Goal: Task Accomplishment & Management: Manage account settings

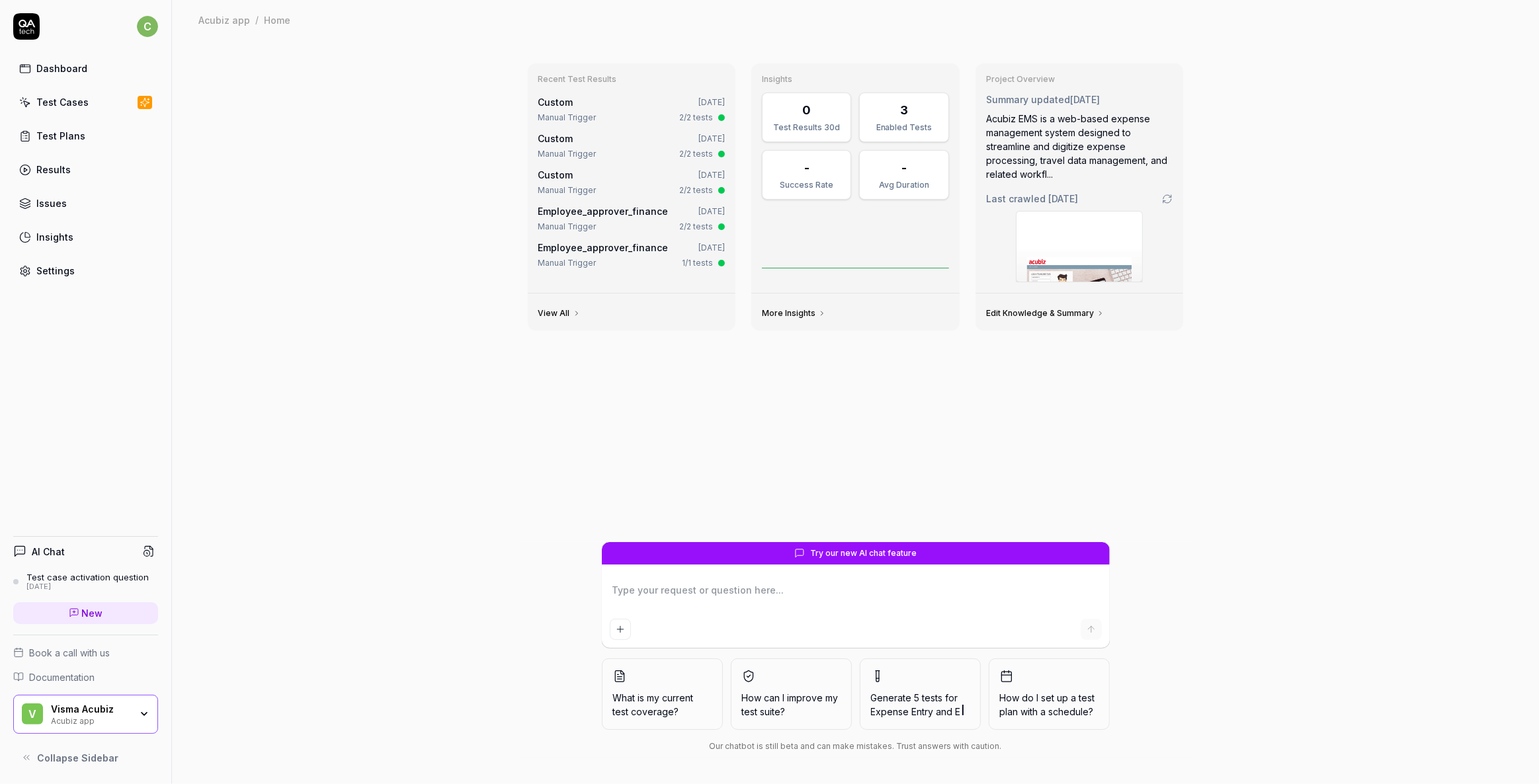
click at [35, 98] on link "Test Cases" at bounding box center [86, 102] width 145 height 26
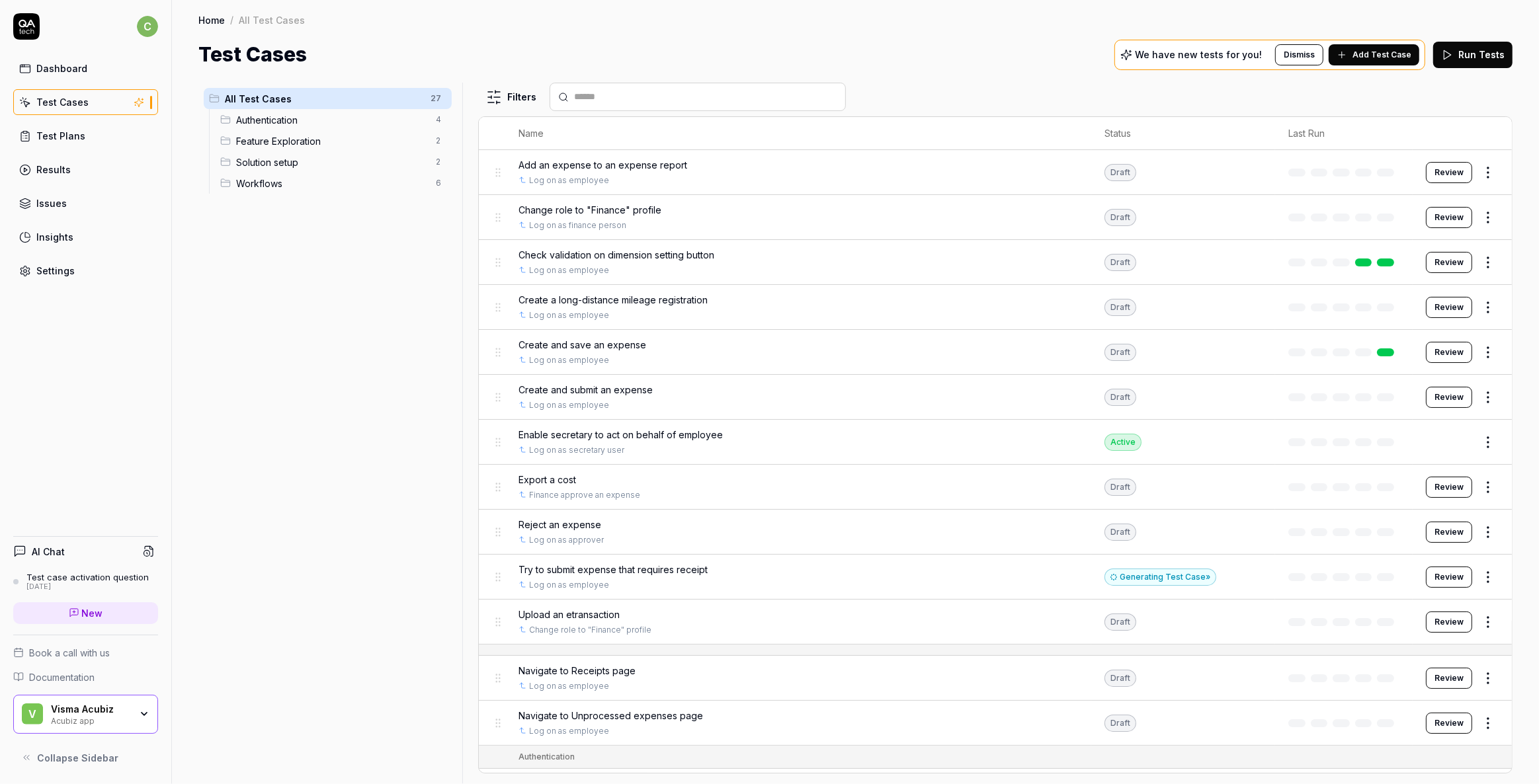
click at [53, 62] on div "Dashboard" at bounding box center [61, 69] width 51 height 14
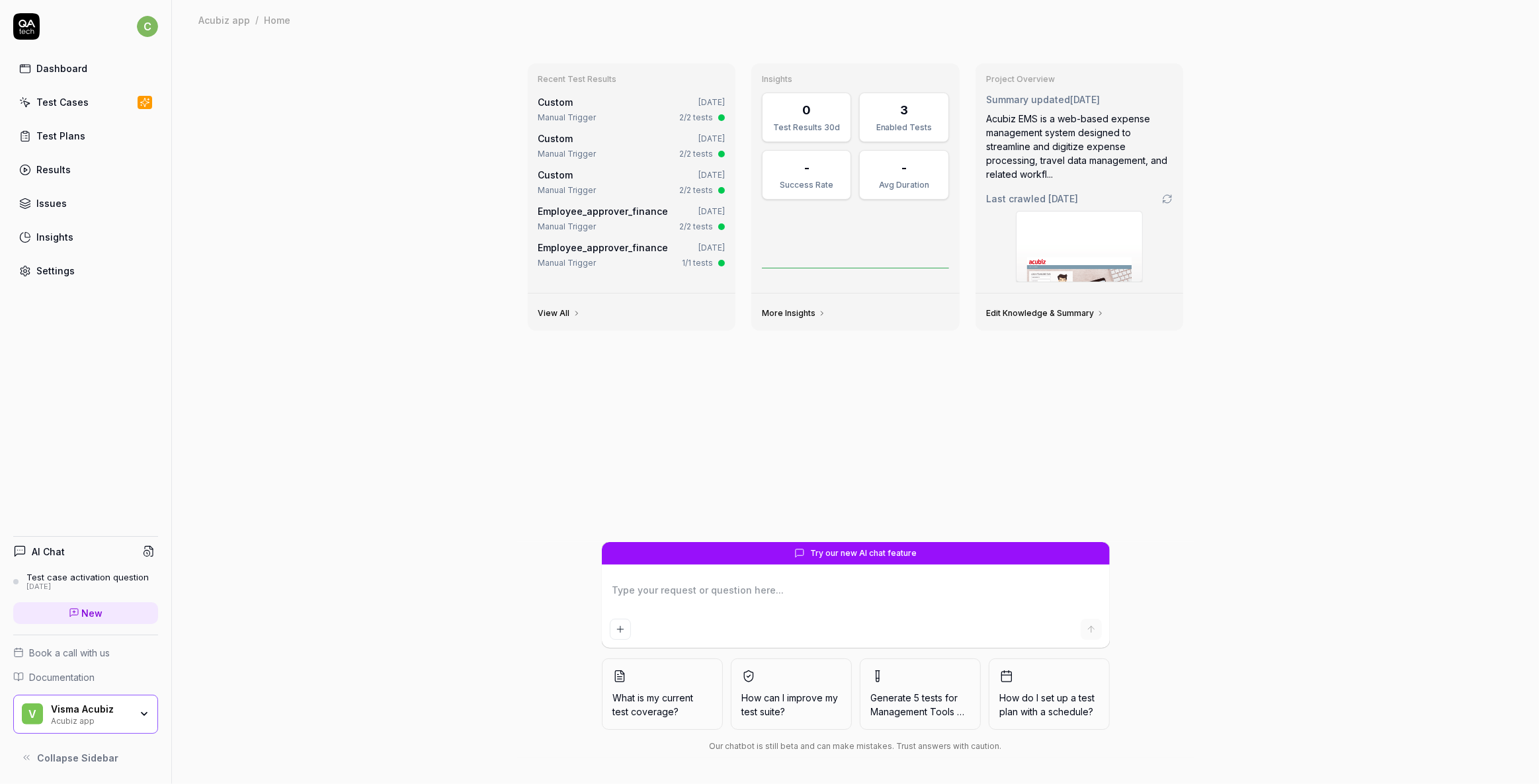
click at [79, 712] on div "Visma Acubiz" at bounding box center [90, 709] width 79 height 11
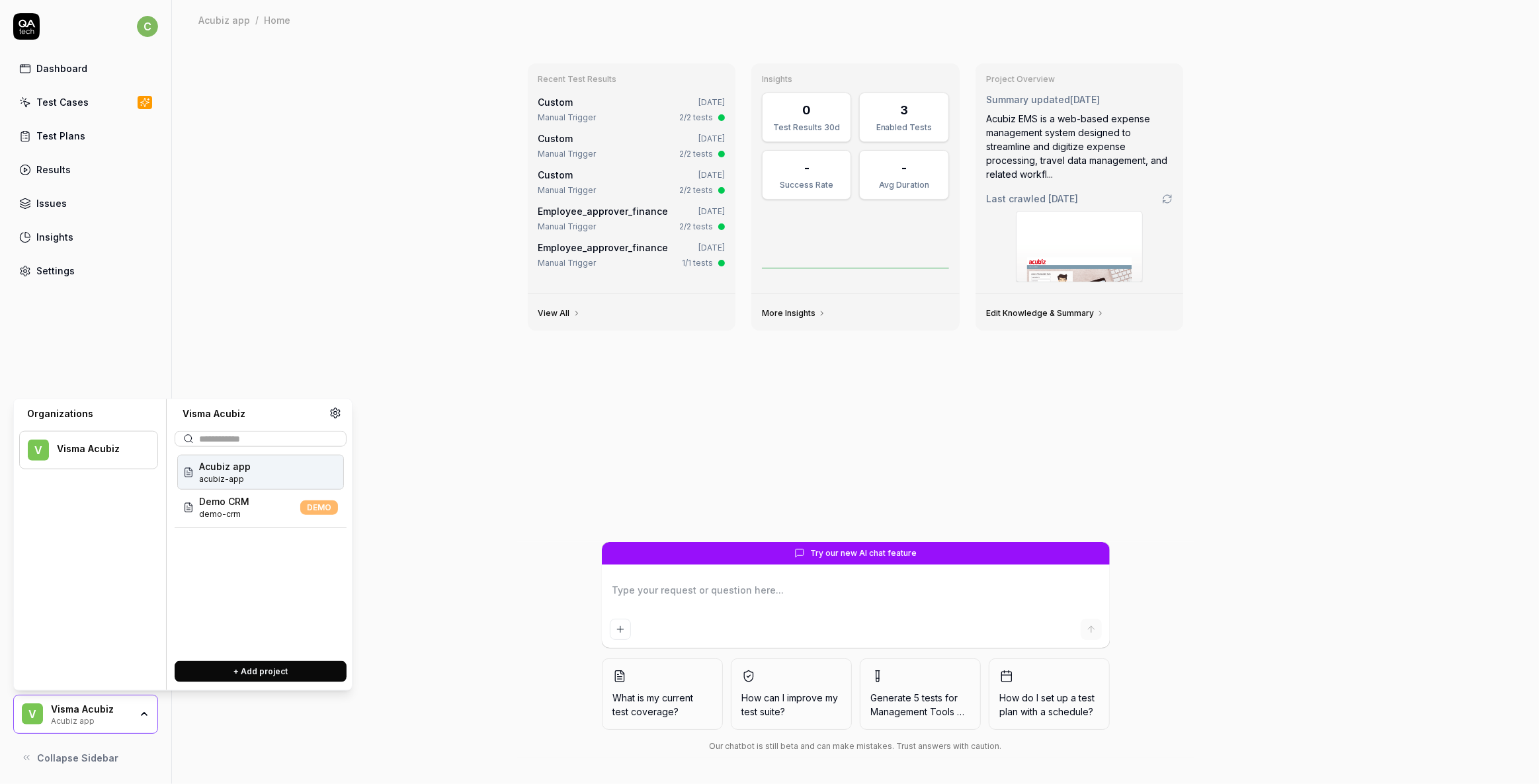
click at [233, 474] on span "acubiz-app" at bounding box center [225, 479] width 51 height 11
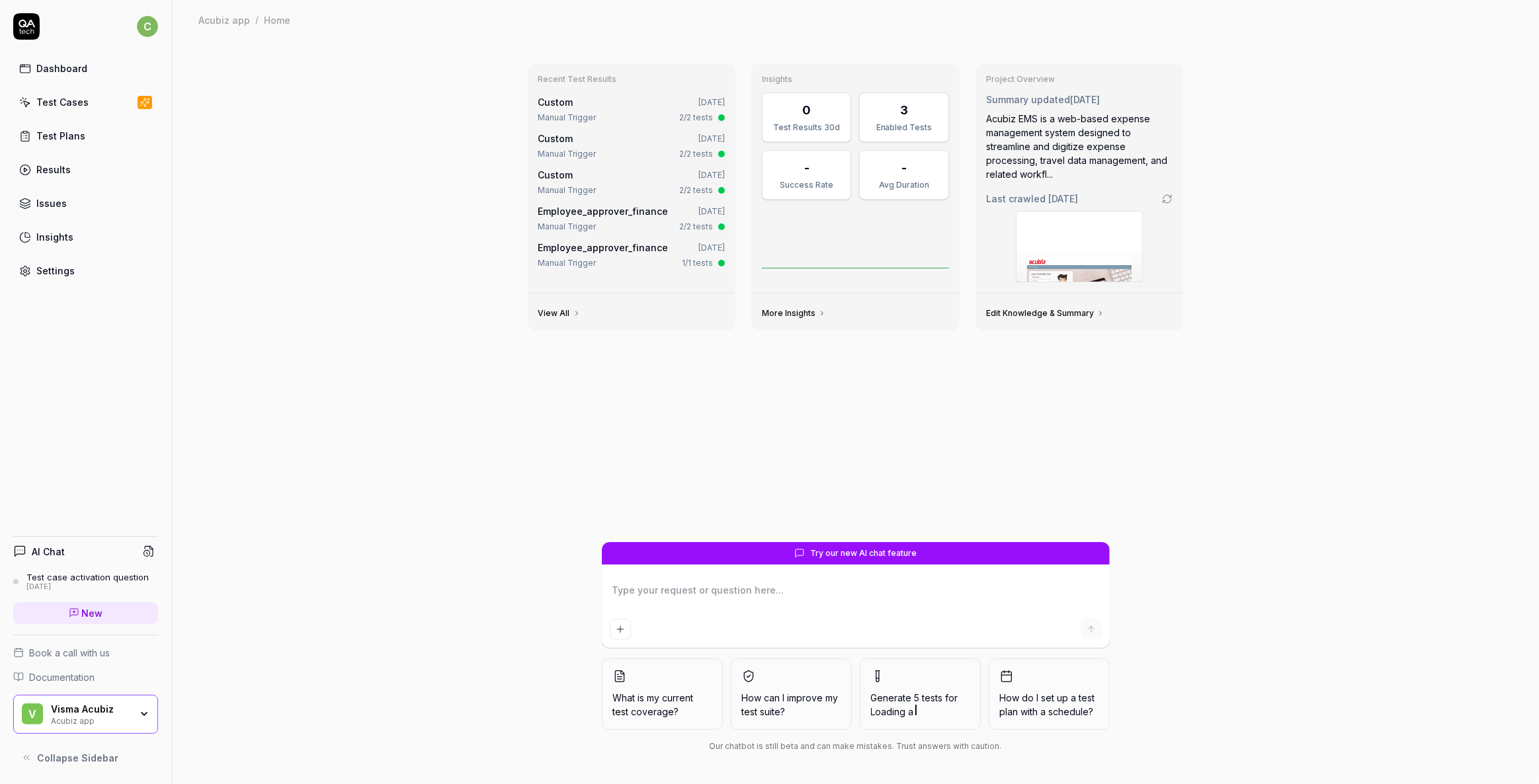
click at [130, 714] on div "Visma Acubiz" at bounding box center [90, 709] width 79 height 11
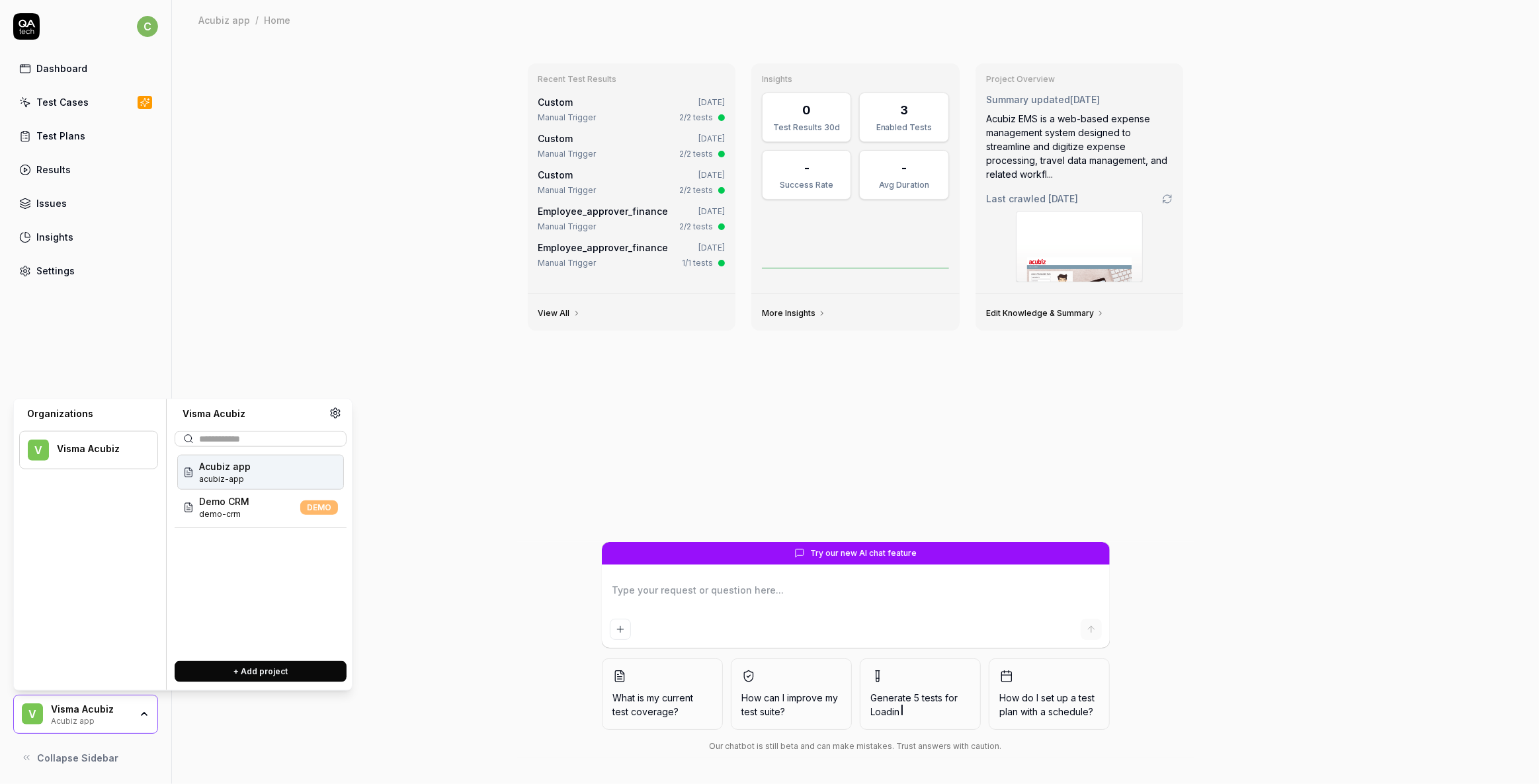
type textarea "*"
click at [224, 677] on button "+ Add project" at bounding box center [260, 672] width 172 height 21
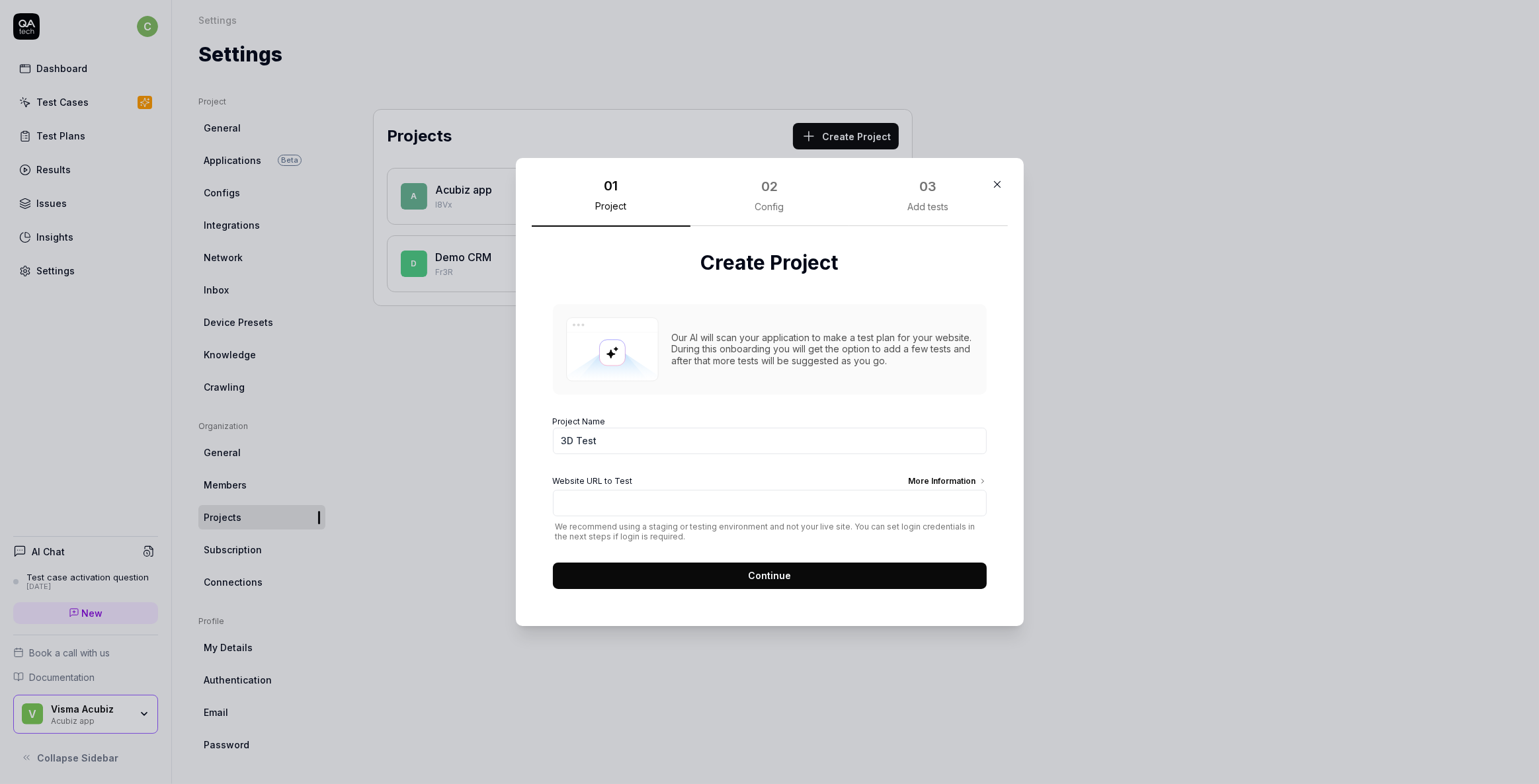
type input "3D Test"
click at [619, 502] on input "Website URL to Test More Information" at bounding box center [769, 503] width 434 height 27
type input "[URL][DOMAIN_NAME]"
click at [923, 478] on div "More Information" at bounding box center [948, 482] width 78 height 14
click at [923, 490] on input "[URL][DOMAIN_NAME]" at bounding box center [769, 503] width 434 height 27
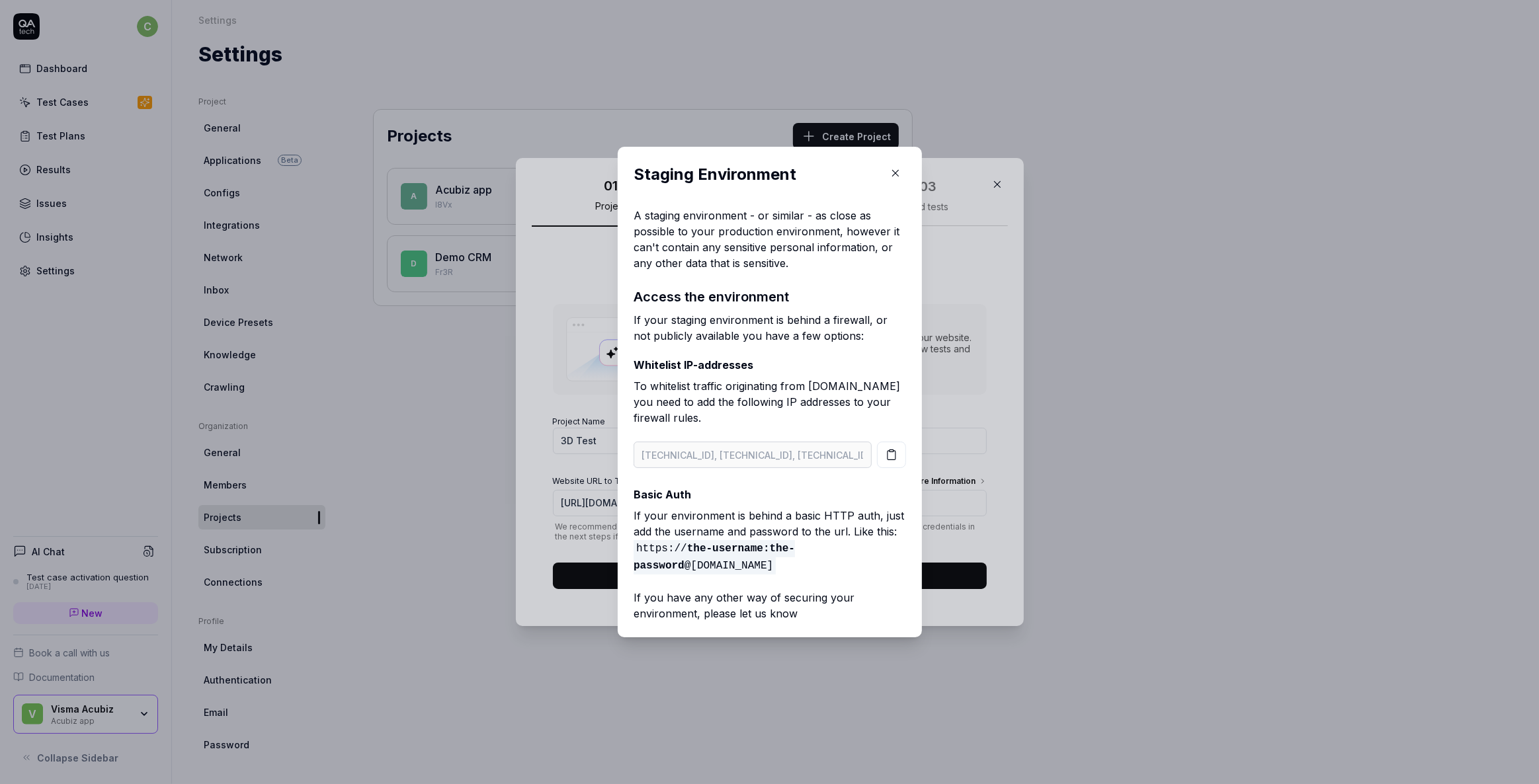
click at [890, 171] on icon "button" at bounding box center [895, 173] width 11 height 11
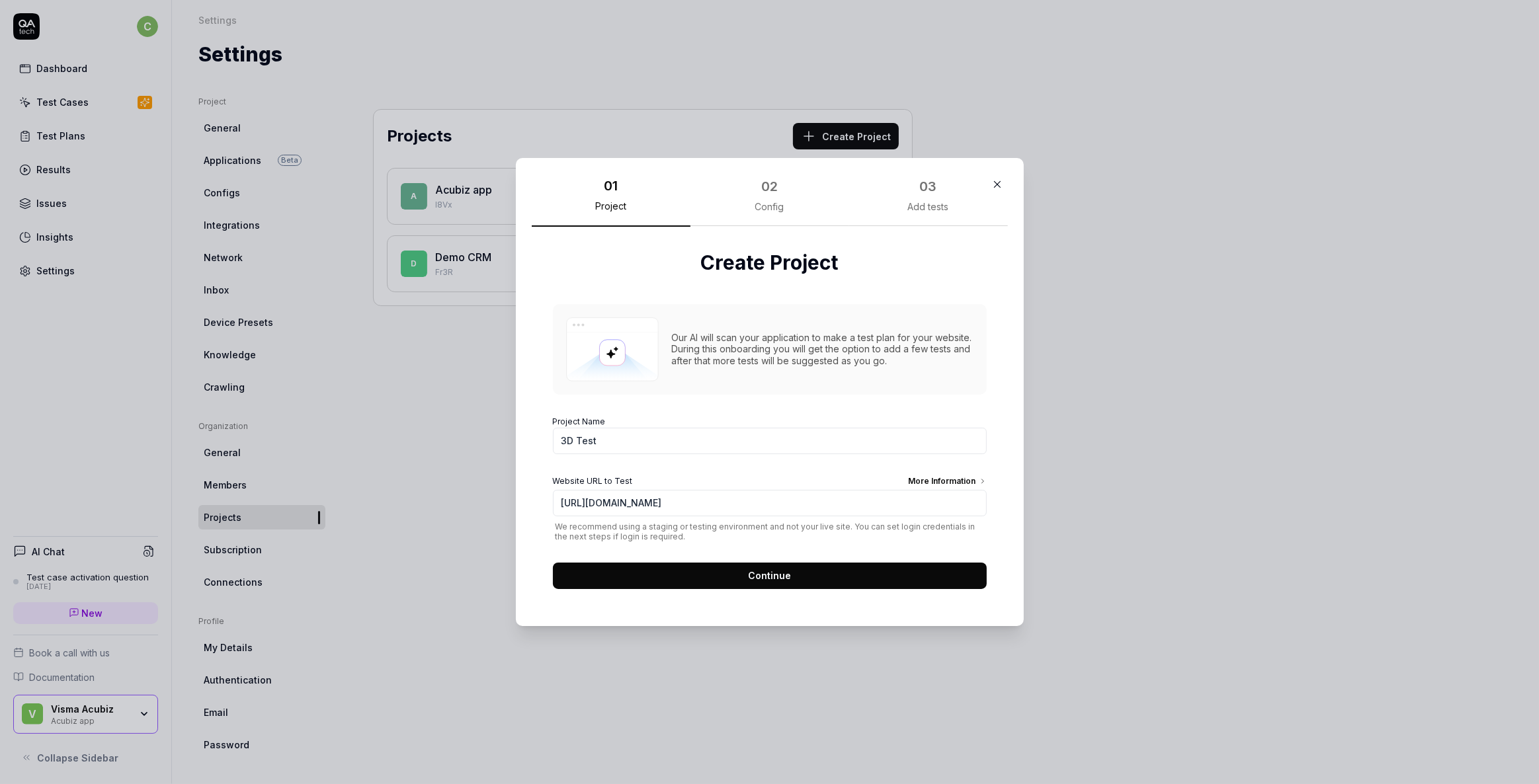
click at [756, 581] on span "Continue" at bounding box center [769, 575] width 43 height 14
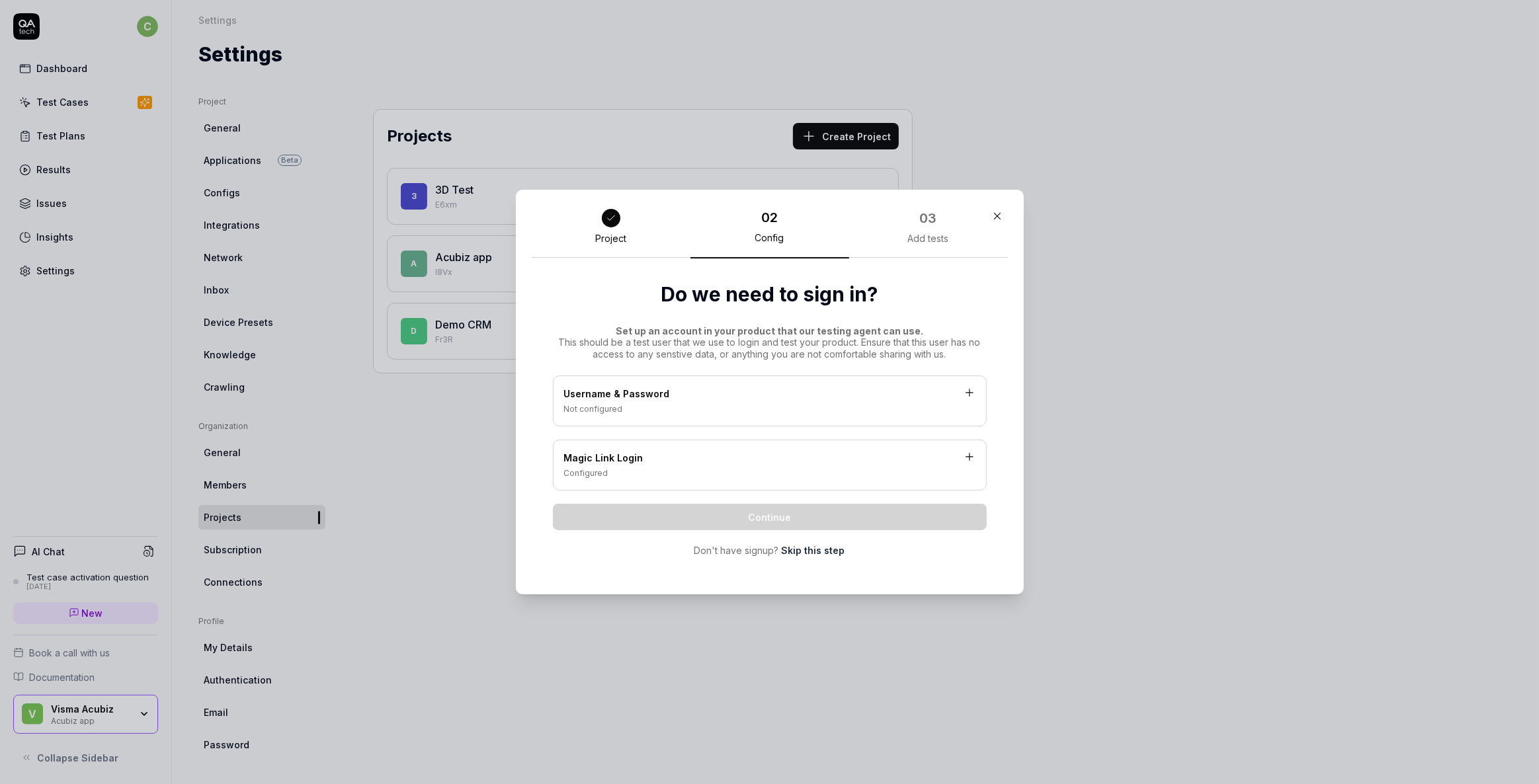
click at [678, 402] on div "Username & Password" at bounding box center [770, 394] width 412 height 16
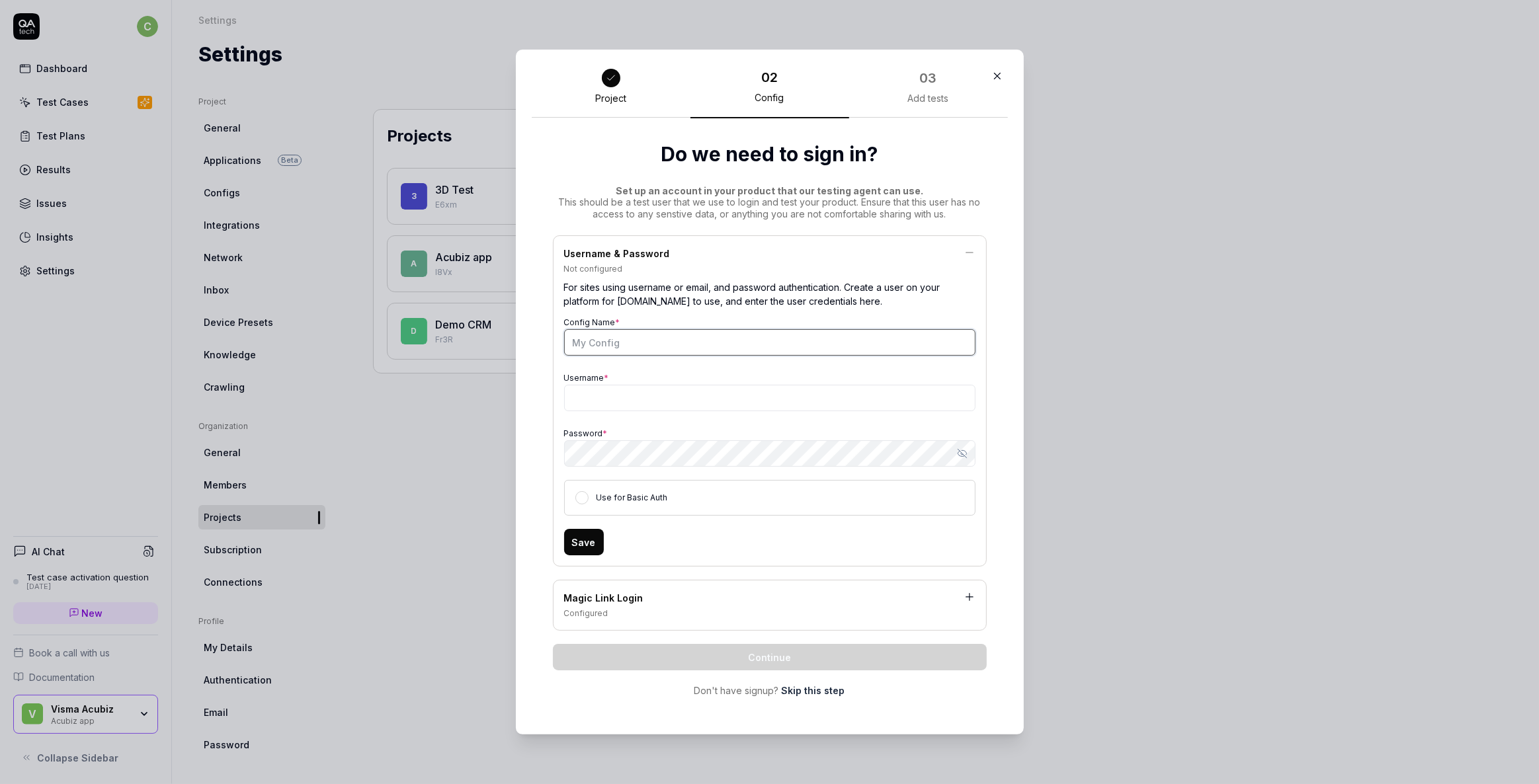
click at [641, 333] on input "Config Name *" at bounding box center [770, 343] width 412 height 27
click at [576, 495] on button "Use for Basic Auth" at bounding box center [582, 498] width 13 height 13
click at [619, 342] on input "Config Name *" at bounding box center [770, 343] width 412 height 27
drag, startPoint x: 693, startPoint y: 349, endPoint x: 543, endPoint y: 338, distance: 150.4
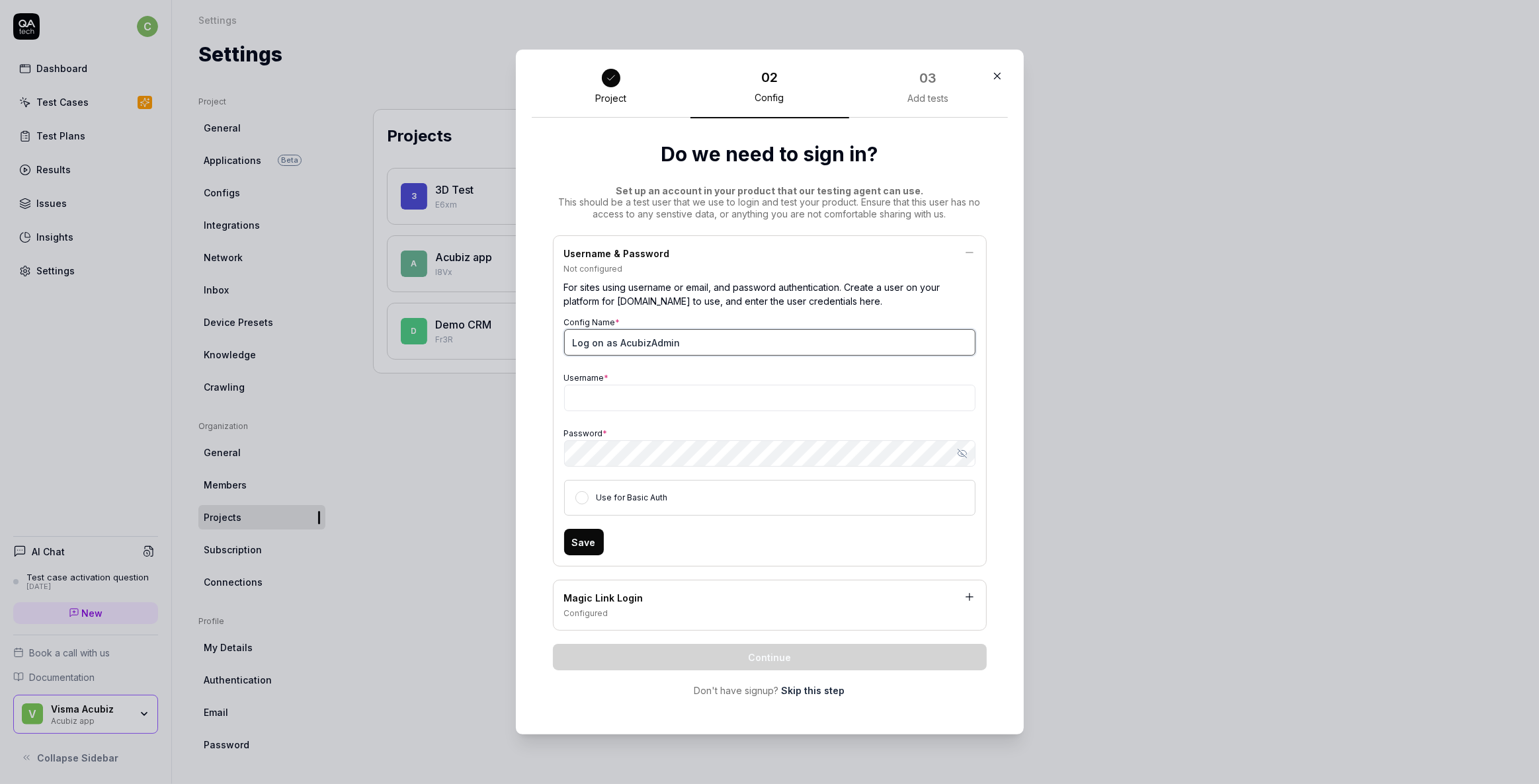
click at [543, 338] on div "Do we need to sign in? Set up an account in your product that our testing agent…" at bounding box center [770, 418] width 476 height 601
click at [618, 333] on input "Log on as AcubizAdmin" at bounding box center [770, 343] width 412 height 27
drag, startPoint x: 615, startPoint y: 340, endPoint x: 872, endPoint y: 344, distance: 257.0
click at [872, 344] on input "Log on as AcubizAdmin" at bounding box center [770, 343] width 412 height 27
click at [615, 344] on input "Log on as Finance user" at bounding box center [770, 343] width 412 height 27
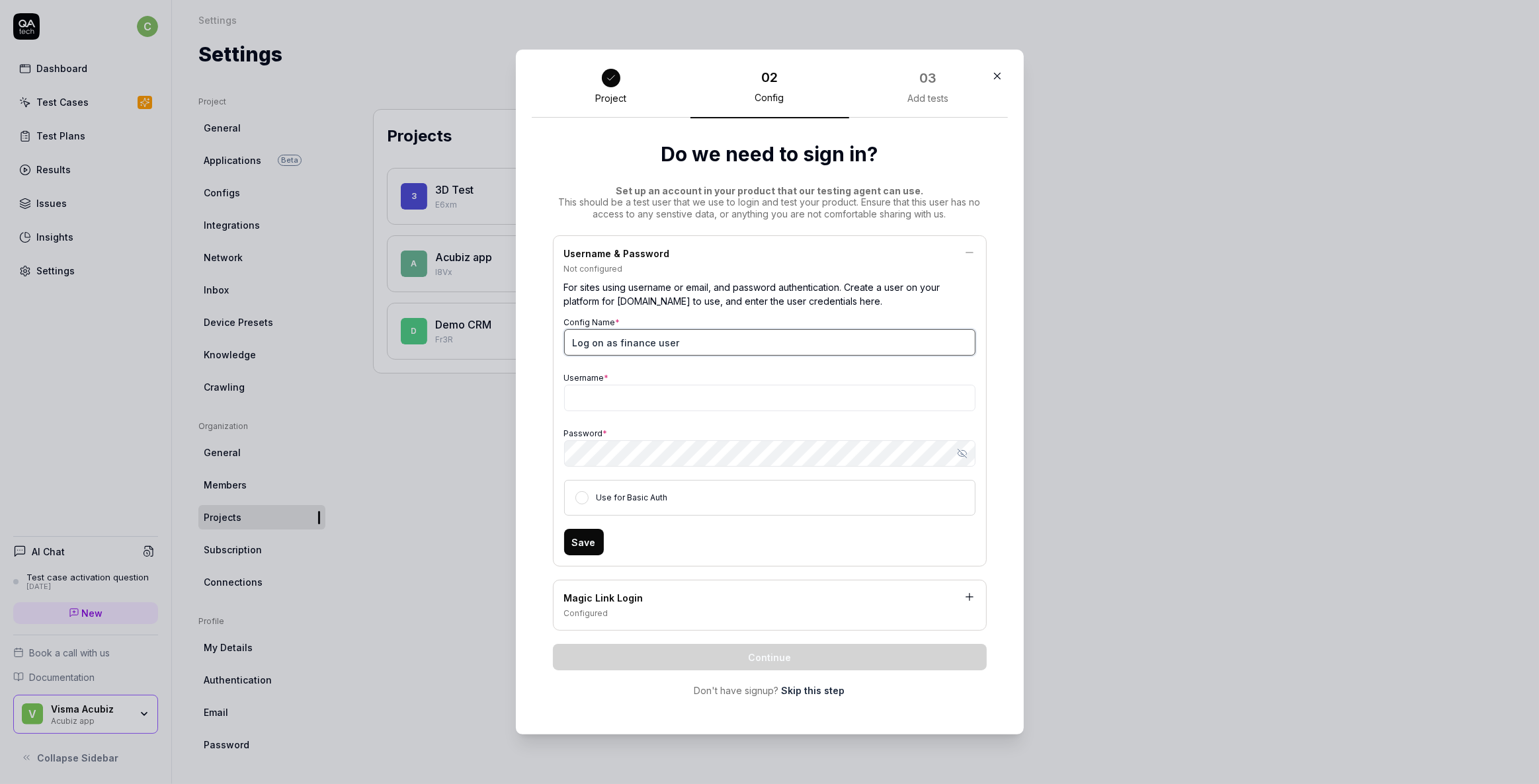
type input "Log on as finance user"
click at [632, 394] on input "Username *" at bounding box center [770, 398] width 412 height 27
type input "ff"
click at [581, 500] on button "Use for Basic Auth" at bounding box center [582, 498] width 13 height 13
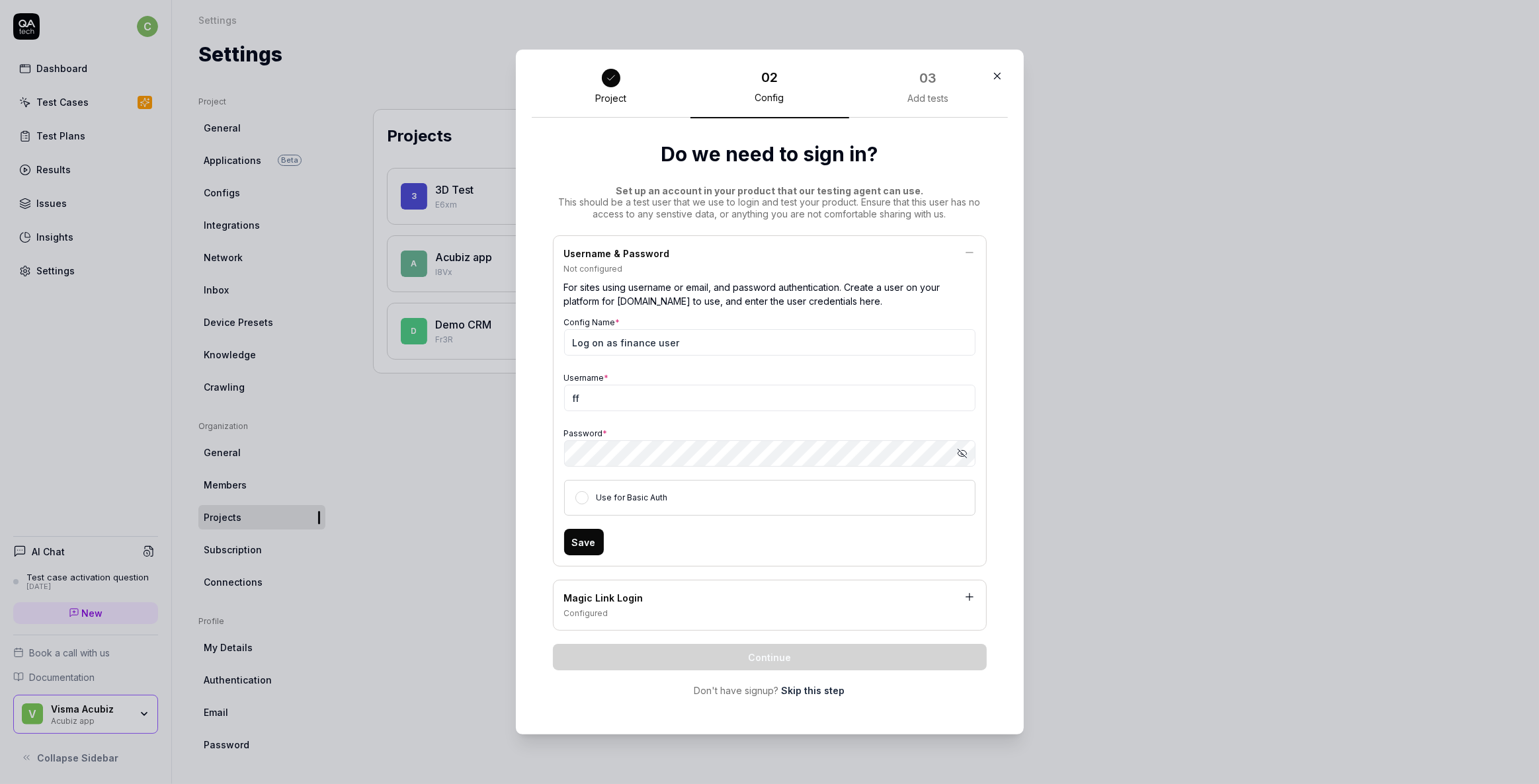
click at [580, 541] on button "Save" at bounding box center [584, 542] width 40 height 27
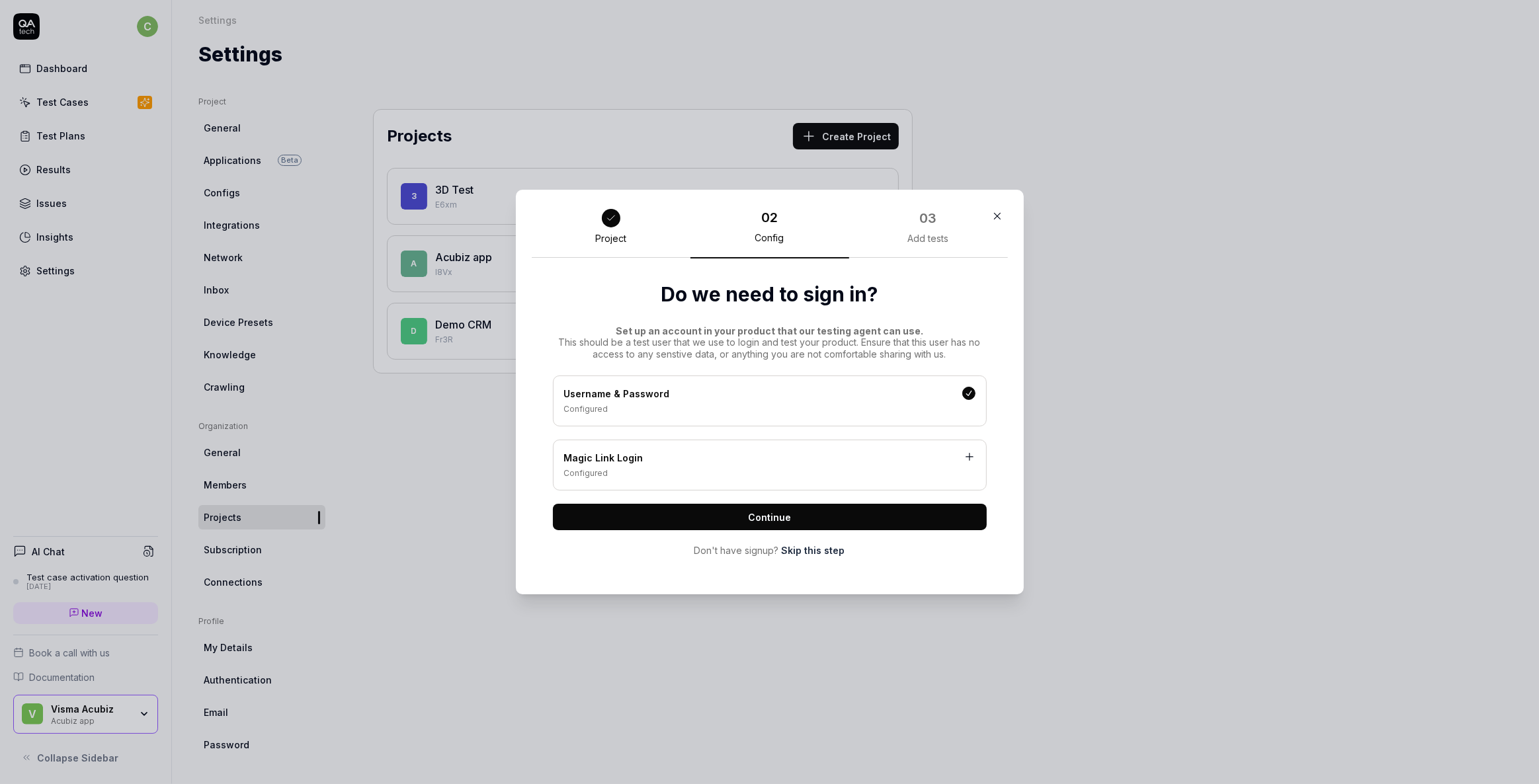
click at [774, 519] on span "Continue" at bounding box center [769, 517] width 43 height 14
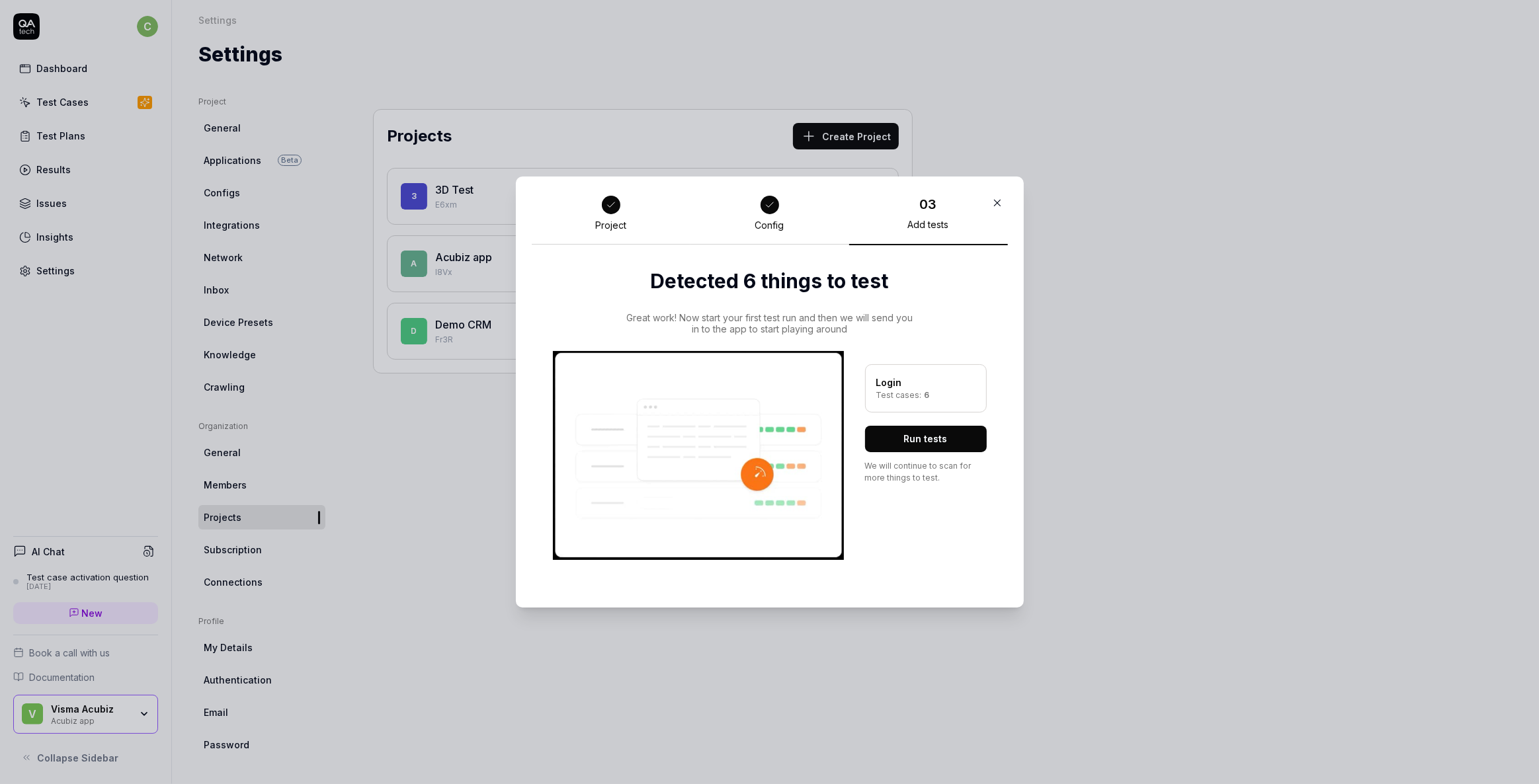
click at [914, 442] on button "Run tests" at bounding box center [926, 439] width 122 height 27
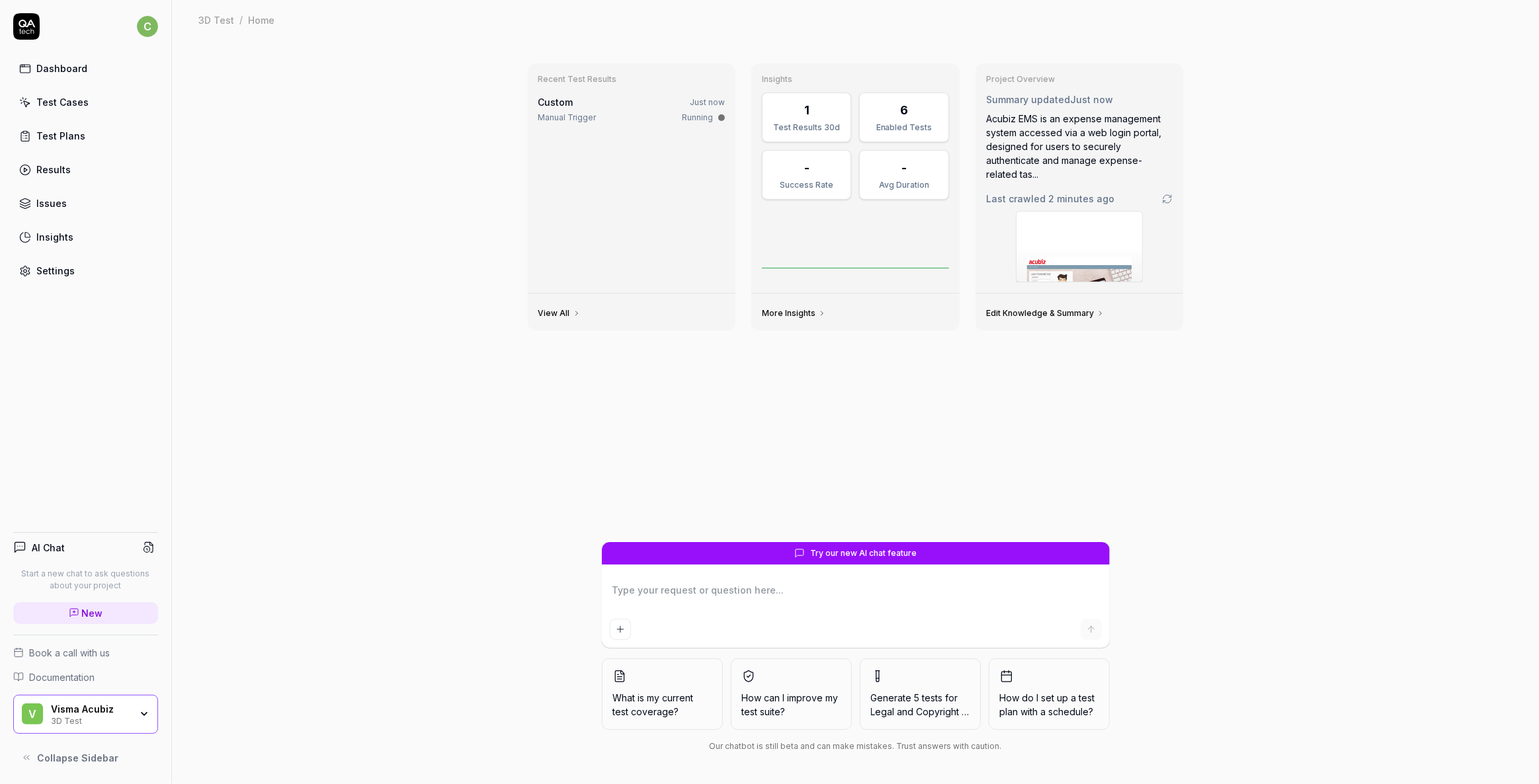
type textarea "*"
click at [57, 96] on div "Test Cases" at bounding box center [62, 102] width 52 height 14
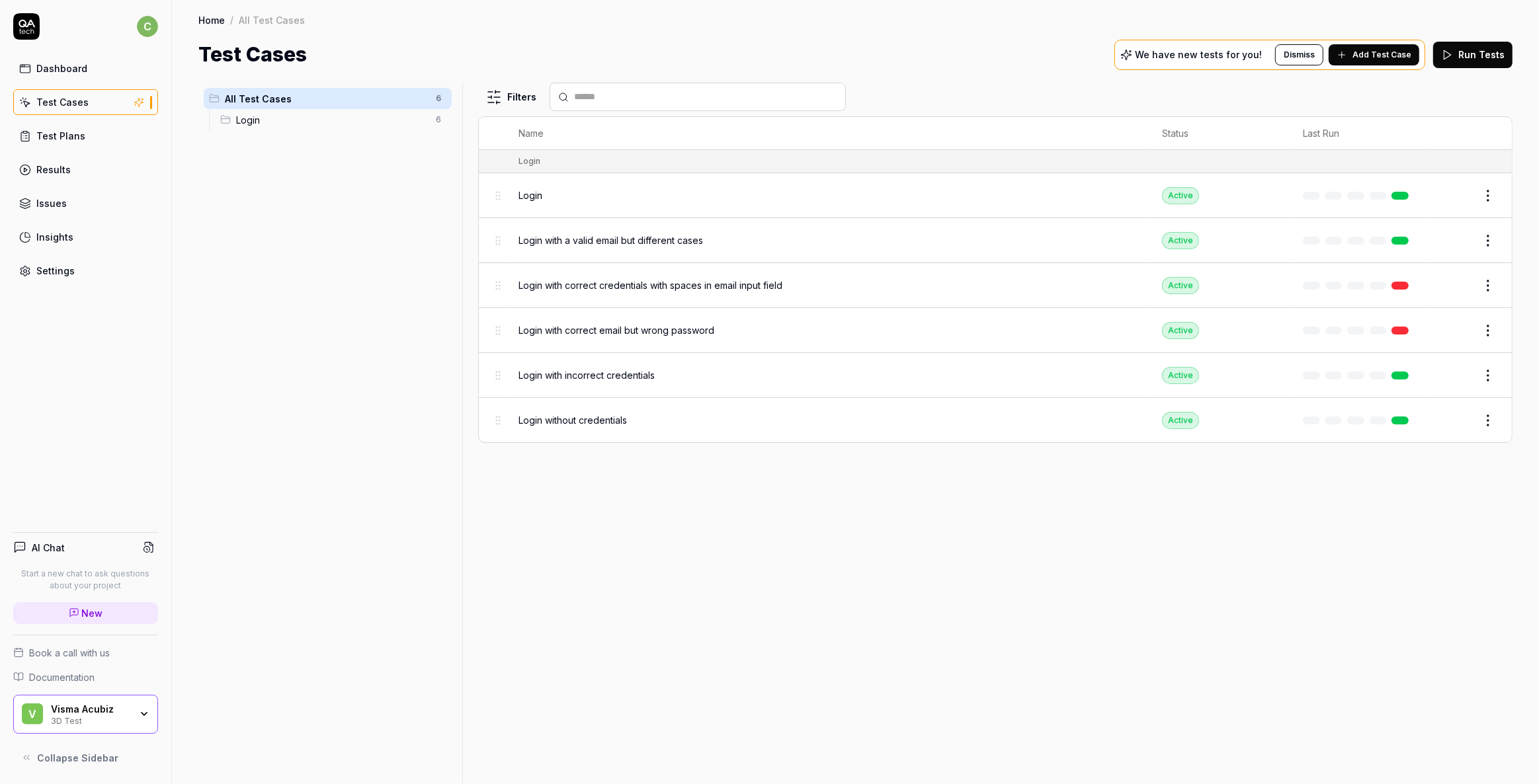
click at [1359, 52] on span "Add Test Case" at bounding box center [1382, 54] width 59 height 11
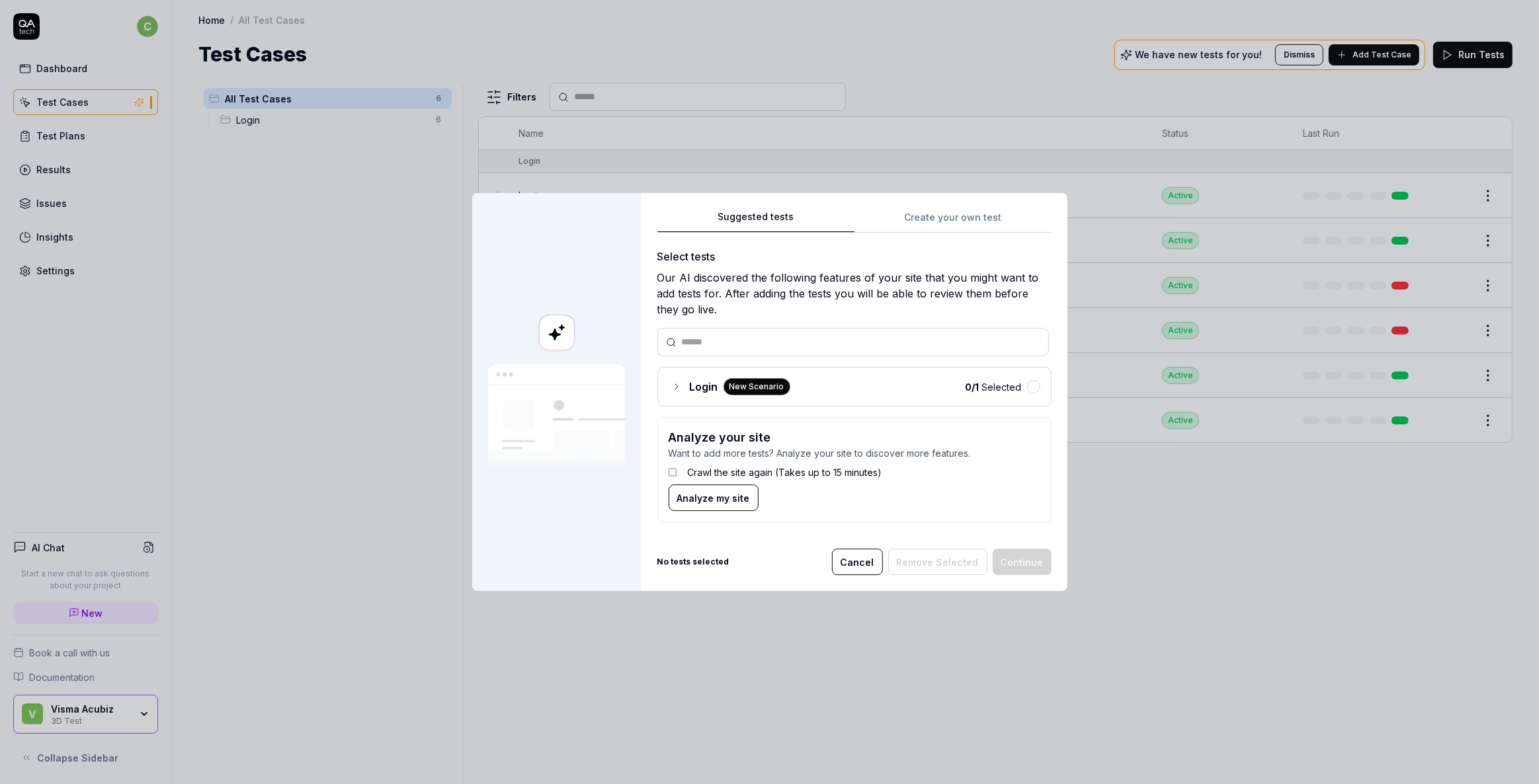
click at [947, 215] on div "Suggested tests Create your own test Select tests Our AI discovered the followi…" at bounding box center [855, 371] width 395 height 325
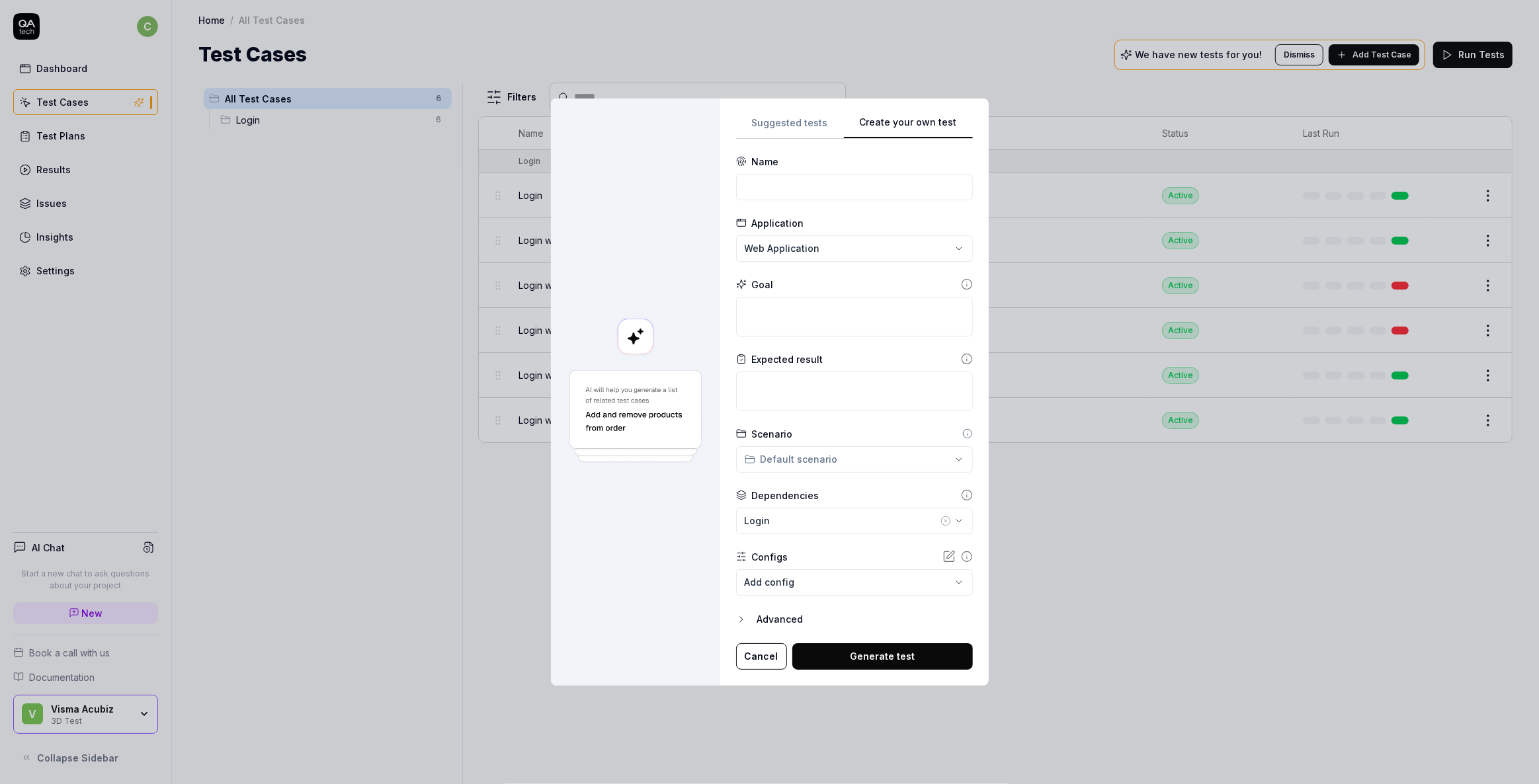
click at [780, 123] on div "**********" at bounding box center [769, 392] width 1539 height 784
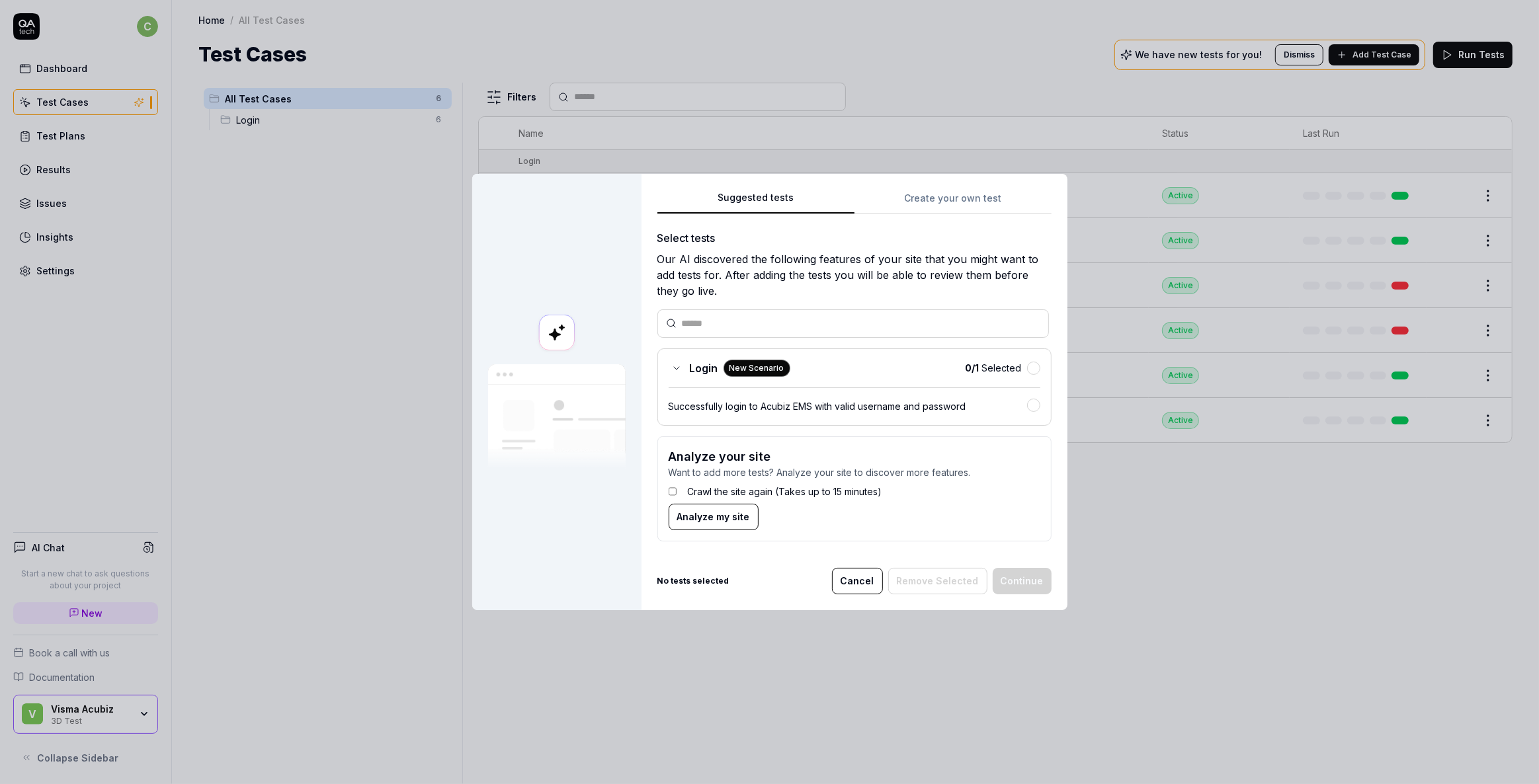
click at [859, 584] on button "Cancel" at bounding box center [857, 581] width 51 height 27
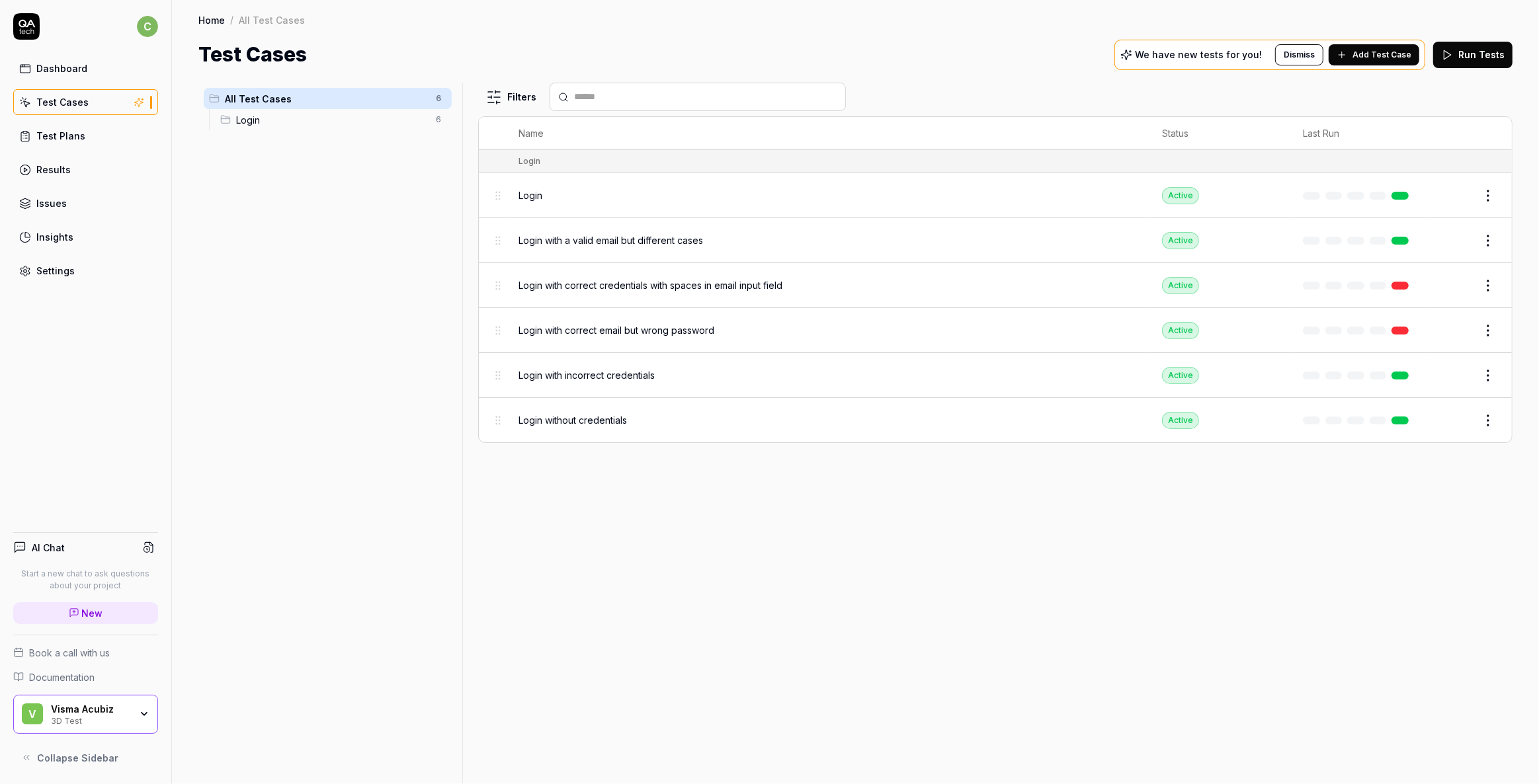
click at [96, 714] on div "Visma Acubiz" at bounding box center [90, 709] width 79 height 11
click at [650, 568] on div "Filters Name Status Last Run Login Login Active Edit Login with a valid email b…" at bounding box center [995, 433] width 1034 height 701
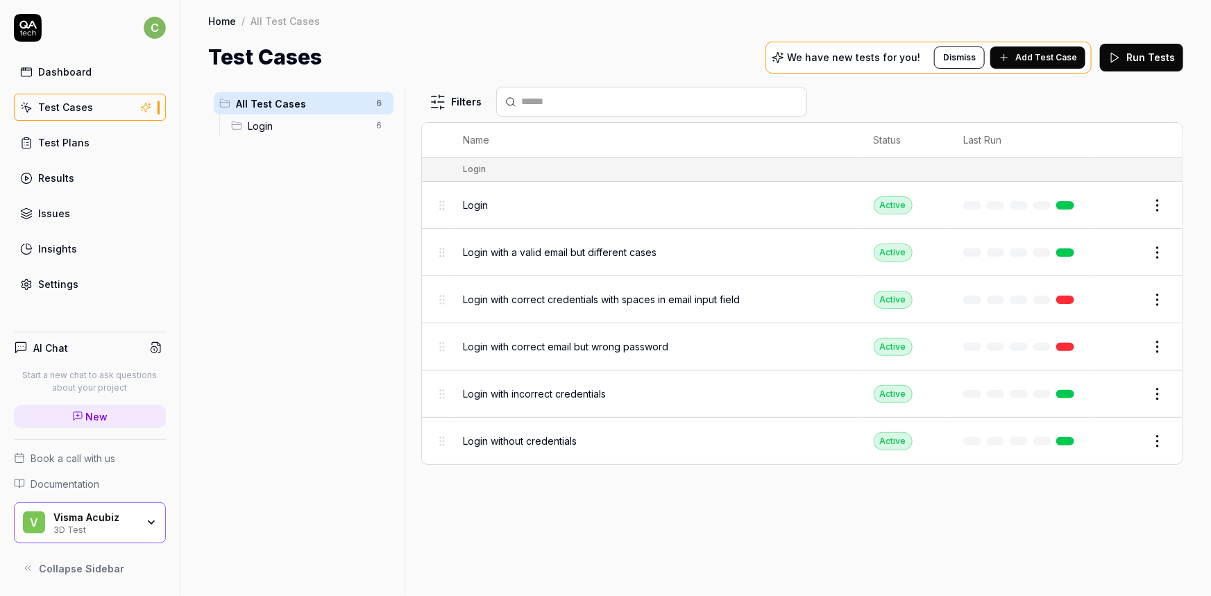
click at [62, 289] on div "Settings" at bounding box center [58, 284] width 40 height 15
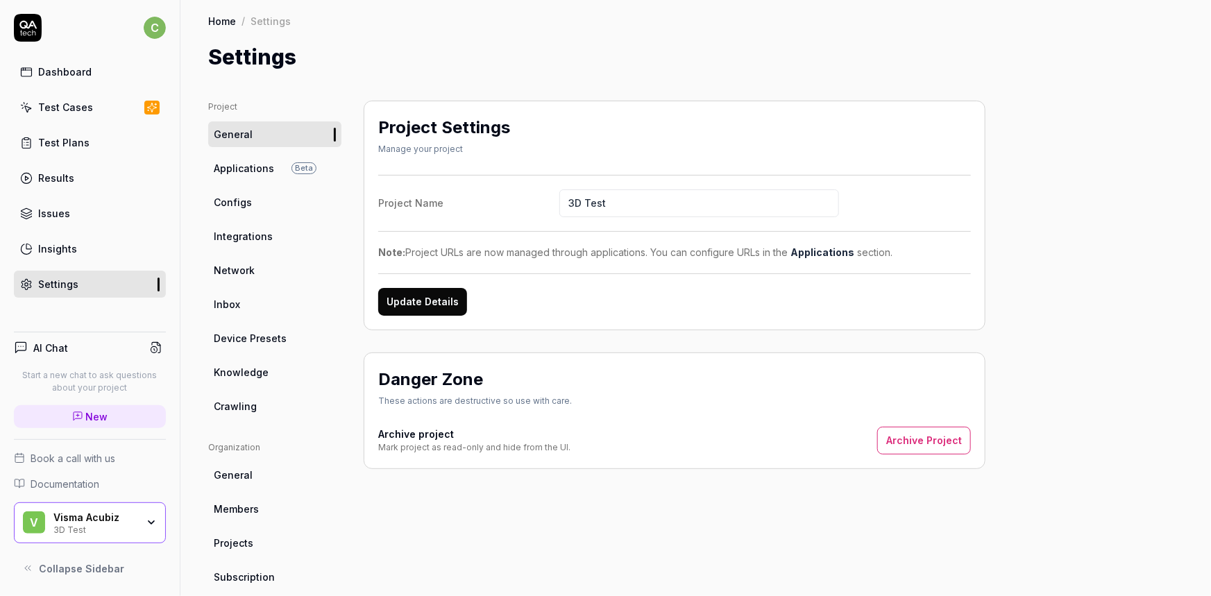
click at [219, 242] on span "Integrations" at bounding box center [243, 236] width 59 height 15
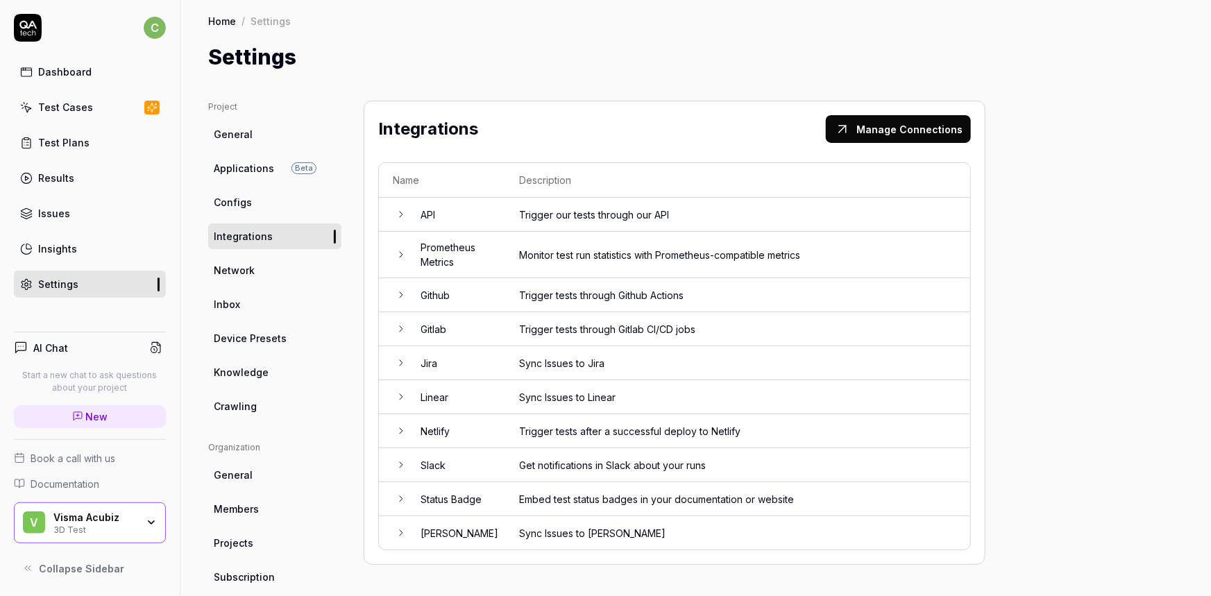
click at [520, 74] on div "Project General Applications Beta Configs Integrations Network Inbox Device Pre…" at bounding box center [695, 448] width 1031 height 750
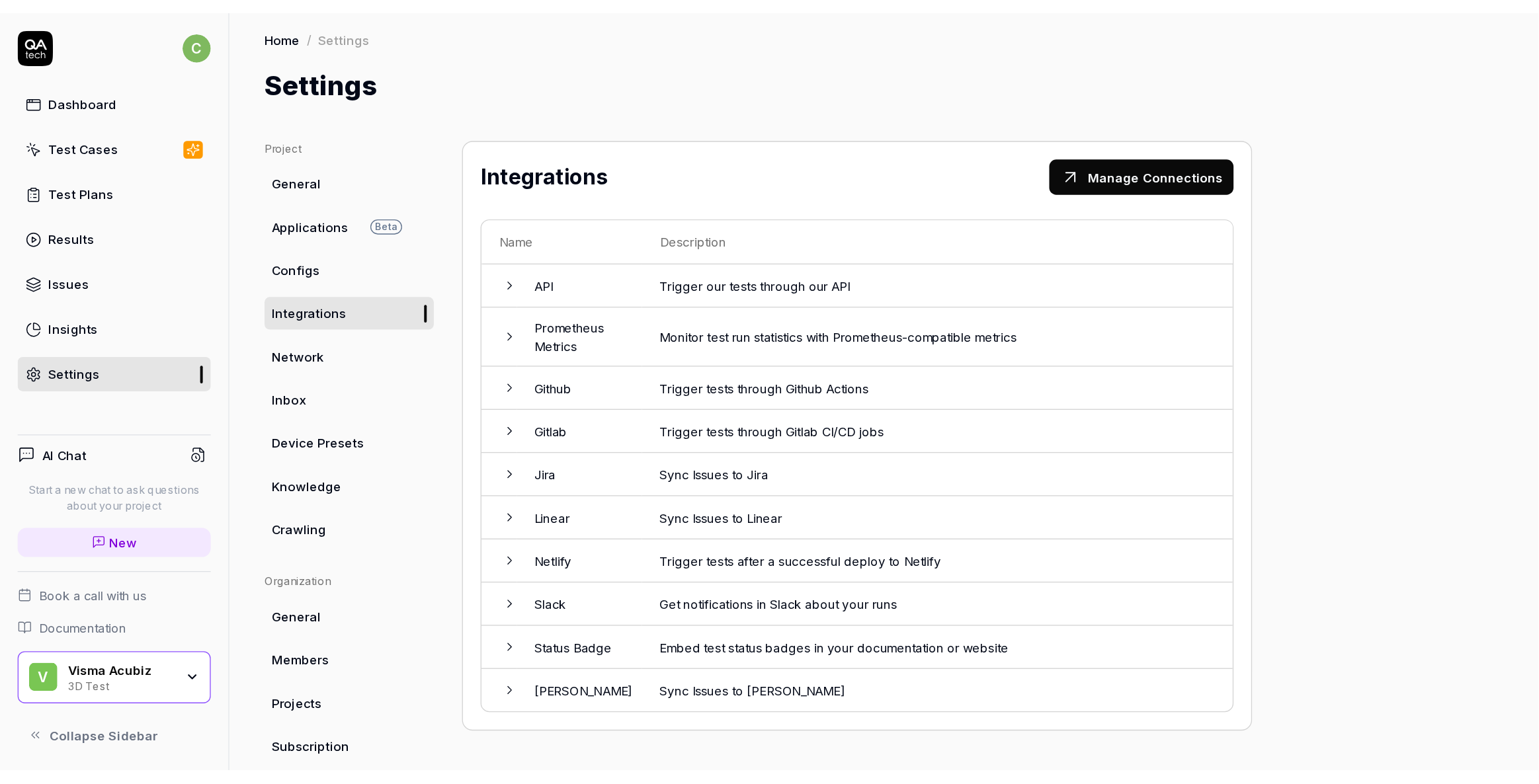
scroll to position [31, 0]
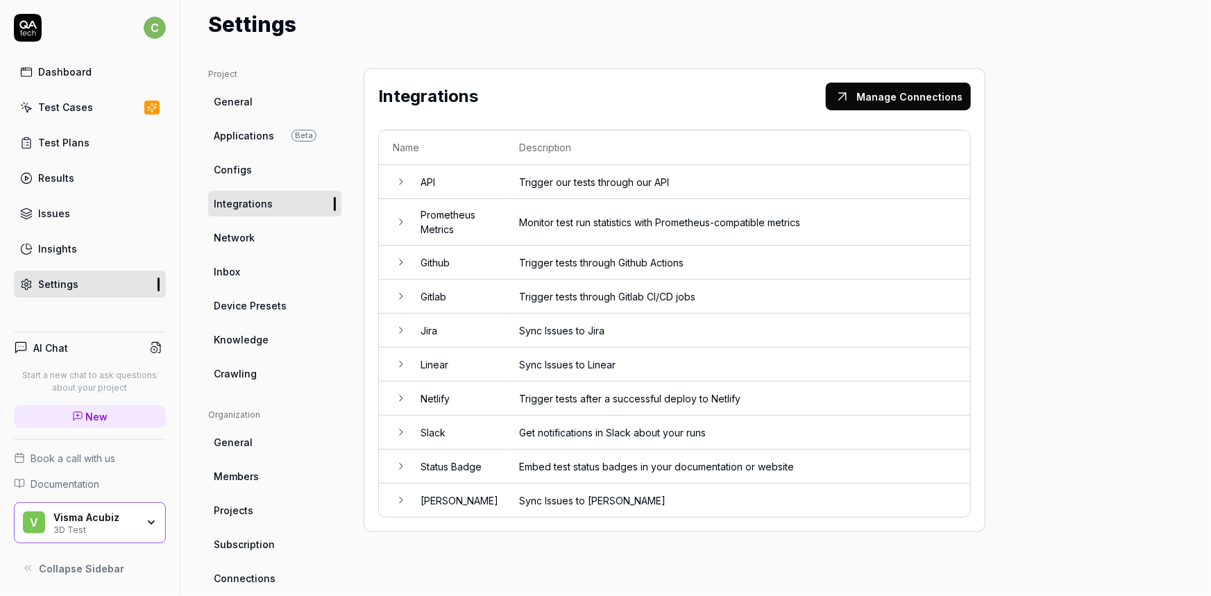
click at [393, 262] on td at bounding box center [393, 263] width 28 height 34
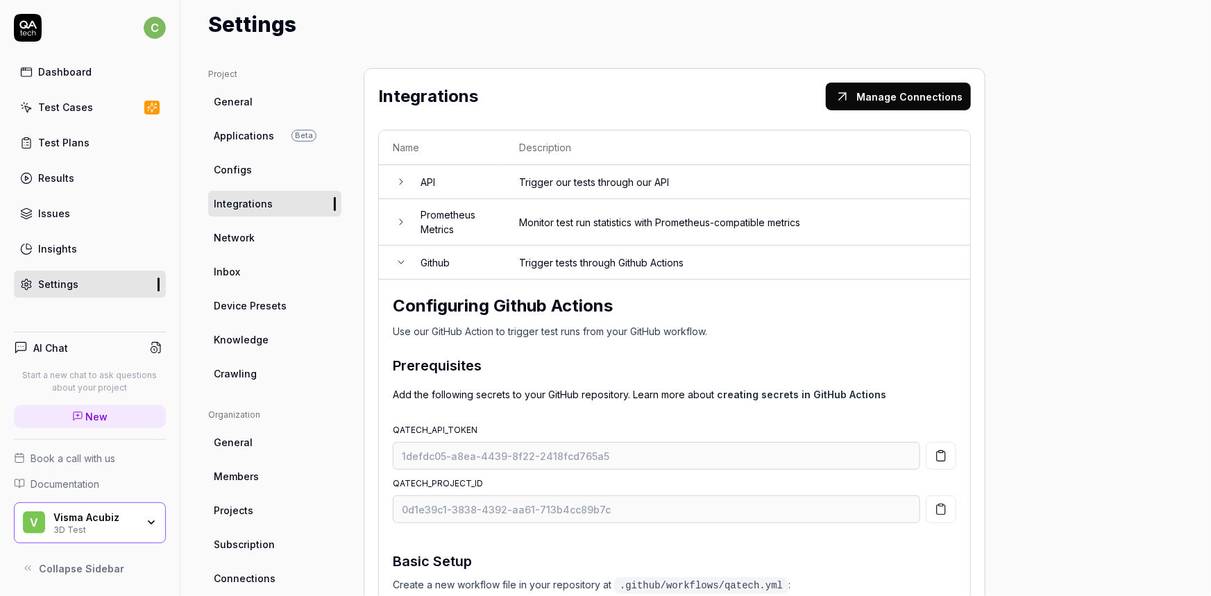
click at [393, 263] on td at bounding box center [393, 263] width 28 height 34
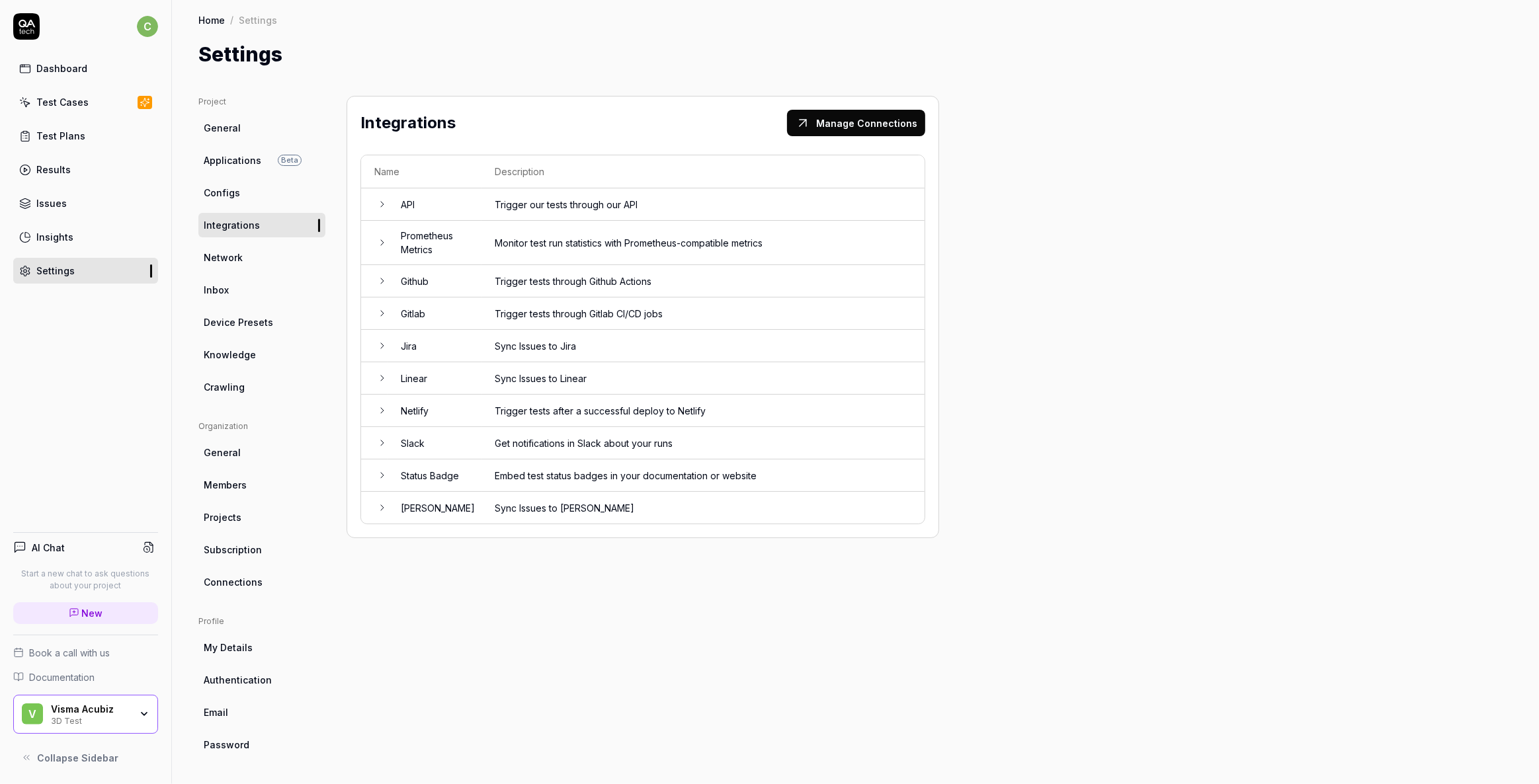
click at [218, 452] on span "General" at bounding box center [222, 452] width 37 height 14
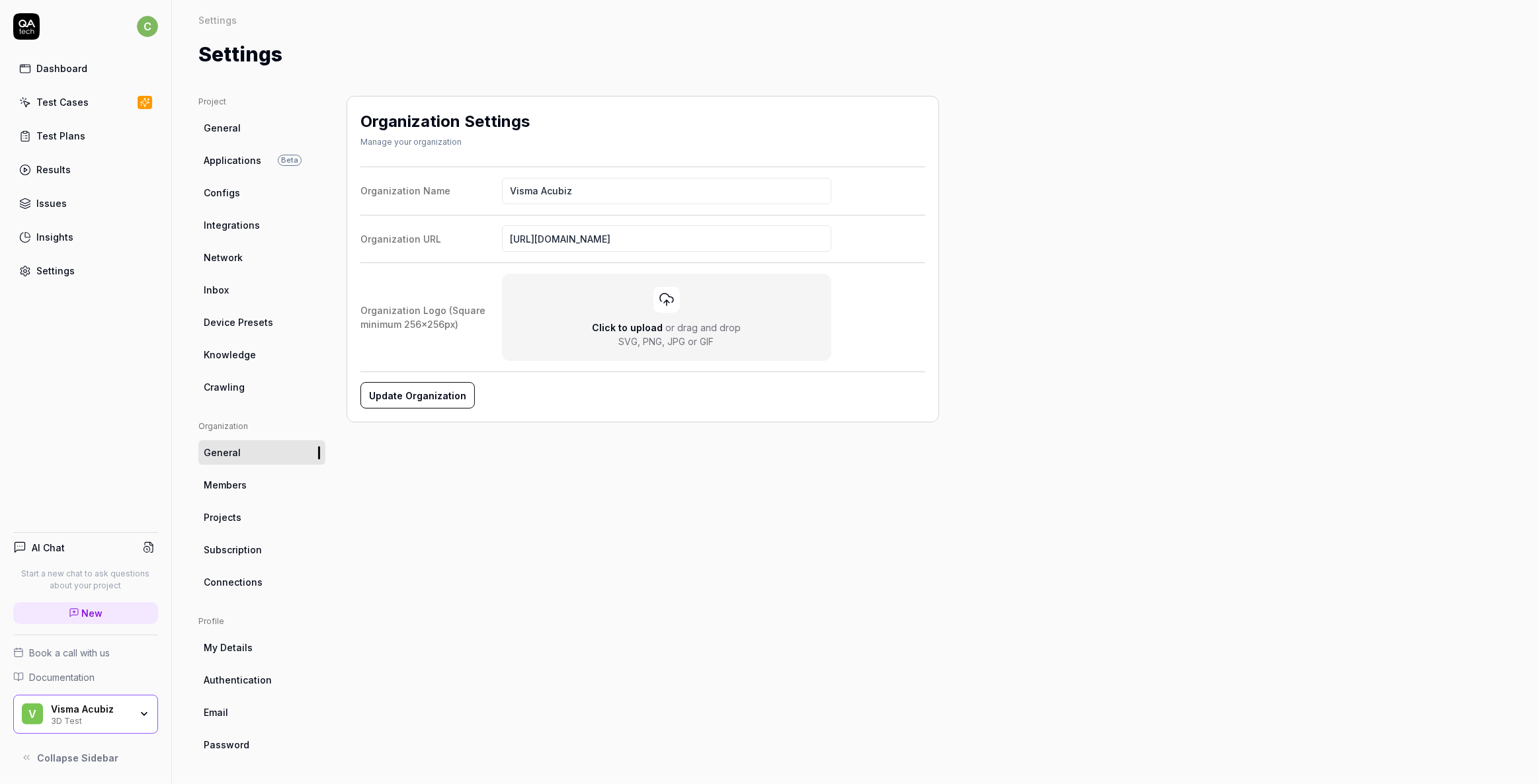
click at [214, 132] on span "General" at bounding box center [222, 128] width 37 height 14
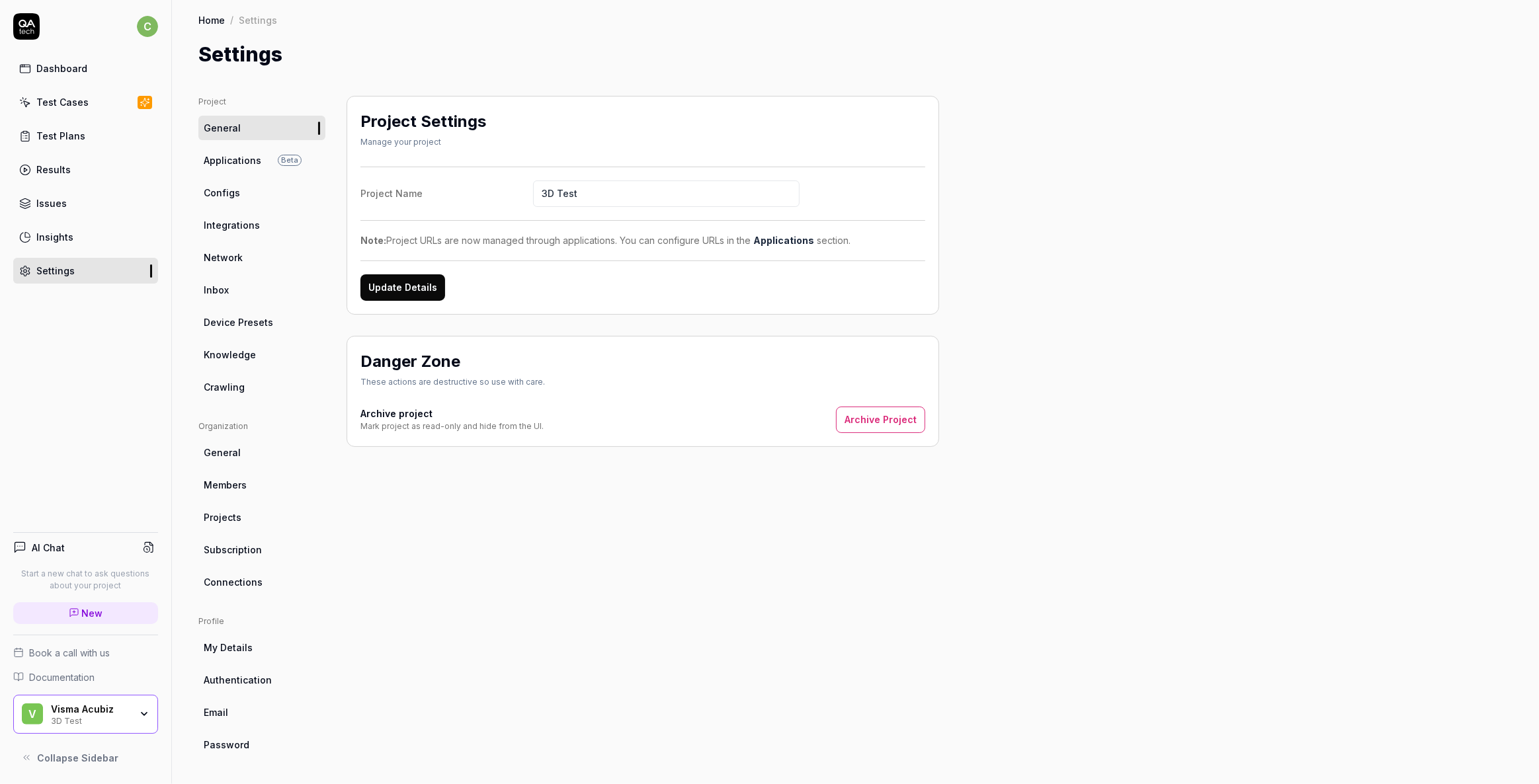
click at [223, 156] on span "Applications" at bounding box center [233, 160] width 57 height 14
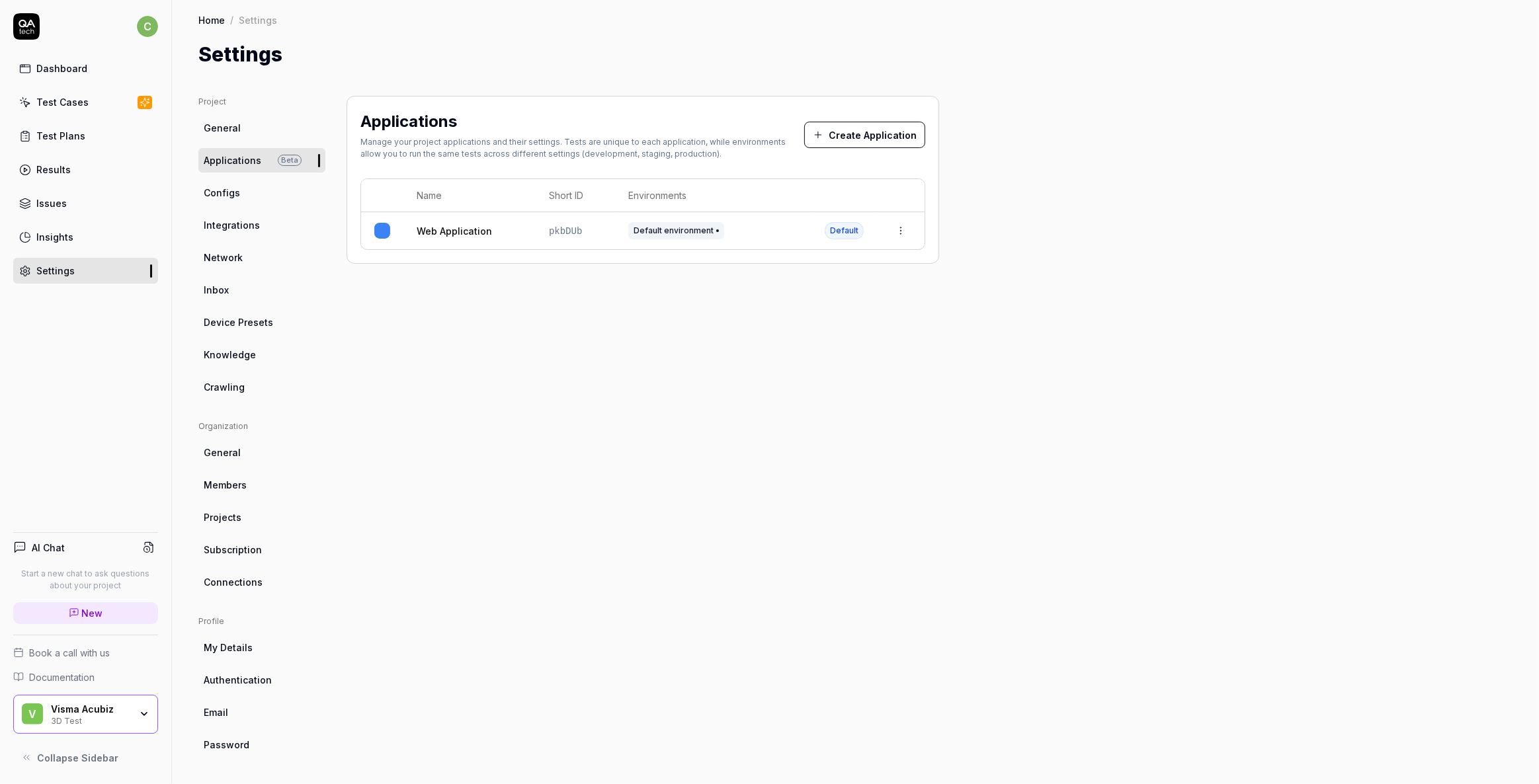
click at [863, 131] on button "Create Application" at bounding box center [864, 135] width 121 height 27
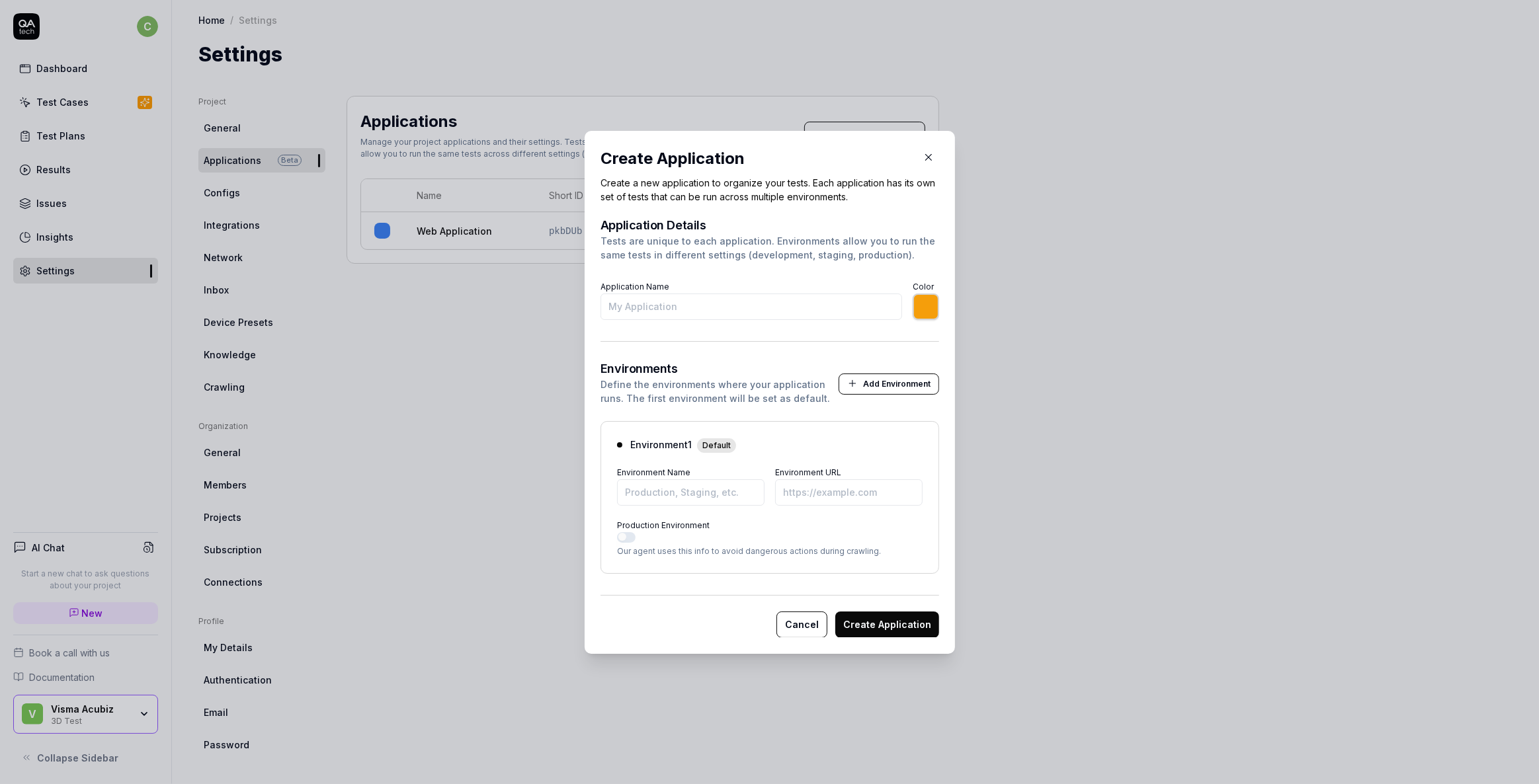
type input "*******"
click at [804, 621] on button "Cancel" at bounding box center [801, 624] width 51 height 27
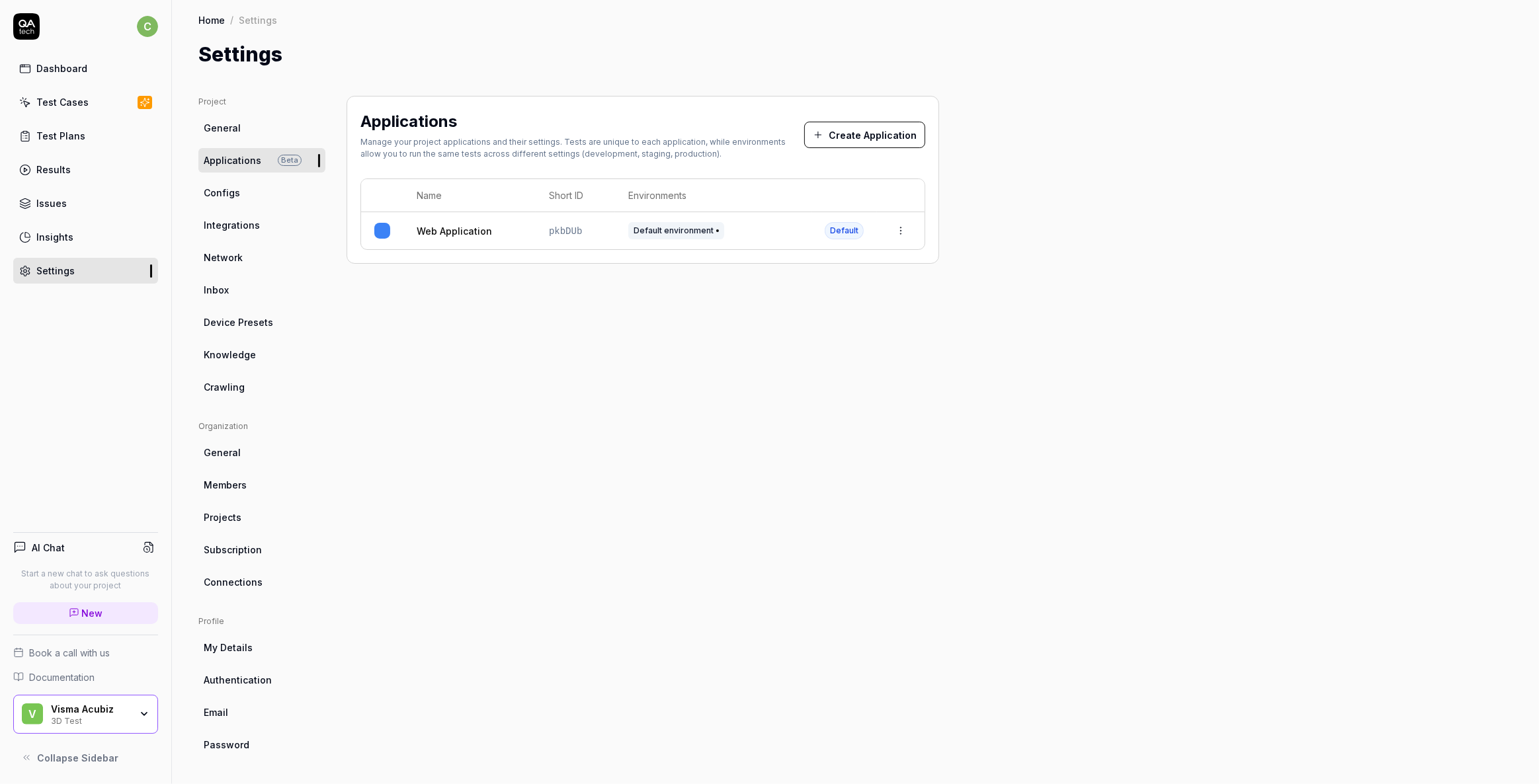
click at [111, 725] on div "3D Test" at bounding box center [90, 719] width 79 height 10
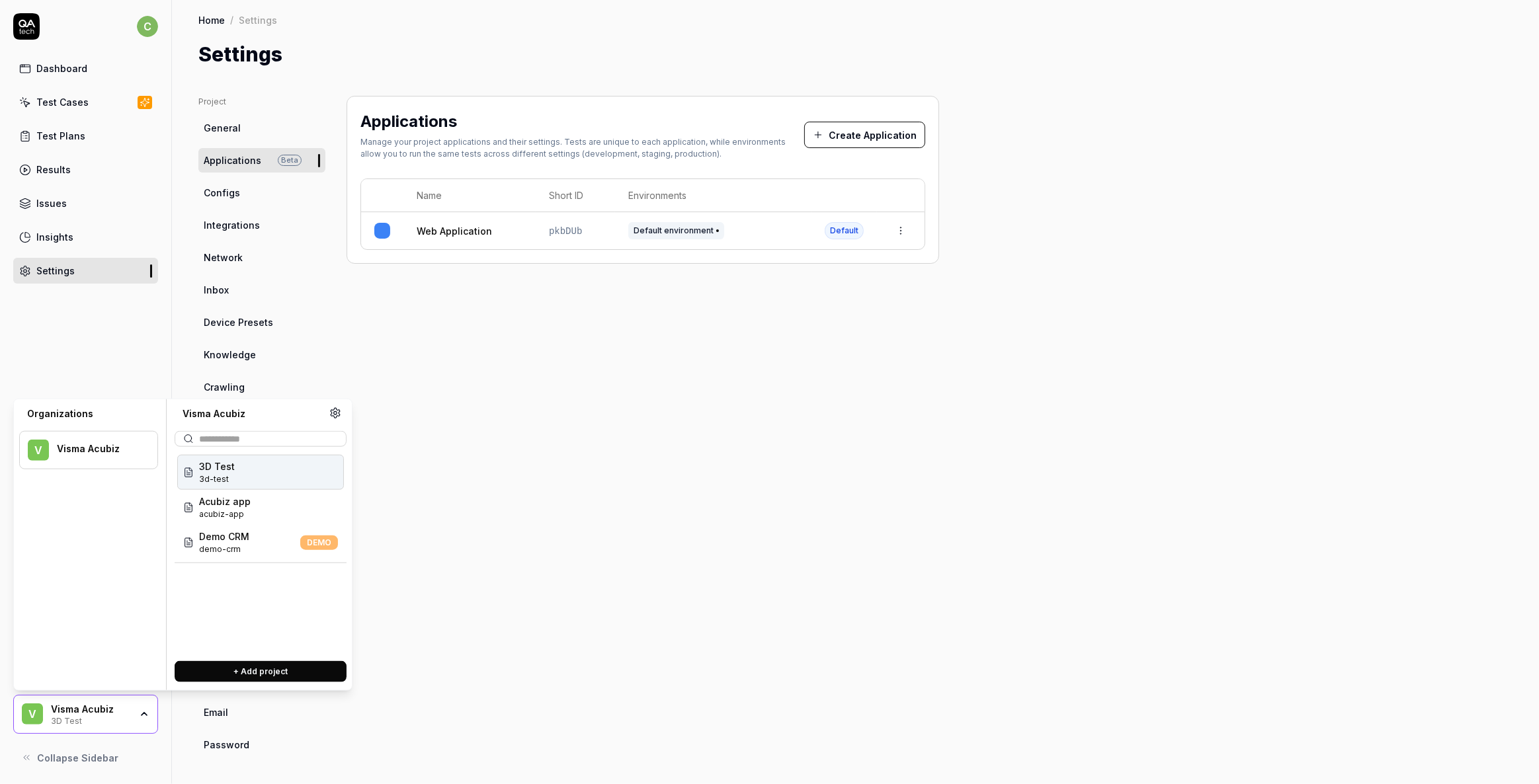
click at [582, 534] on div "Applications Manage your project applications and their settings. Tests are uni…" at bounding box center [643, 427] width 593 height 662
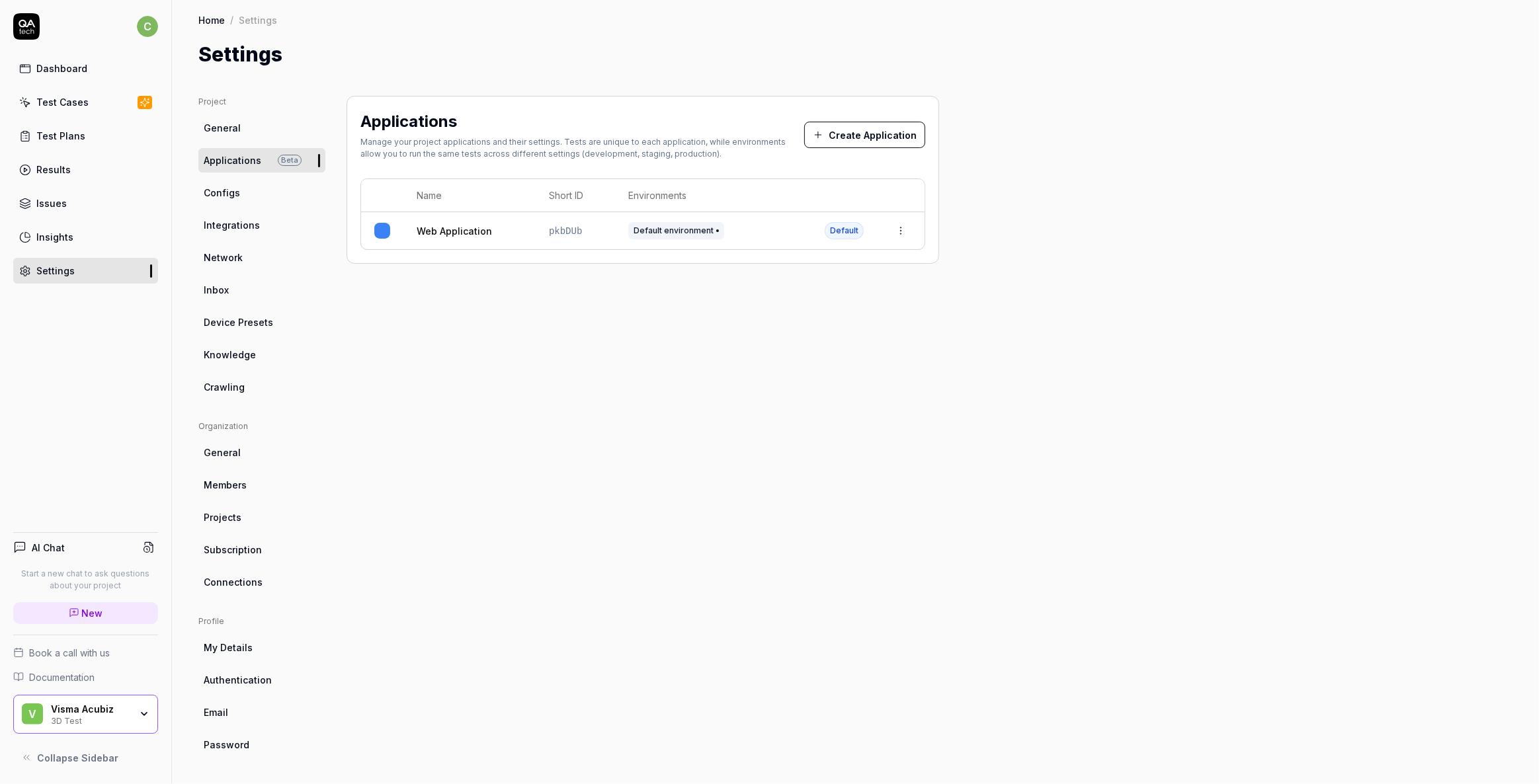
click at [83, 708] on div "Visma Acubiz" at bounding box center [90, 709] width 79 height 11
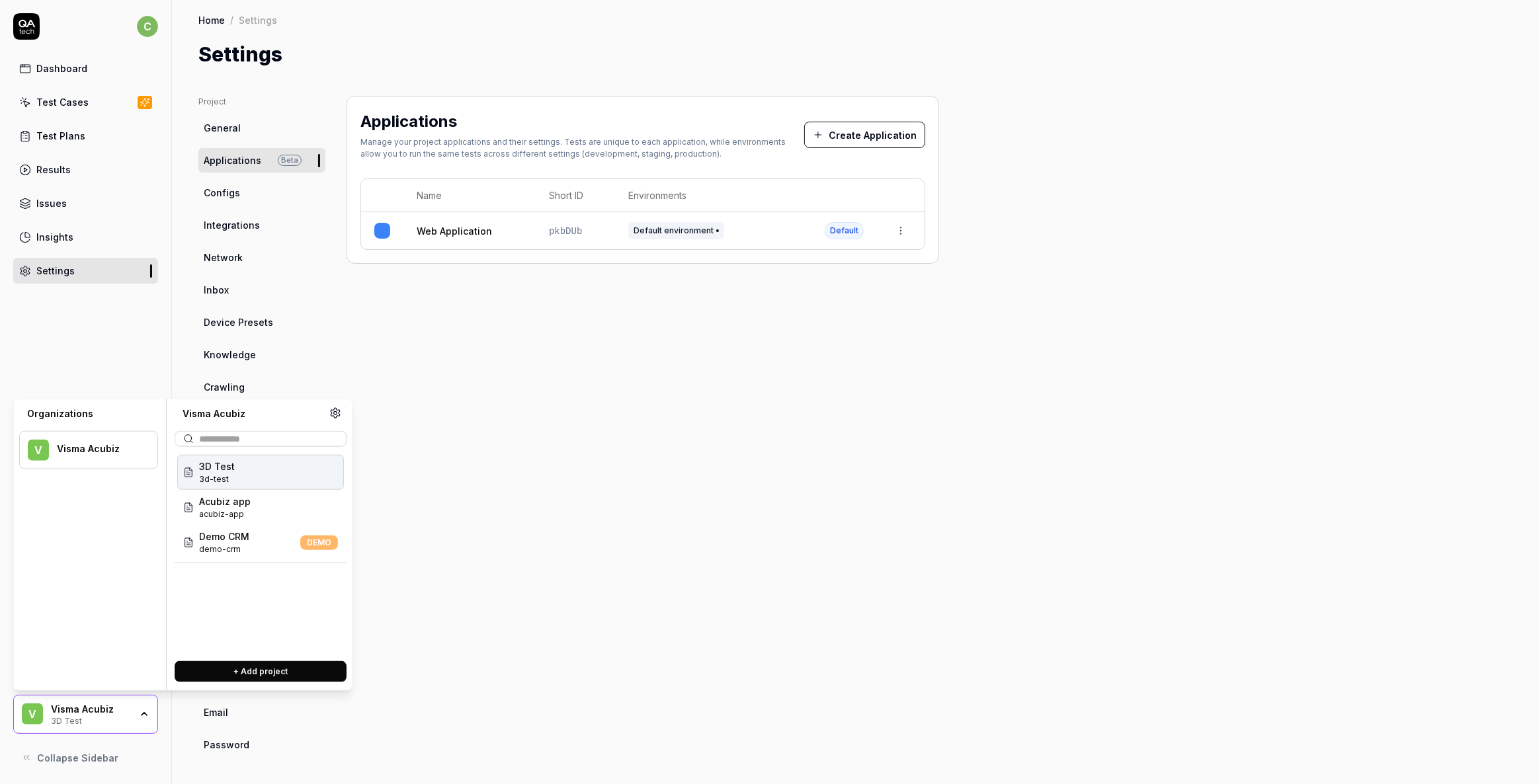
click at [240, 466] on div "3D Test 3d-test" at bounding box center [260, 472] width 167 height 35
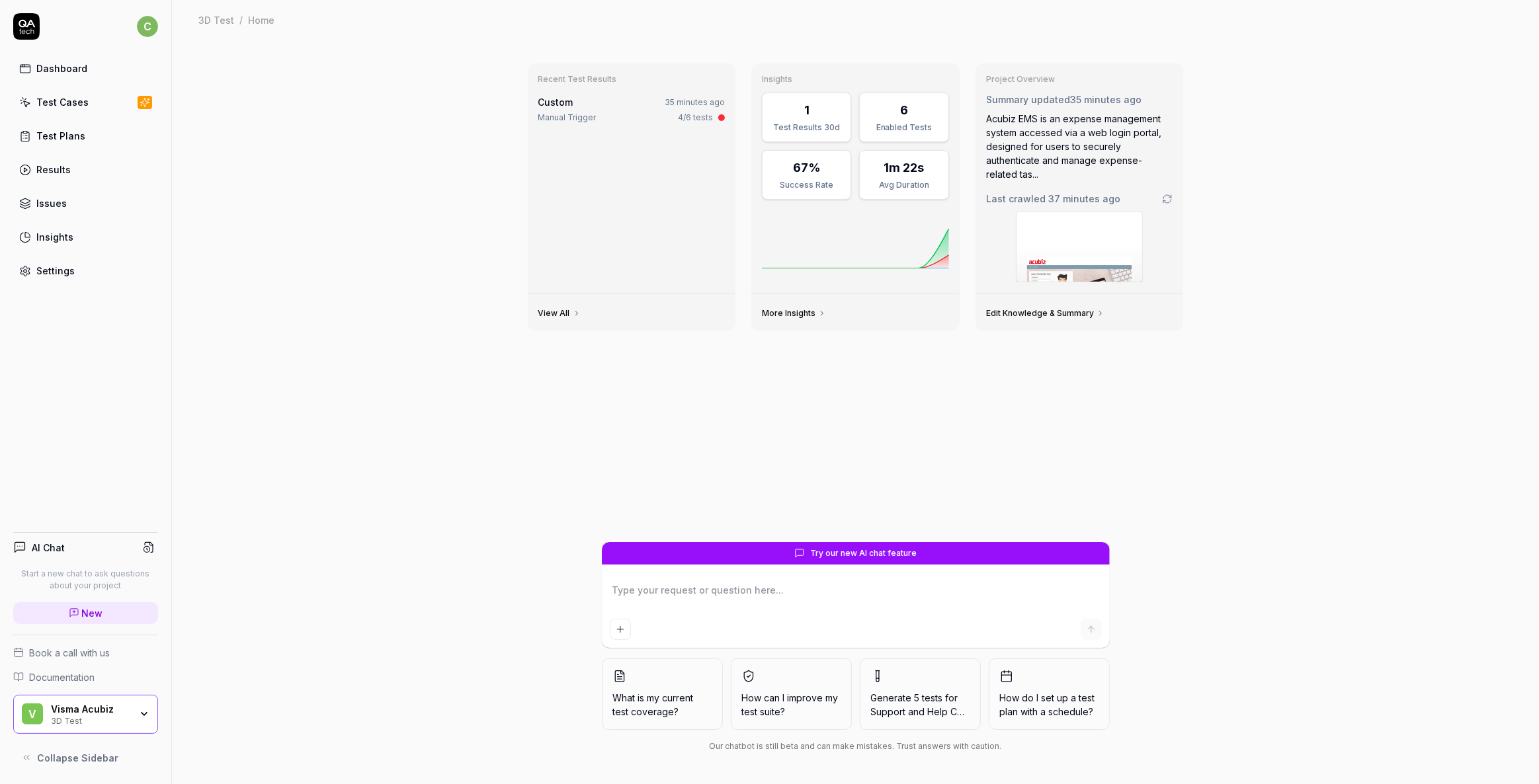
type textarea "*"
click at [55, 271] on div "Settings" at bounding box center [55, 271] width 38 height 14
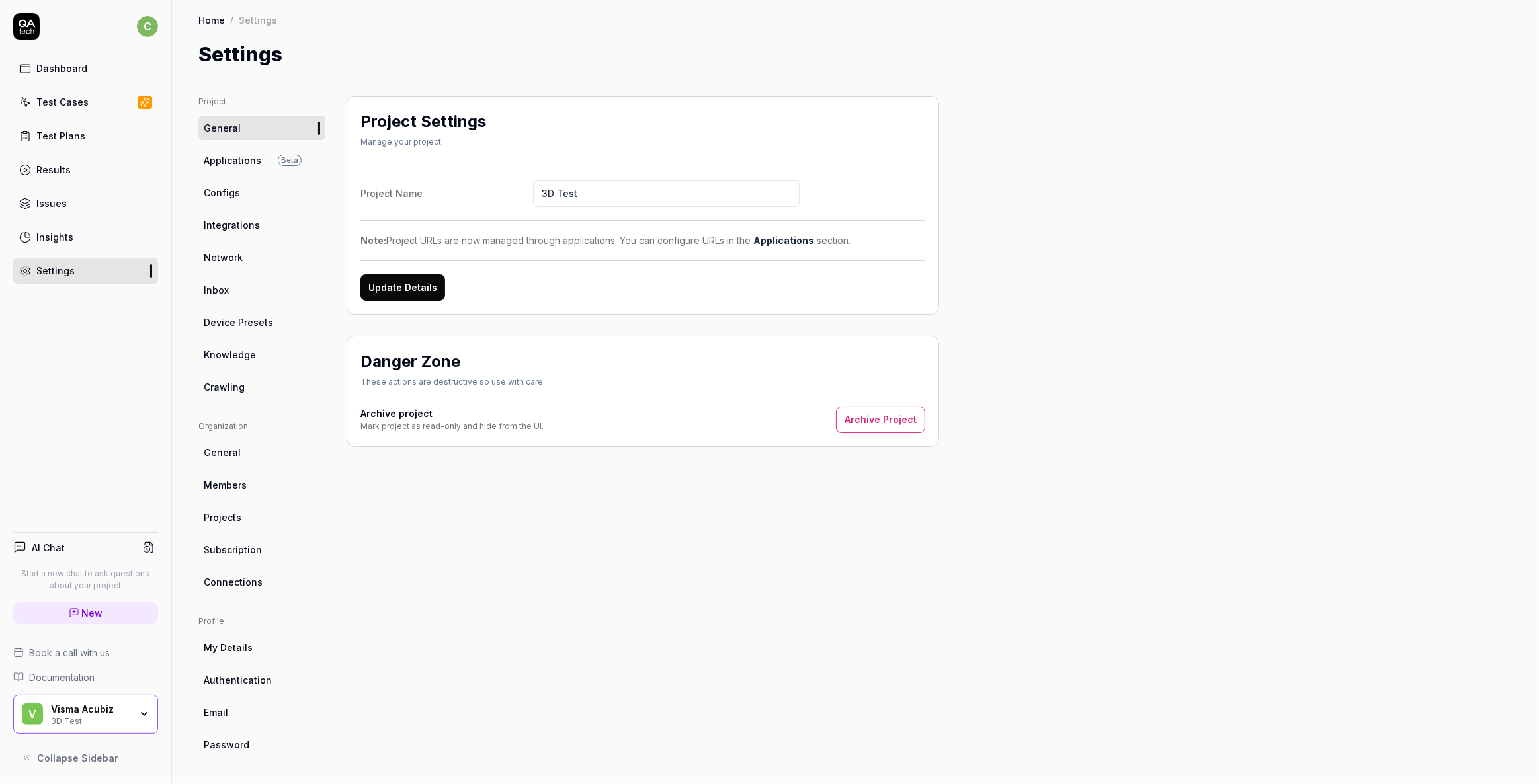
click at [231, 155] on span "Applications" at bounding box center [233, 160] width 57 height 14
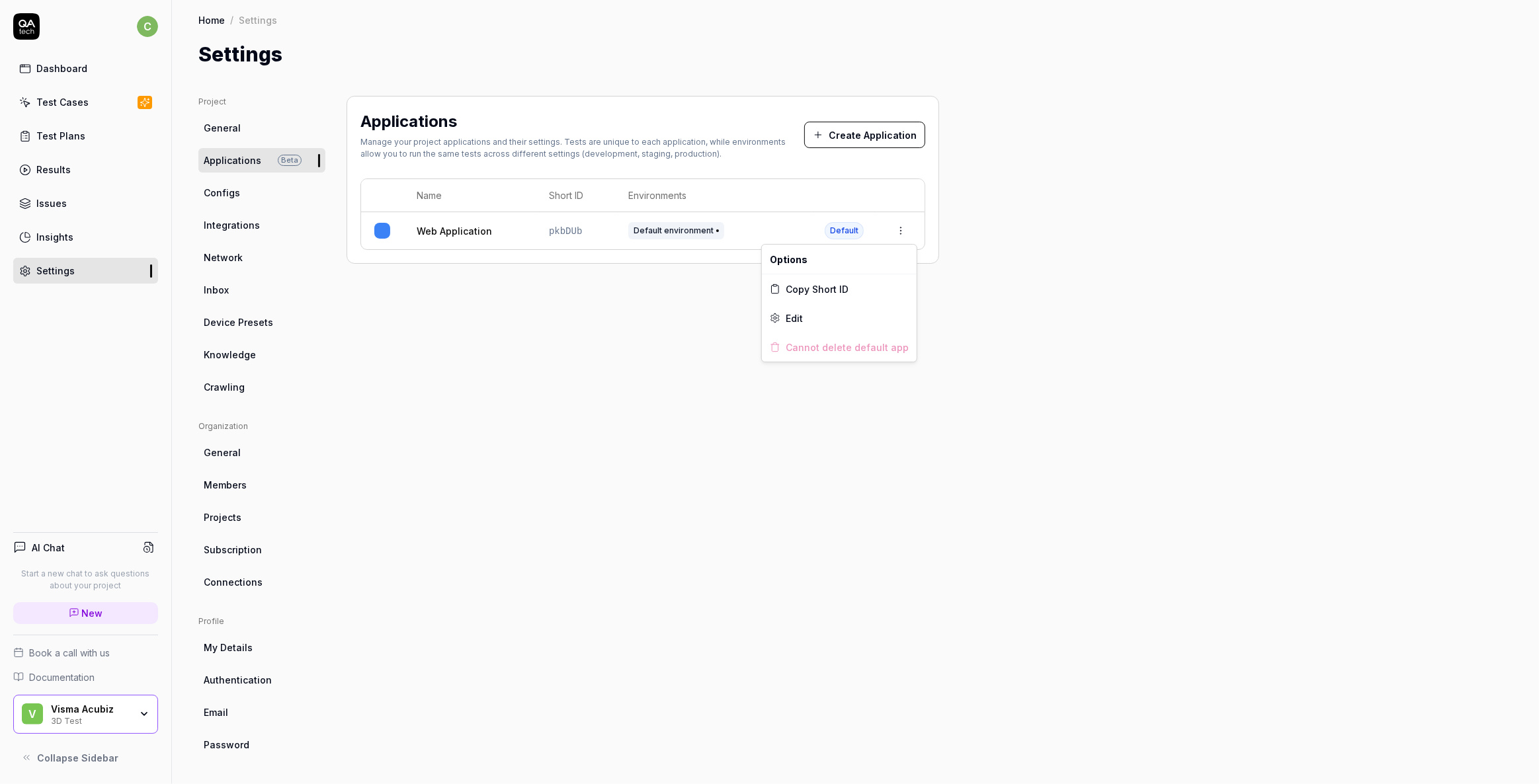
click at [898, 229] on html "c Dashboard Test Cases Test Plans Results Issues Insights Settings AI Chat Star…" at bounding box center [769, 392] width 1539 height 784
click at [794, 319] on span "Edit" at bounding box center [794, 318] width 17 height 14
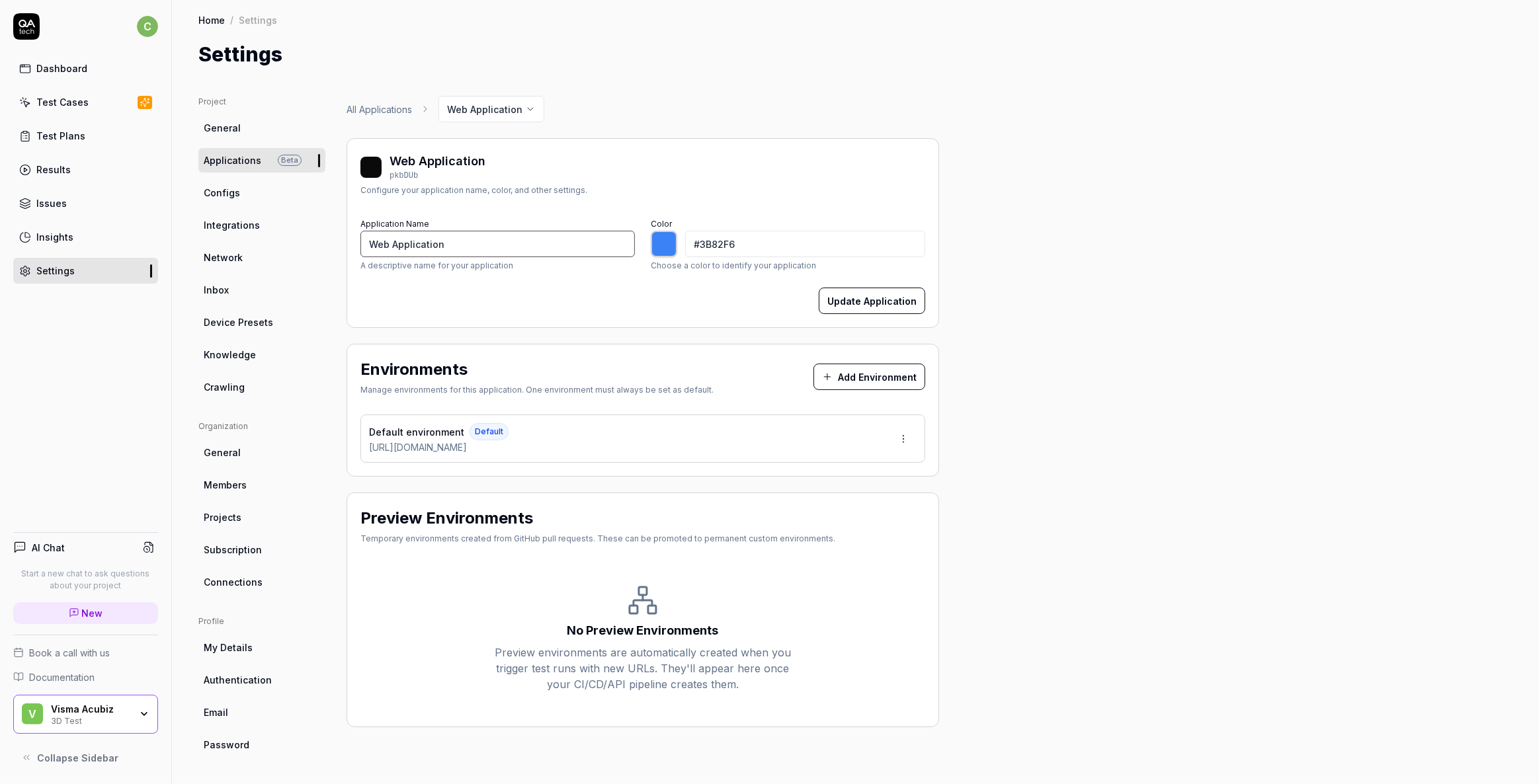
type input "*******"
click at [429, 238] on input "Web Application" at bounding box center [497, 244] width 274 height 27
drag, startPoint x: 461, startPoint y: 241, endPoint x: 297, endPoint y: 230, distance: 164.4
click at [297, 230] on div "Project General Applications Beta Configs Integrations Network Inbox Device Pre…" at bounding box center [855, 427] width 1314 height 662
type input "T"
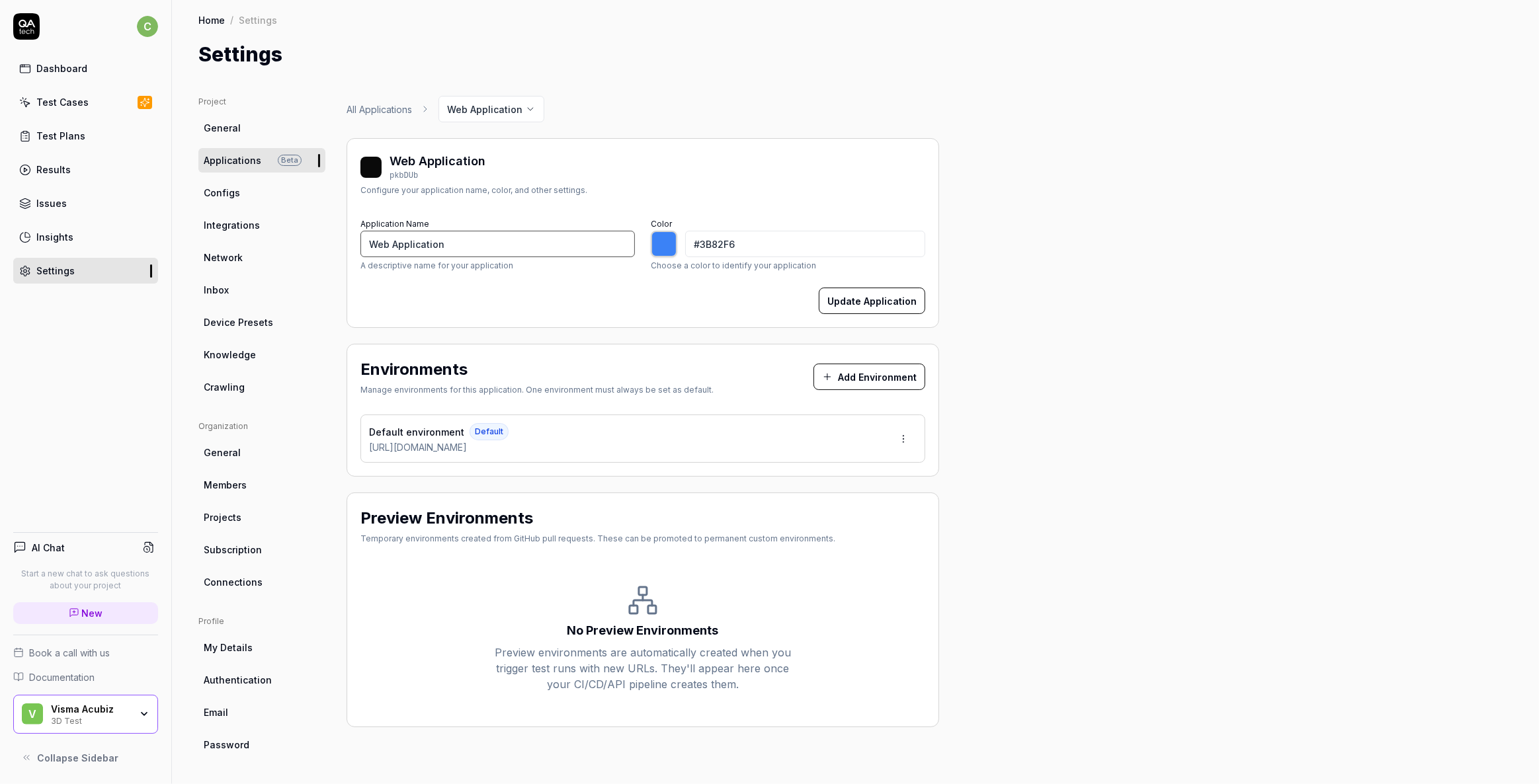
type input "*******"
type input "Testflow"
click at [900, 440] on html "c Dashboard Test Cases Test Plans Results Issues Insights Settings AI Chat Star…" at bounding box center [769, 392] width 1539 height 784
click at [817, 497] on span "Edit" at bounding box center [819, 499] width 17 height 14
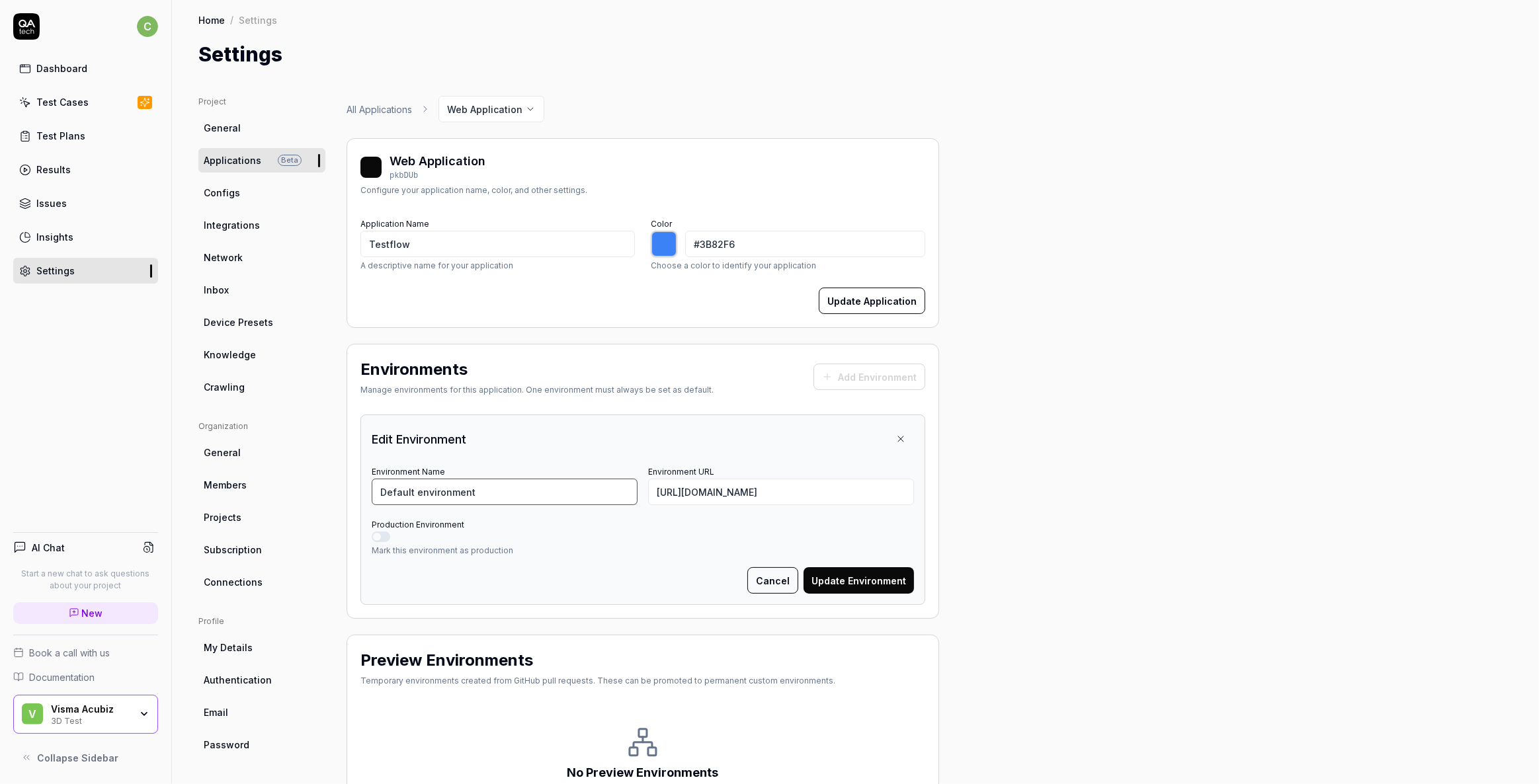
drag, startPoint x: 483, startPoint y: 490, endPoint x: 274, endPoint y: 482, distance: 209.2
click at [274, 482] on div "Project General Applications Beta Configs Integrations Network Inbox Device Pre…" at bounding box center [855, 483] width 1314 height 774
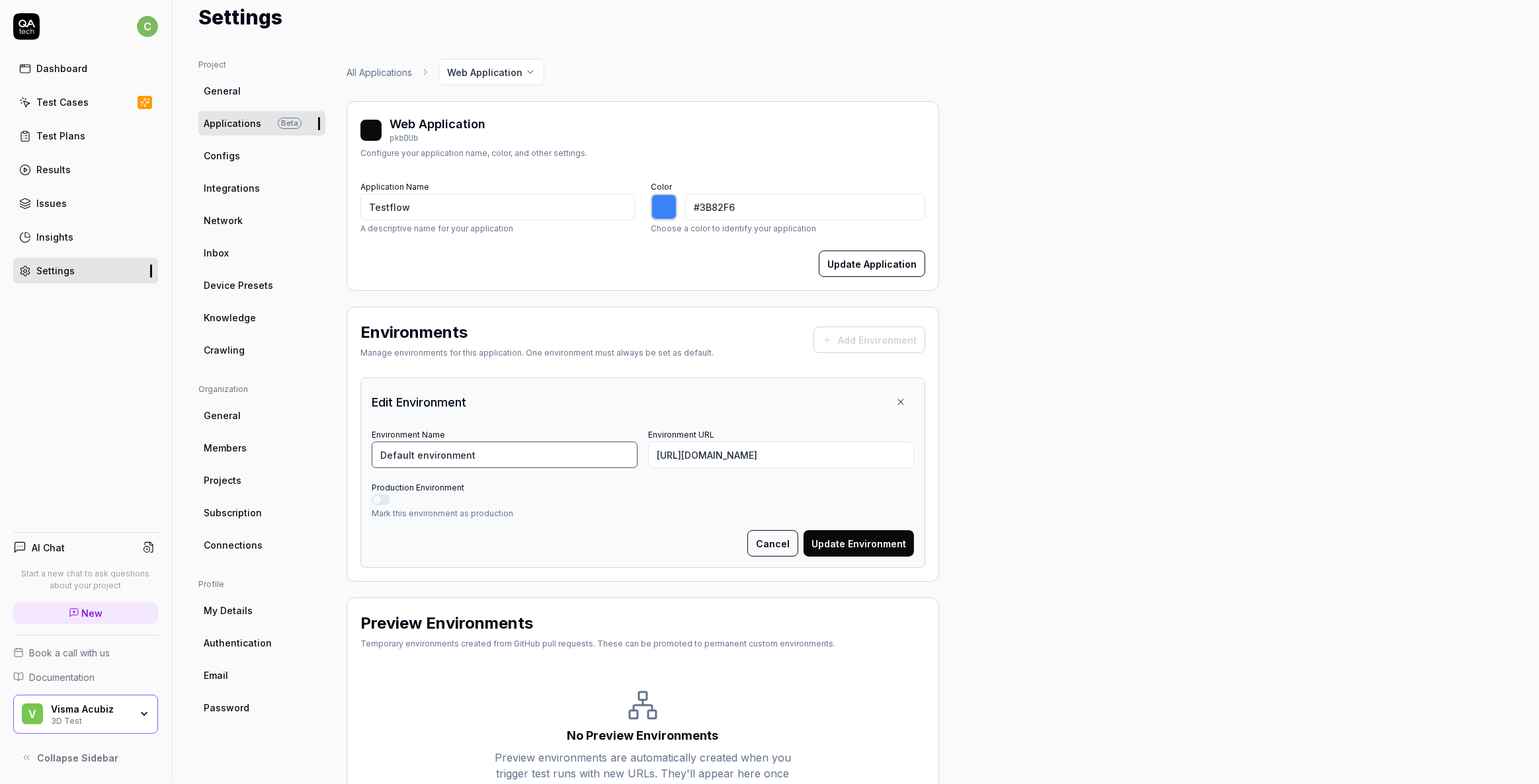
scroll to position [111, 0]
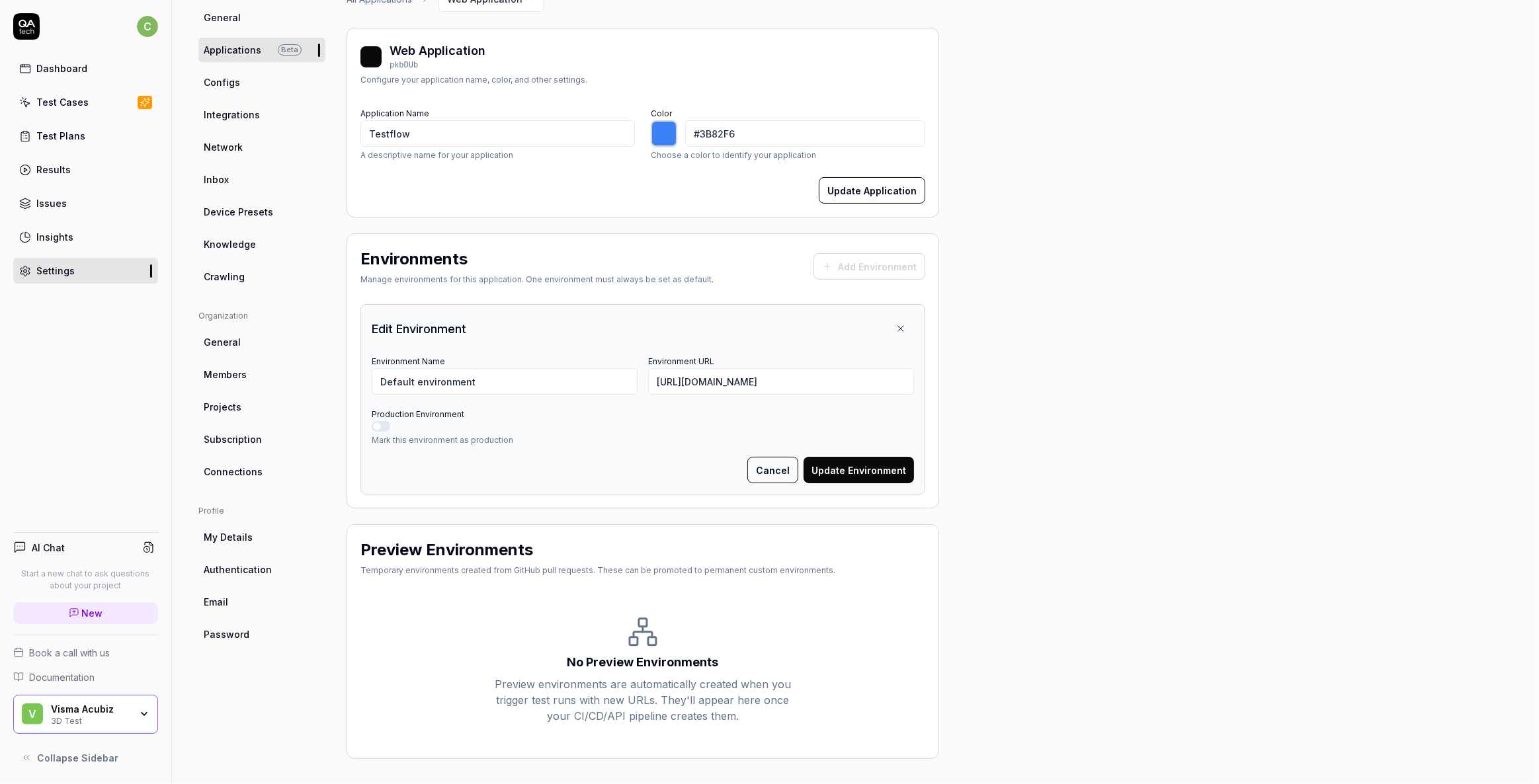
click at [1126, 533] on div "Project General Applications Beta Configs Integrations Network Inbox Device Pre…" at bounding box center [855, 372] width 1314 height 774
drag, startPoint x: 359, startPoint y: 549, endPoint x: 840, endPoint y: 573, distance: 481.6
click at [840, 573] on div "Preview Environments Temporary environments created from GitHub pull requests. …" at bounding box center [643, 641] width 593 height 234
click at [1111, 561] on div "Project General Applications Beta Configs Integrations Network Inbox Device Pre…" at bounding box center [855, 372] width 1314 height 774
drag, startPoint x: 478, startPoint y: 381, endPoint x: 321, endPoint y: 371, distance: 157.3
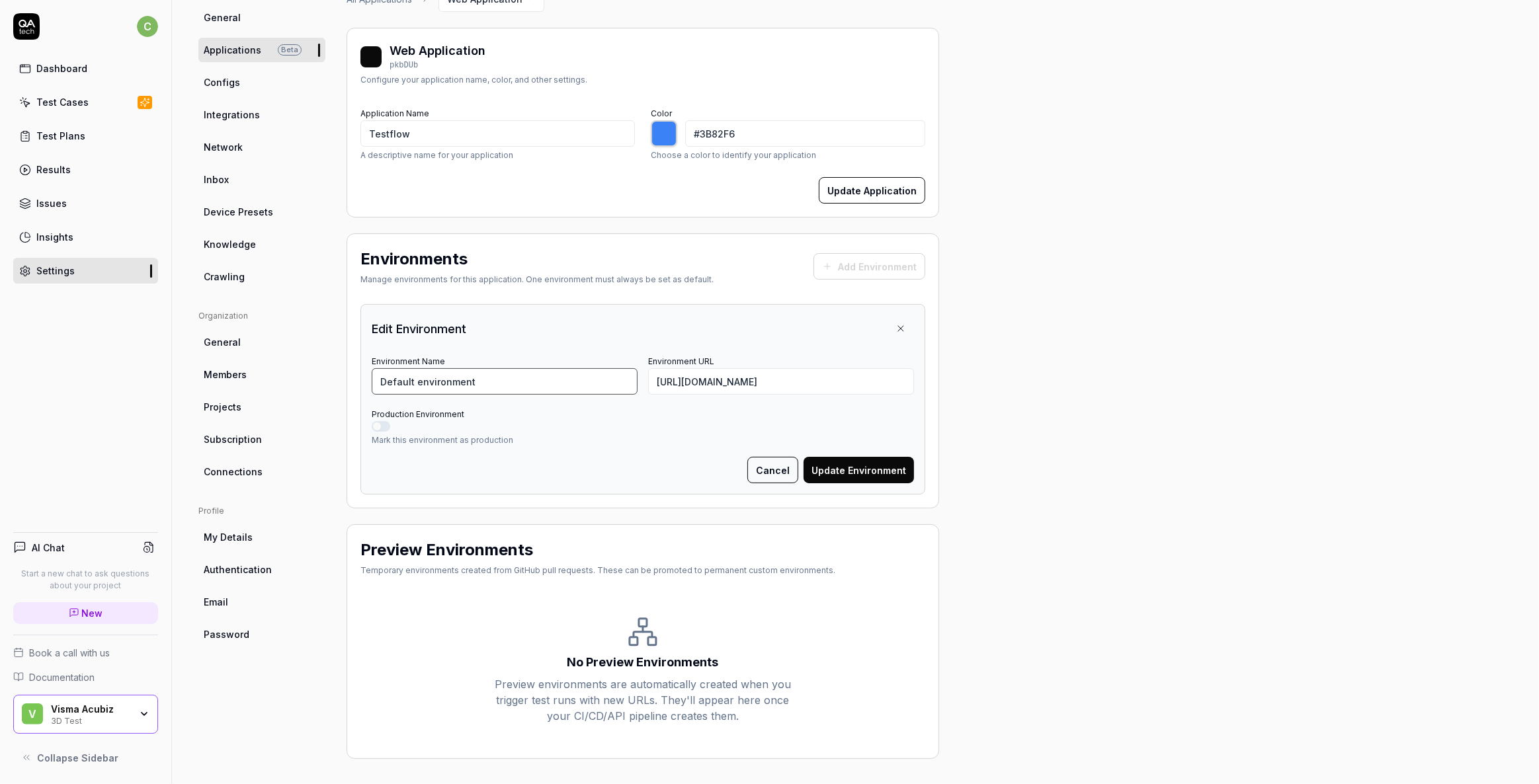
click at [321, 371] on div "Project General Applications Beta Configs Integrations Network Inbox Device Pre…" at bounding box center [855, 372] width 1314 height 774
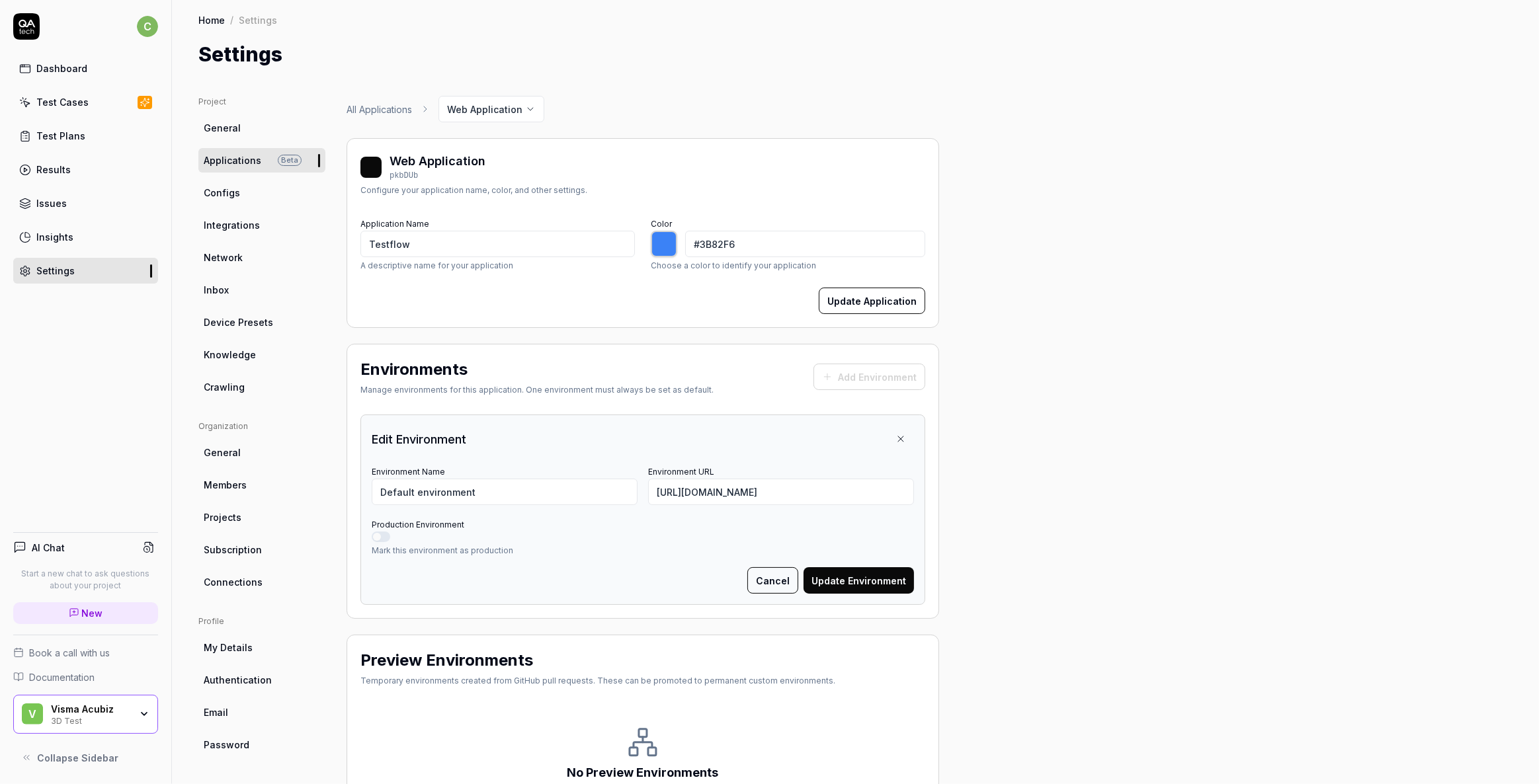
click at [1097, 462] on div "Project General Applications Beta Configs Integrations Network Inbox Device Pre…" at bounding box center [855, 483] width 1314 height 774
click at [1334, 192] on div "Project General Applications Beta Configs Integrations Network Inbox Device Pre…" at bounding box center [855, 483] width 1314 height 774
click at [1104, 359] on div "Project General Applications Beta Configs Integrations Network Inbox Device Pre…" at bounding box center [855, 483] width 1314 height 774
click at [857, 585] on button "Update Environment" at bounding box center [859, 580] width 111 height 27
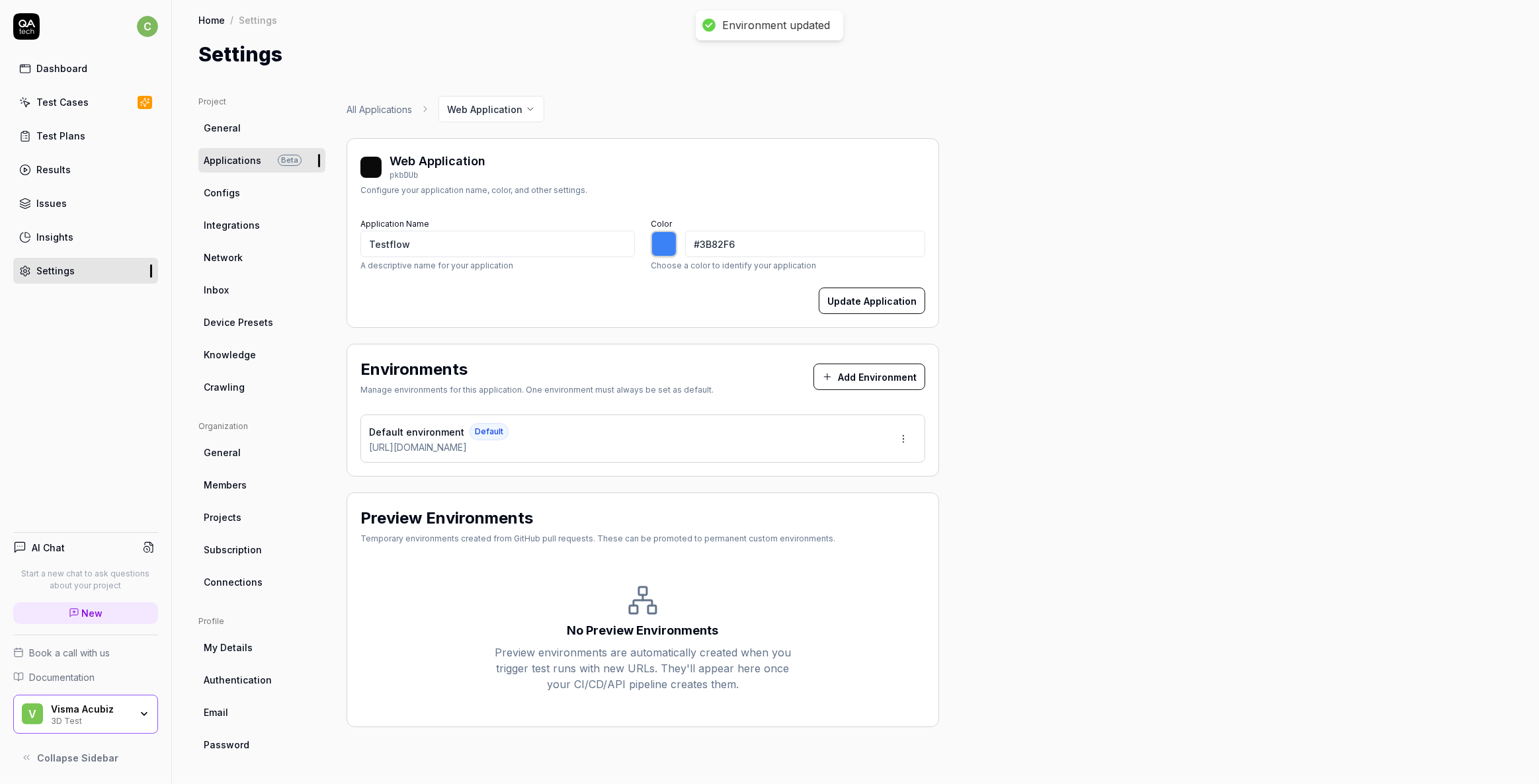
type input "*******"
click at [881, 374] on button "Add Environment" at bounding box center [869, 377] width 111 height 27
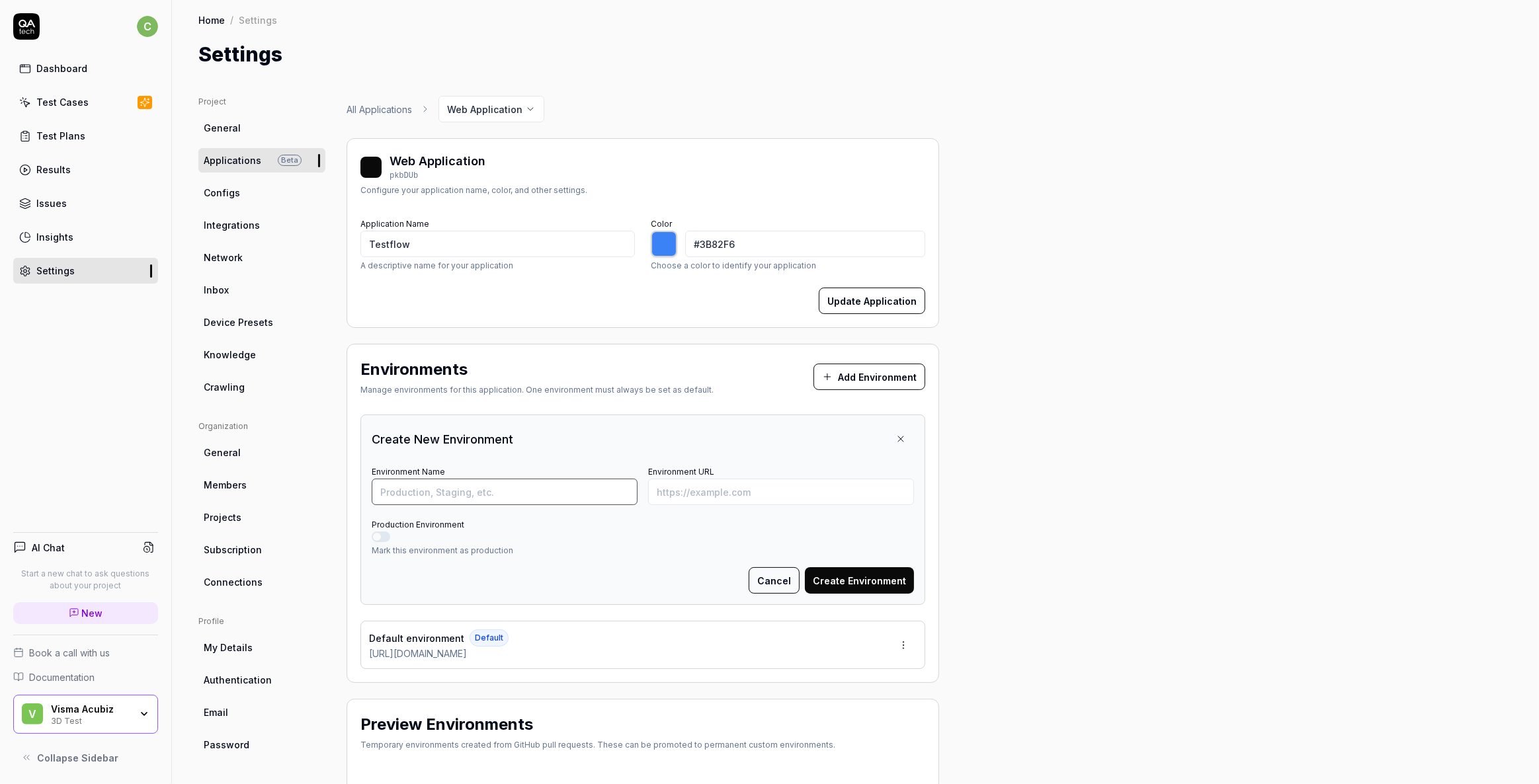
click at [475, 495] on input "Environment Name" at bounding box center [504, 492] width 266 height 27
type input "ReleaseCustTest"
click at [675, 492] on input "Environment URL" at bounding box center [780, 492] width 266 height 27
type input "*******"
paste input "[URL][DOMAIN_NAME]"
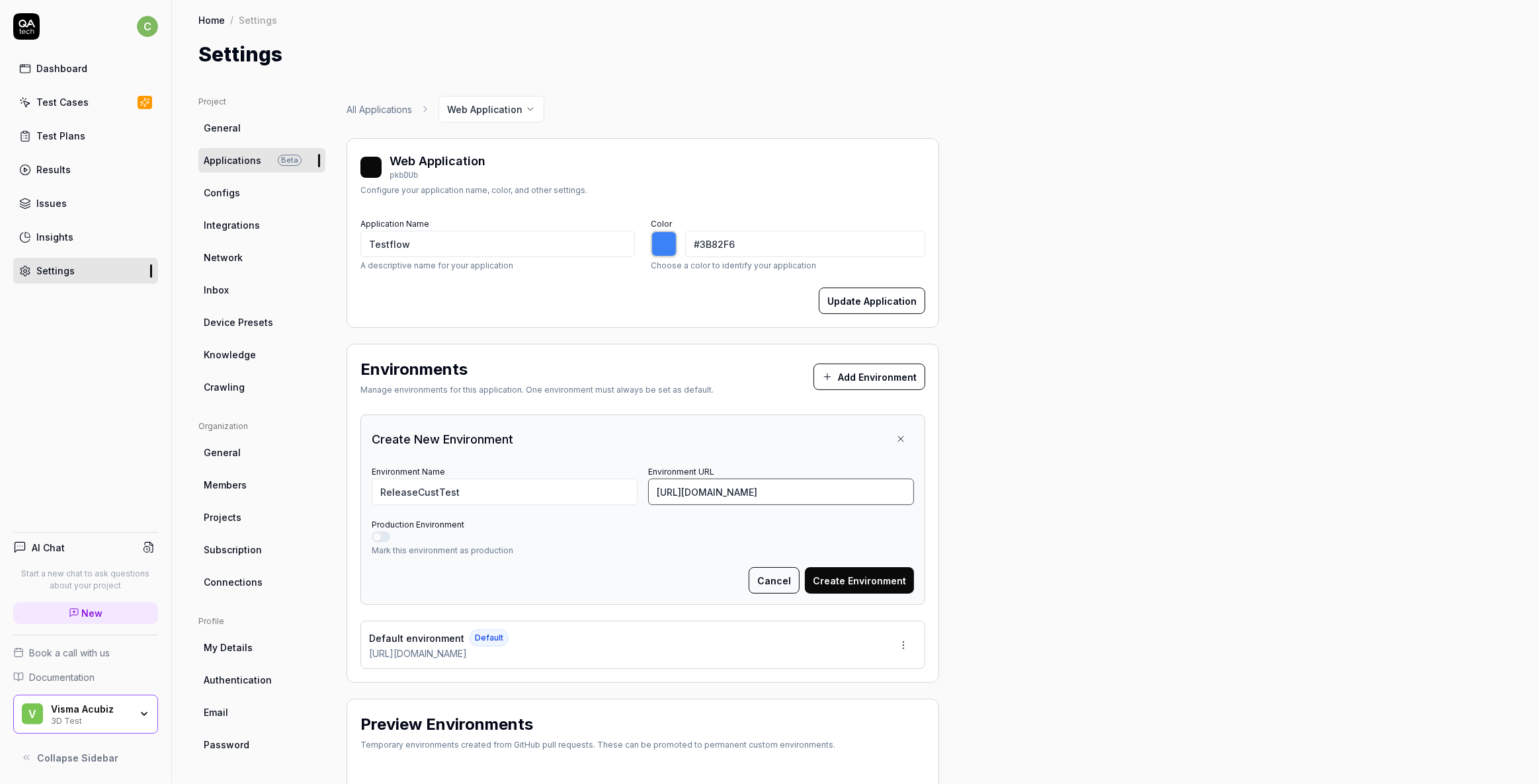
type input "[URL][DOMAIN_NAME]"
click at [836, 581] on button "Create Environment" at bounding box center [860, 580] width 110 height 27
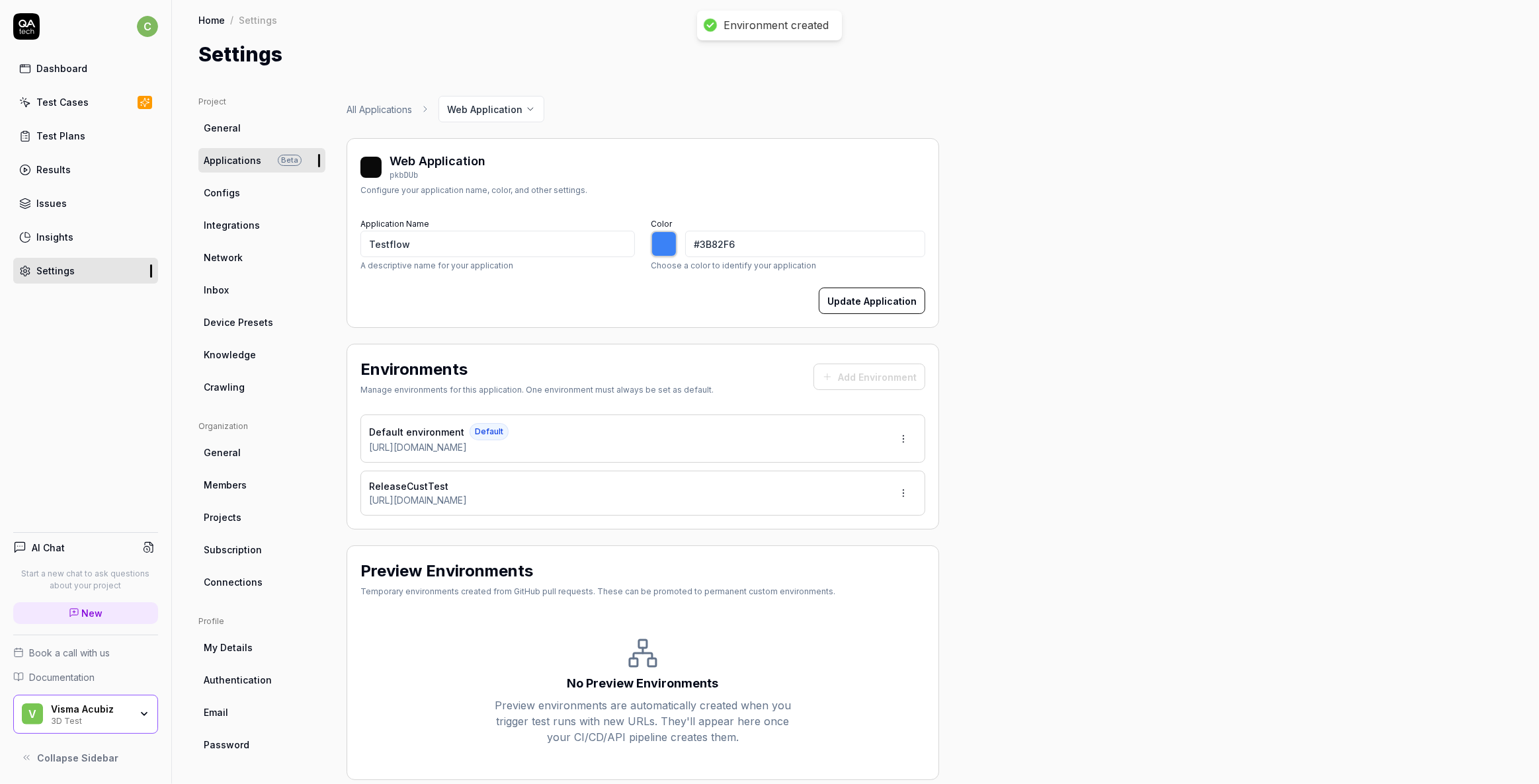
type input "*******"
drag, startPoint x: 422, startPoint y: 245, endPoint x: 349, endPoint y: 239, distance: 73.2
click at [349, 239] on div "Web Application pkbDUb Configure your application name, color, and other settin…" at bounding box center [643, 232] width 593 height 190
type input "Acubiz EMS"
click at [872, 297] on button "Update Application" at bounding box center [872, 301] width 107 height 27
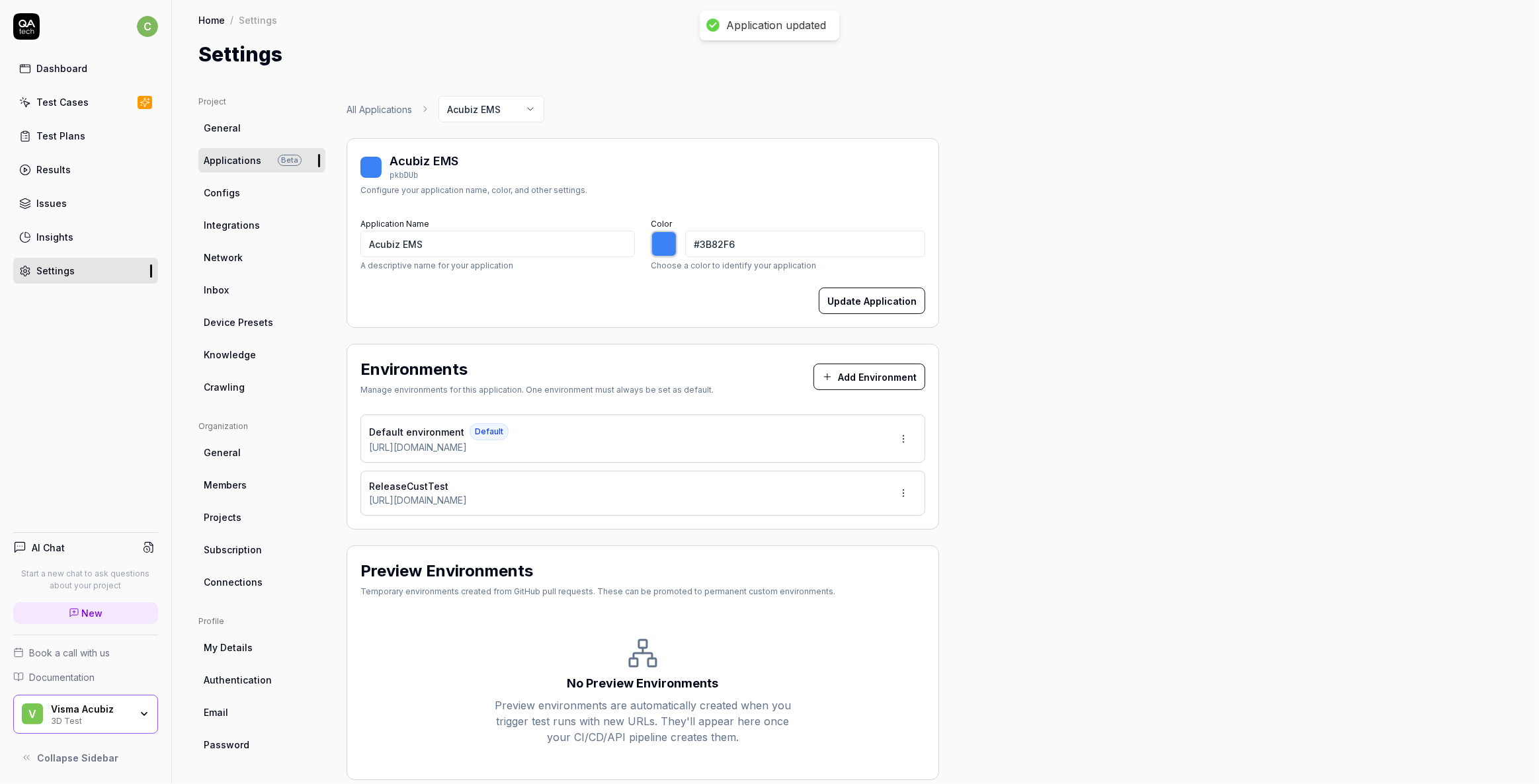
type input "*******"
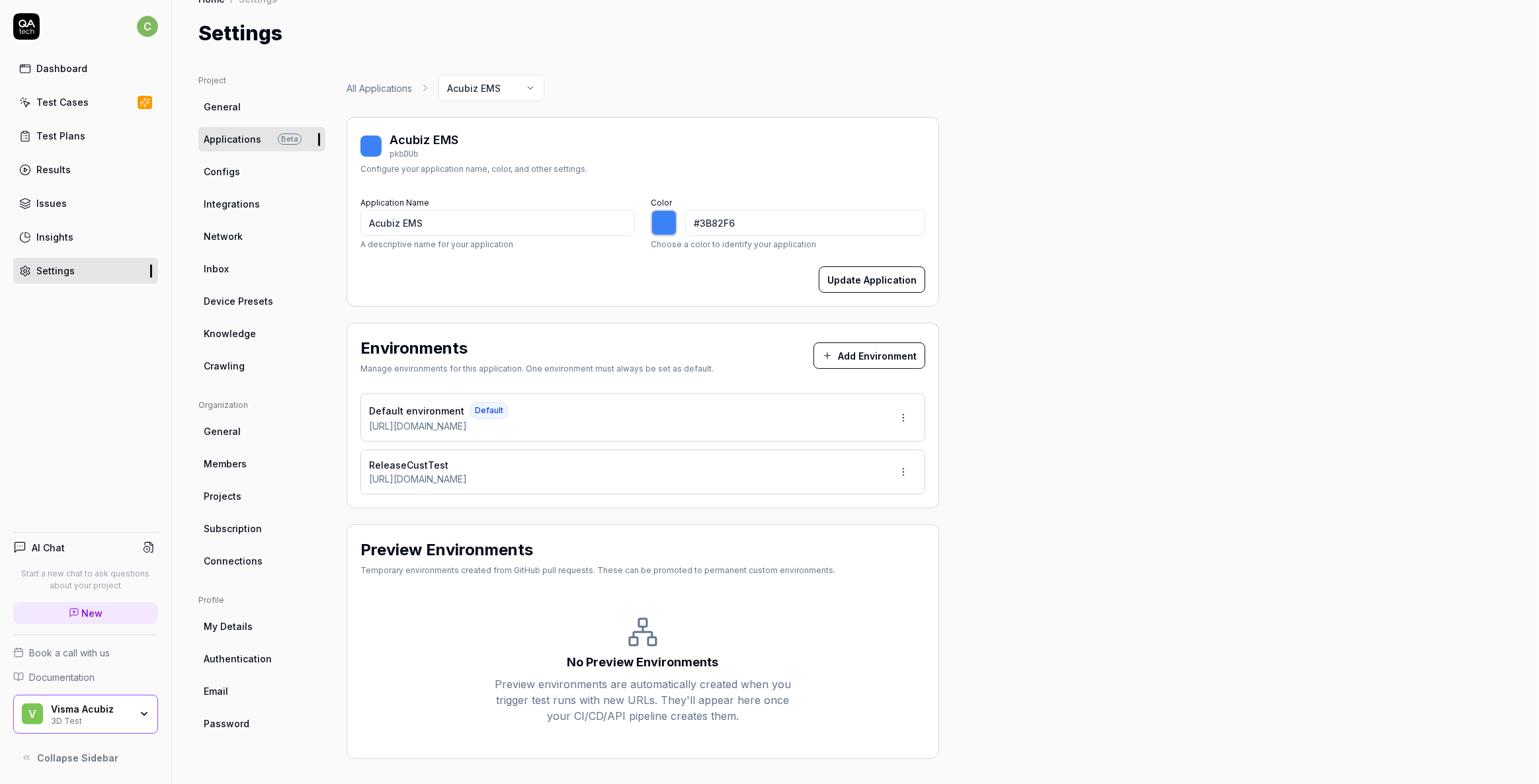
click at [53, 714] on div "3D Test" at bounding box center [90, 719] width 79 height 10
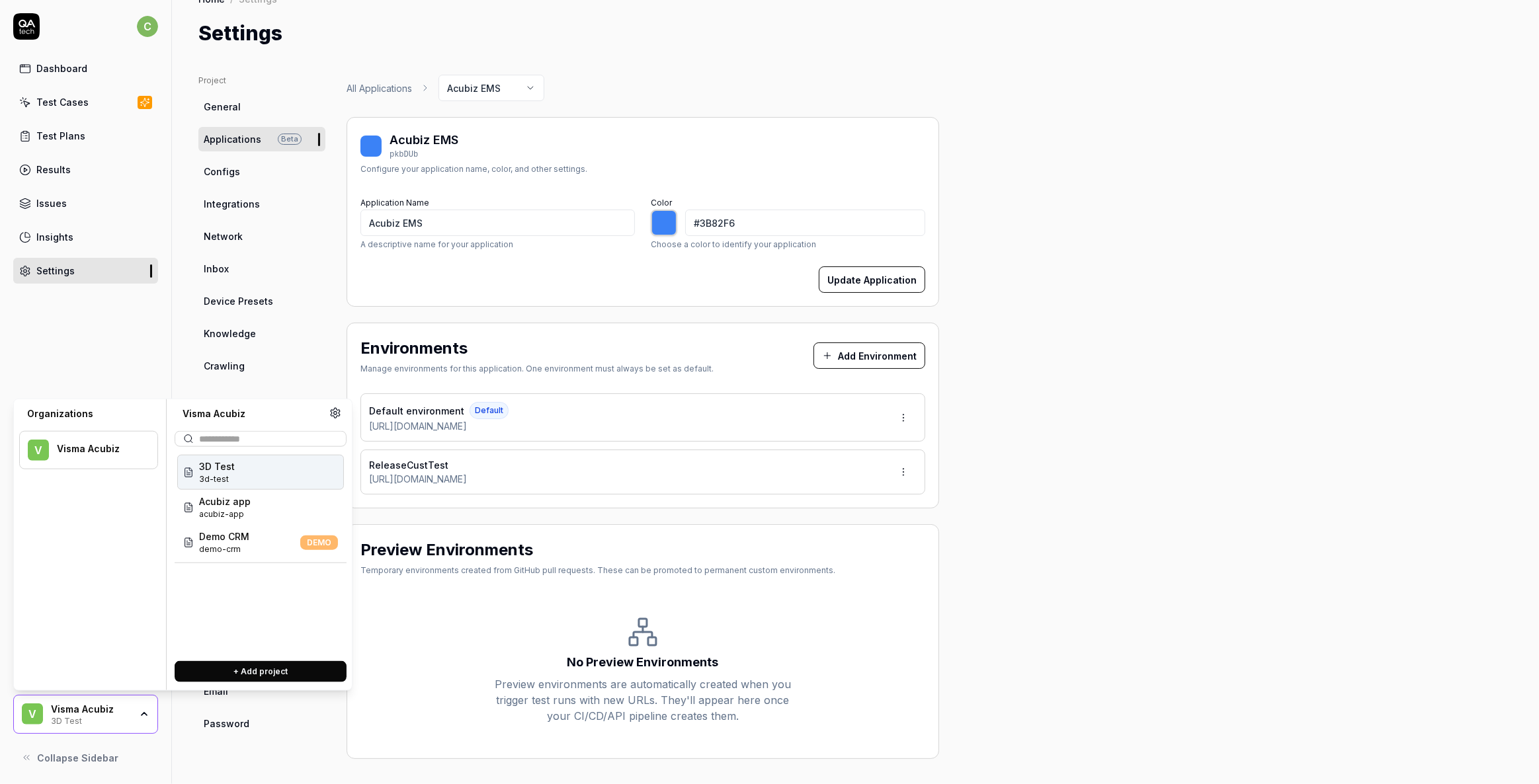
click at [1215, 354] on div "Project General Applications Beta Configs Integrations Network Inbox Device Pre…" at bounding box center [855, 416] width 1314 height 684
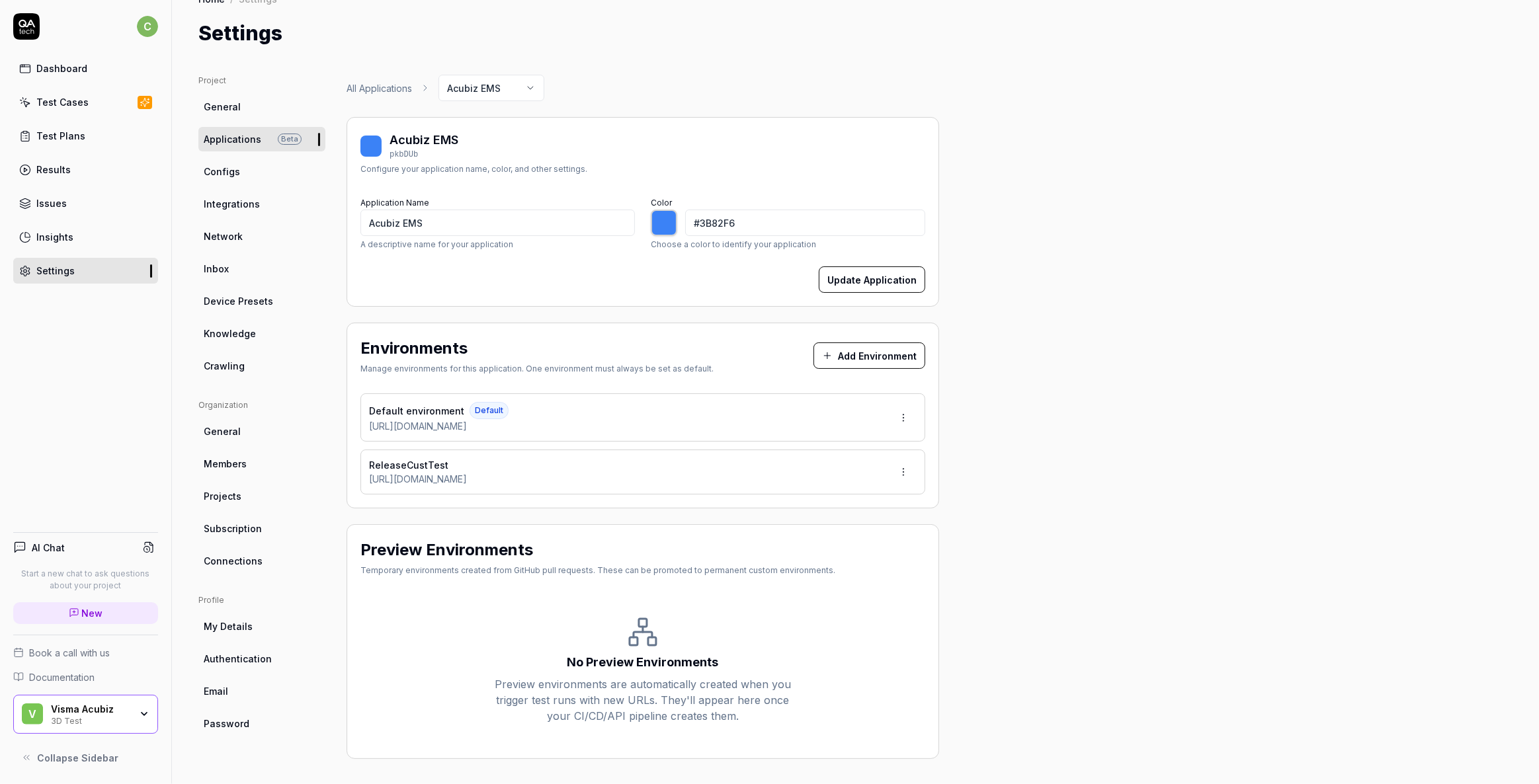
click at [66, 105] on div "Test Cases" at bounding box center [62, 102] width 52 height 14
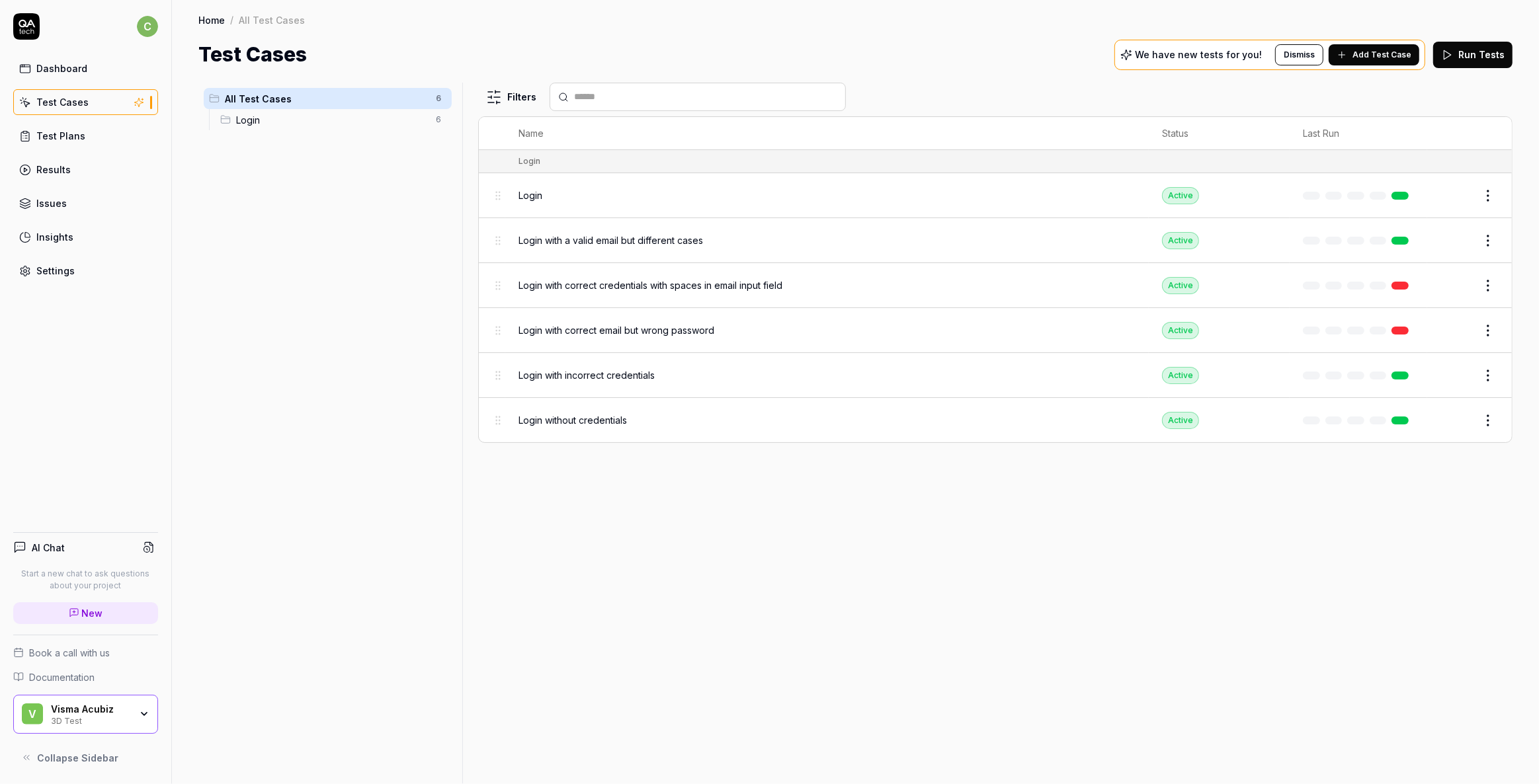
click at [56, 141] on div "Test Plans" at bounding box center [60, 135] width 49 height 14
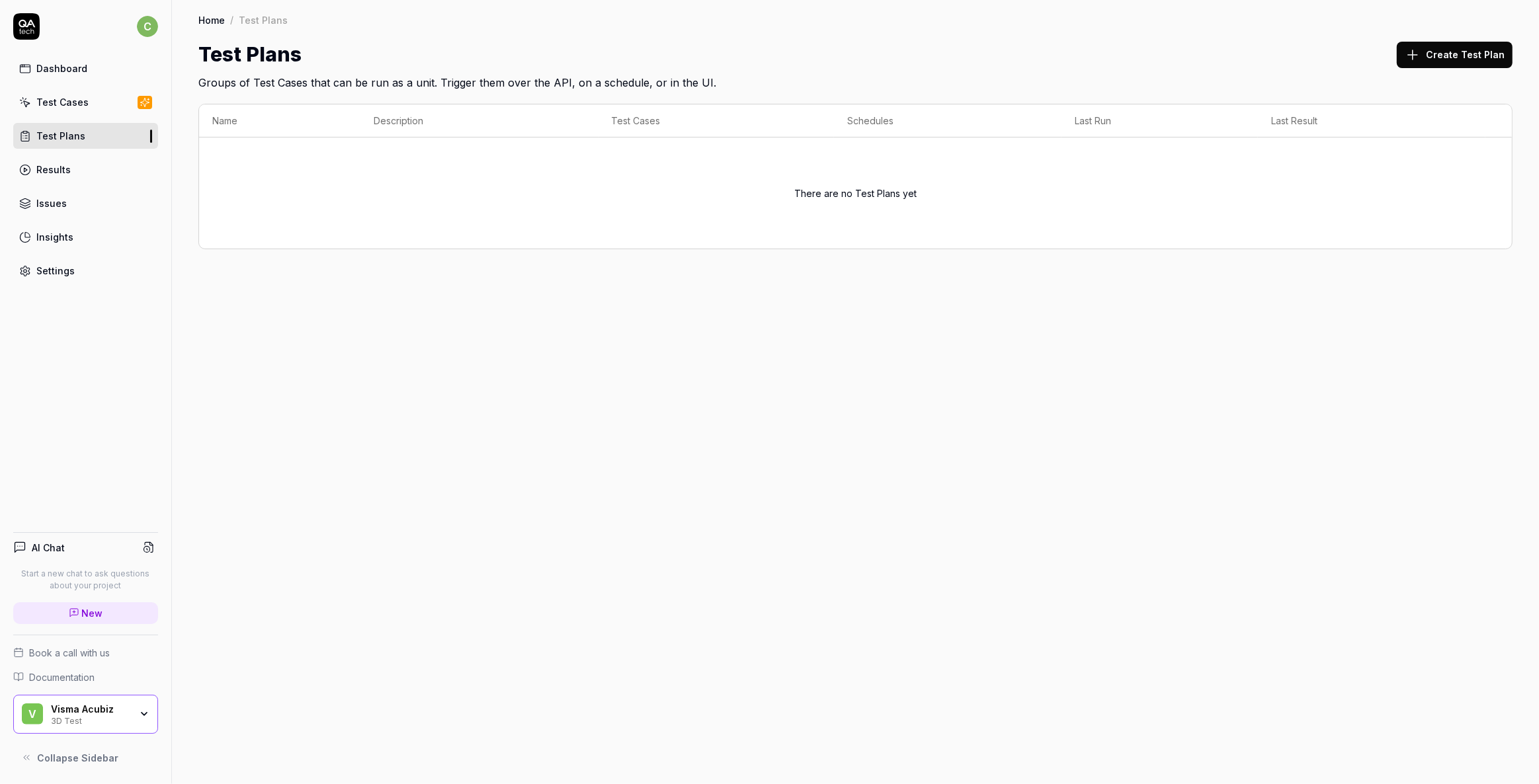
click at [1436, 56] on button "Create Test Plan" at bounding box center [1454, 55] width 115 height 27
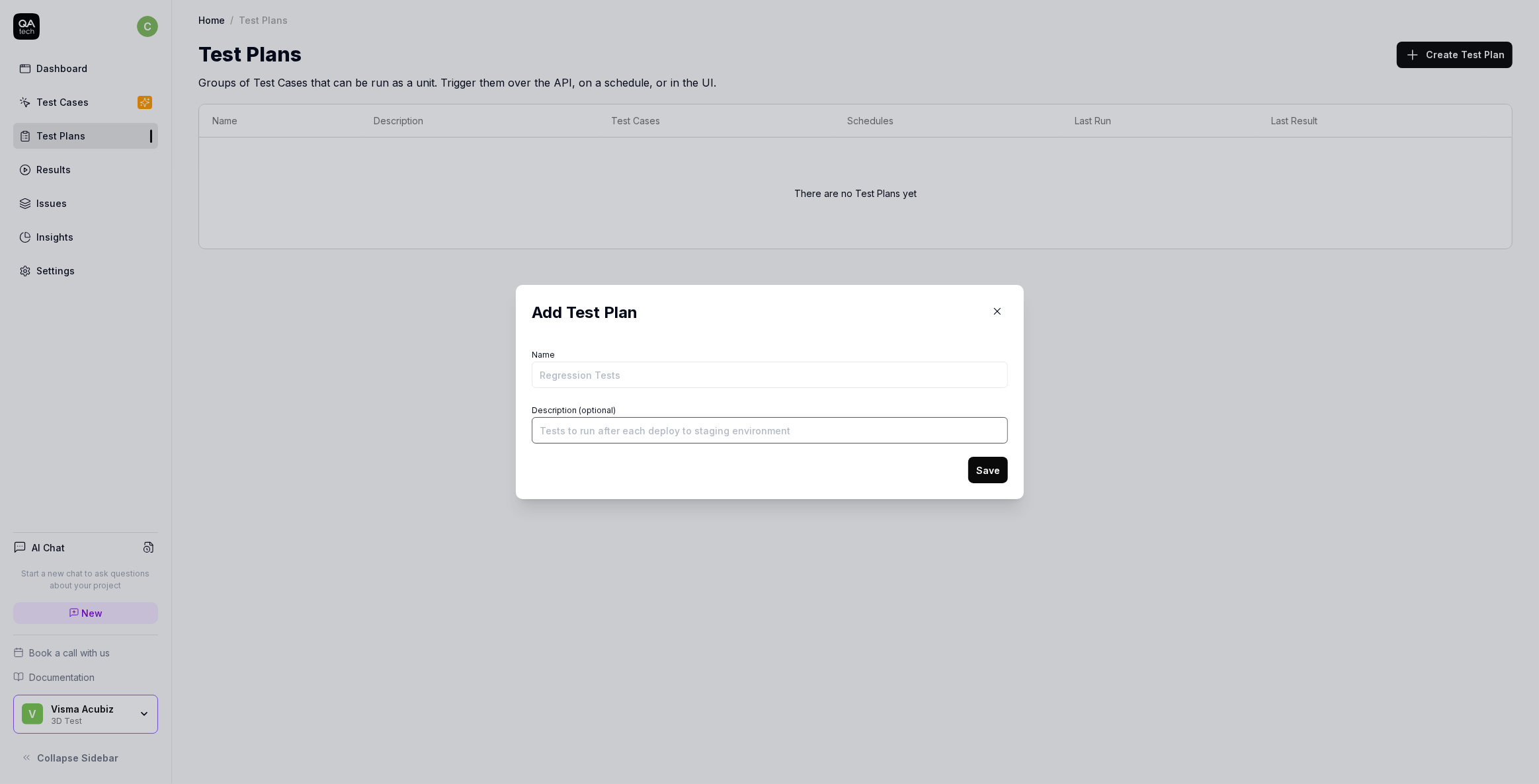
click at [603, 427] on input "Description (optional)" at bounding box center [770, 431] width 476 height 27
click at [691, 372] on input "Name" at bounding box center [770, 375] width 476 height 27
click at [993, 308] on icon "button" at bounding box center [997, 312] width 11 height 11
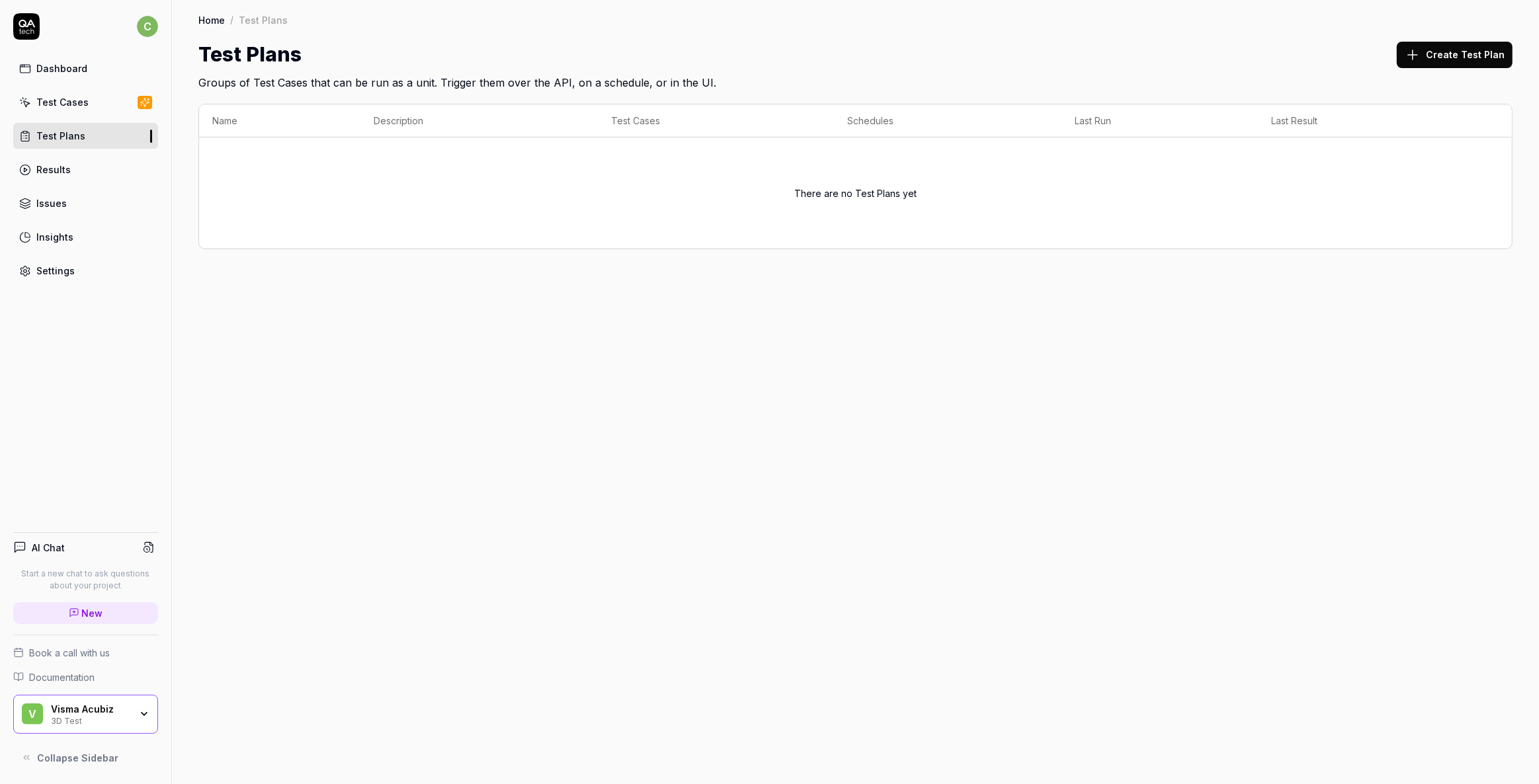
click at [64, 98] on div "Test Cases" at bounding box center [62, 102] width 52 height 14
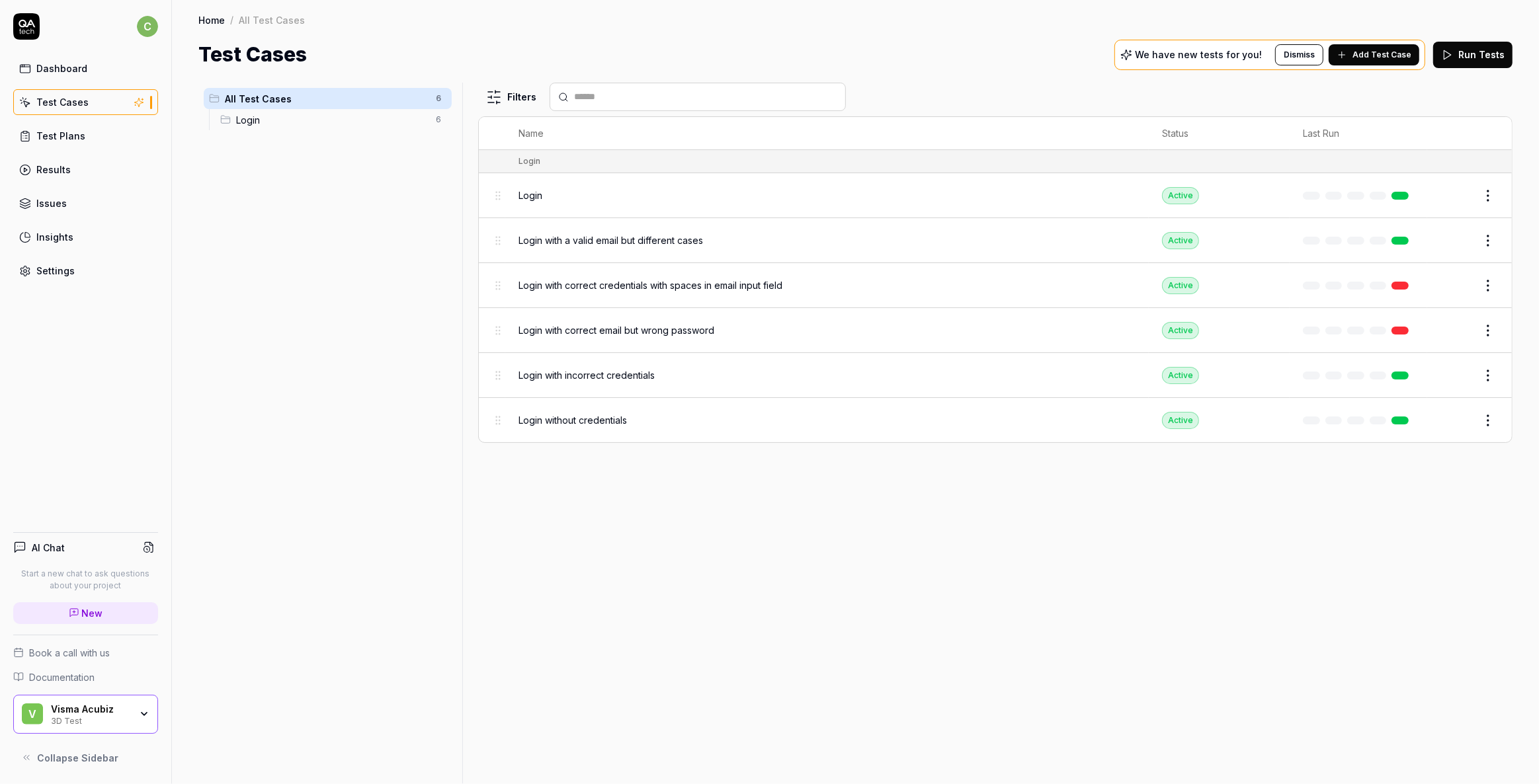
click at [59, 270] on div "Settings" at bounding box center [55, 271] width 38 height 14
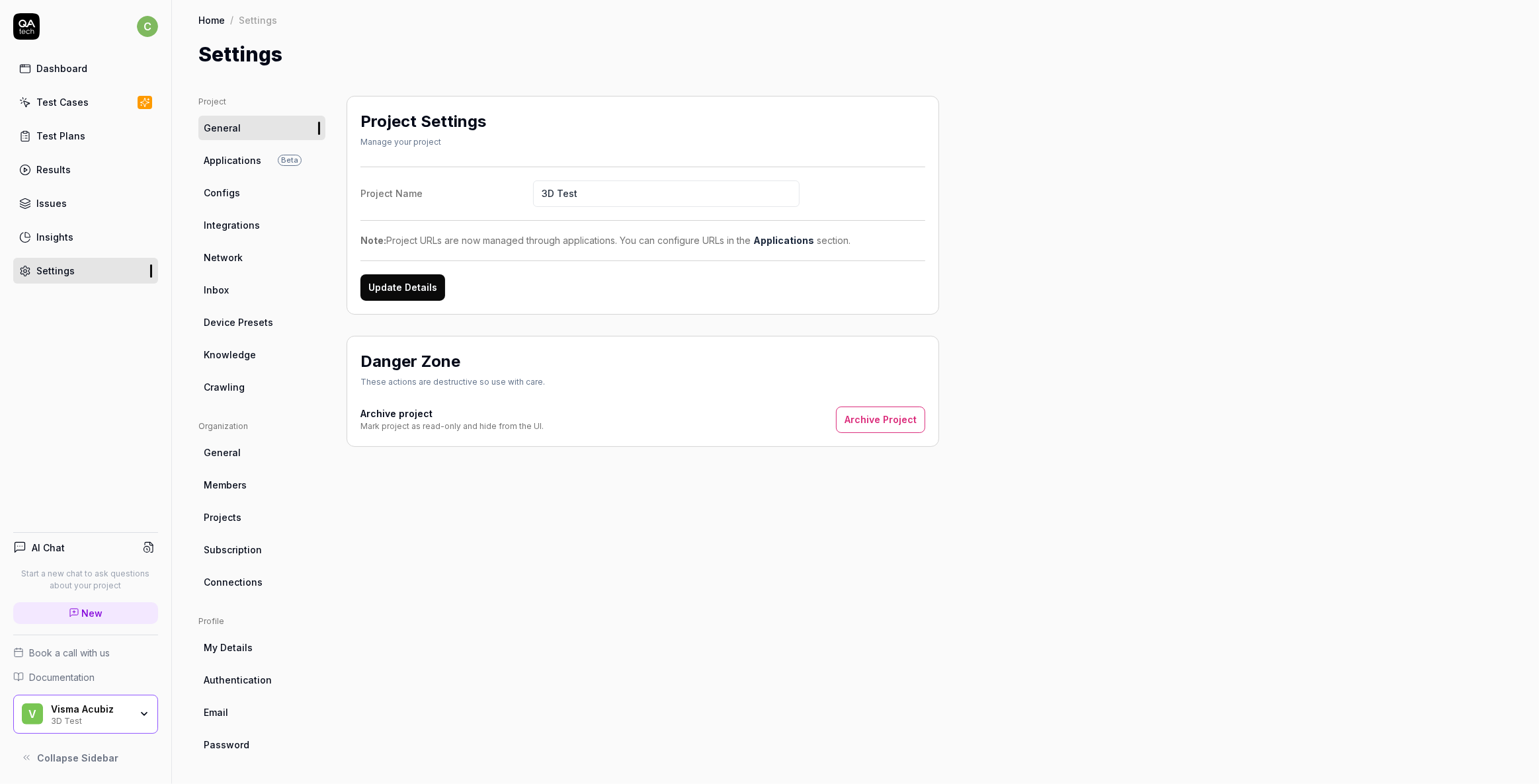
drag, startPoint x: 399, startPoint y: 282, endPoint x: 401, endPoint y: 230, distance: 52.0
click at [401, 230] on div "Project Name 3D Test Note: Project URLs are now managed through applications. Y…" at bounding box center [642, 233] width 565 height 134
click at [215, 193] on span "Configs" at bounding box center [222, 192] width 36 height 14
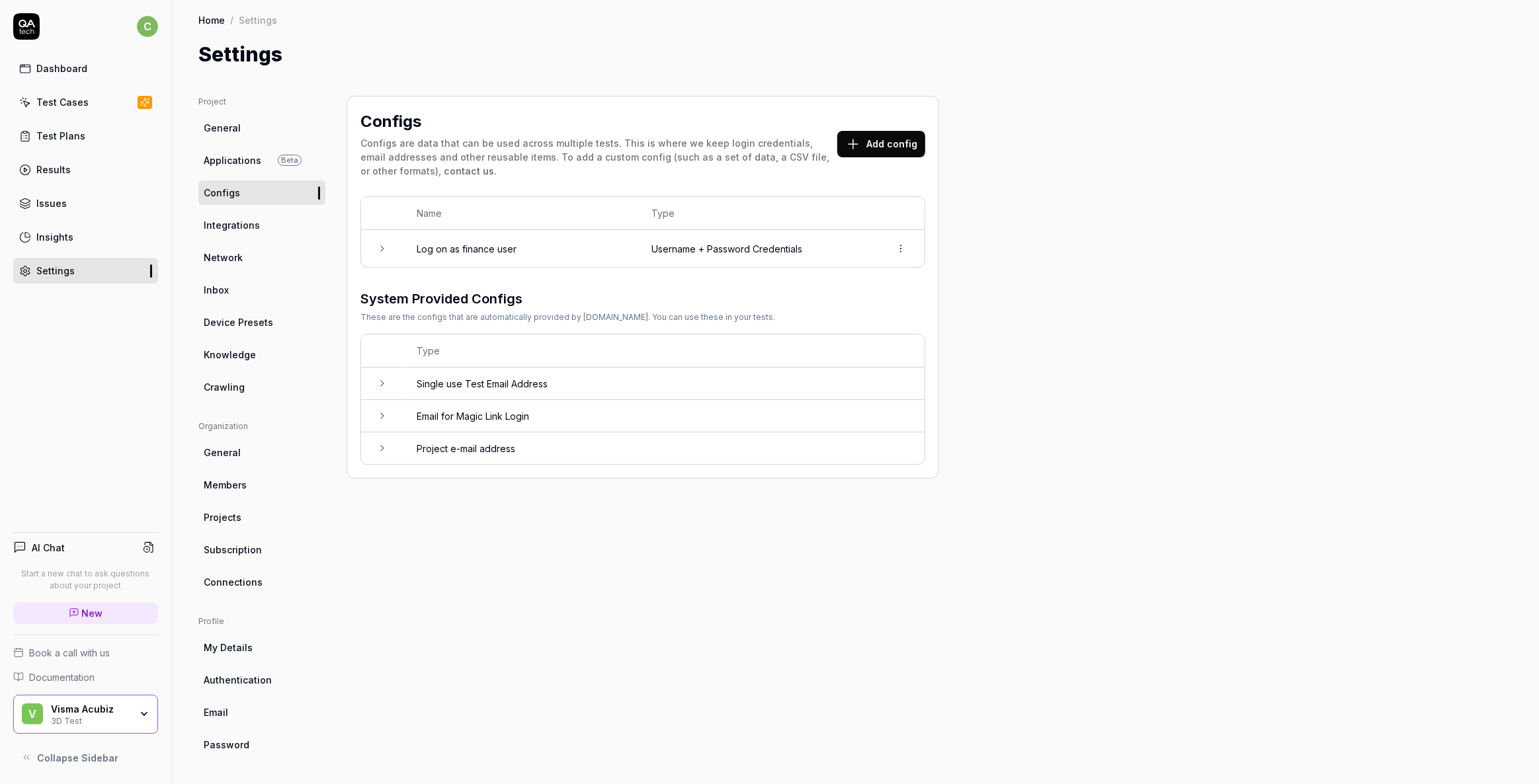
click at [444, 243] on td "Log on as finance user" at bounding box center [520, 249] width 234 height 37
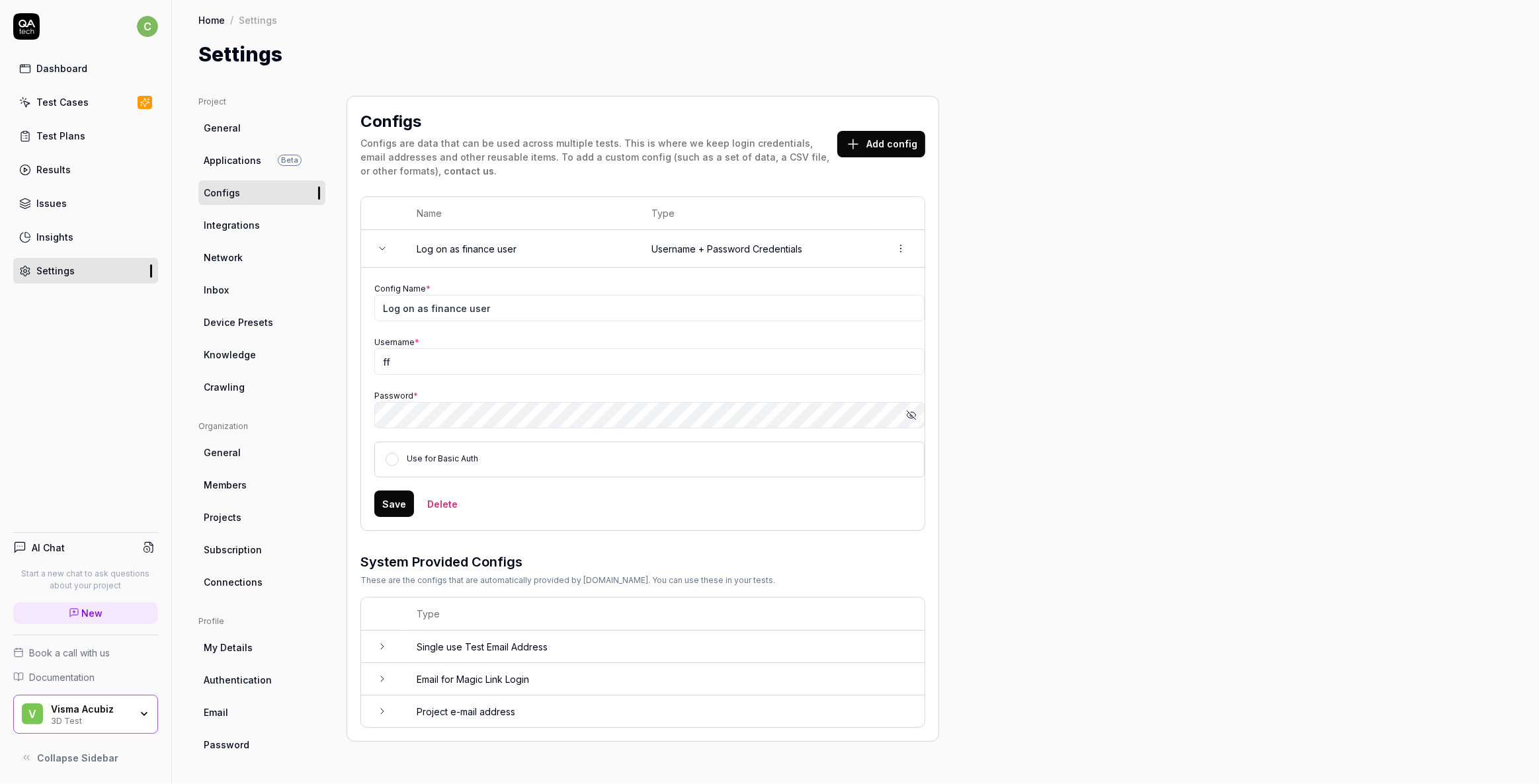
click at [898, 248] on html "c Dashboard Test Cases Test Plans Results Issues Insights Settings AI Chat Star…" at bounding box center [769, 392] width 1539 height 784
click at [1095, 271] on html "c Dashboard Test Cases Test Plans Results Issues Insights Settings AI Chat Star…" at bounding box center [769, 392] width 1539 height 784
click at [241, 263] on span "Network" at bounding box center [223, 257] width 39 height 14
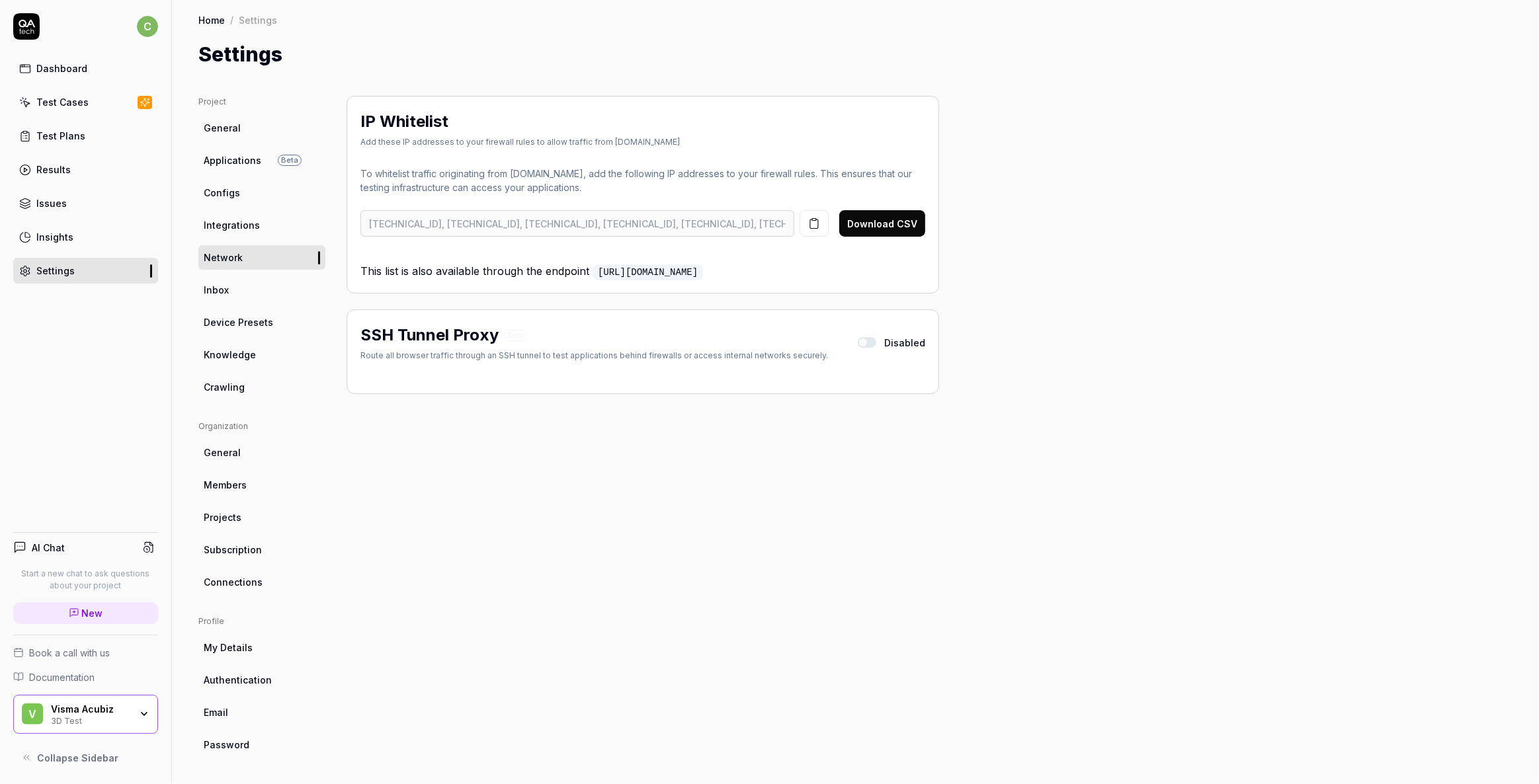
click at [232, 191] on span "Configs" at bounding box center [222, 192] width 36 height 14
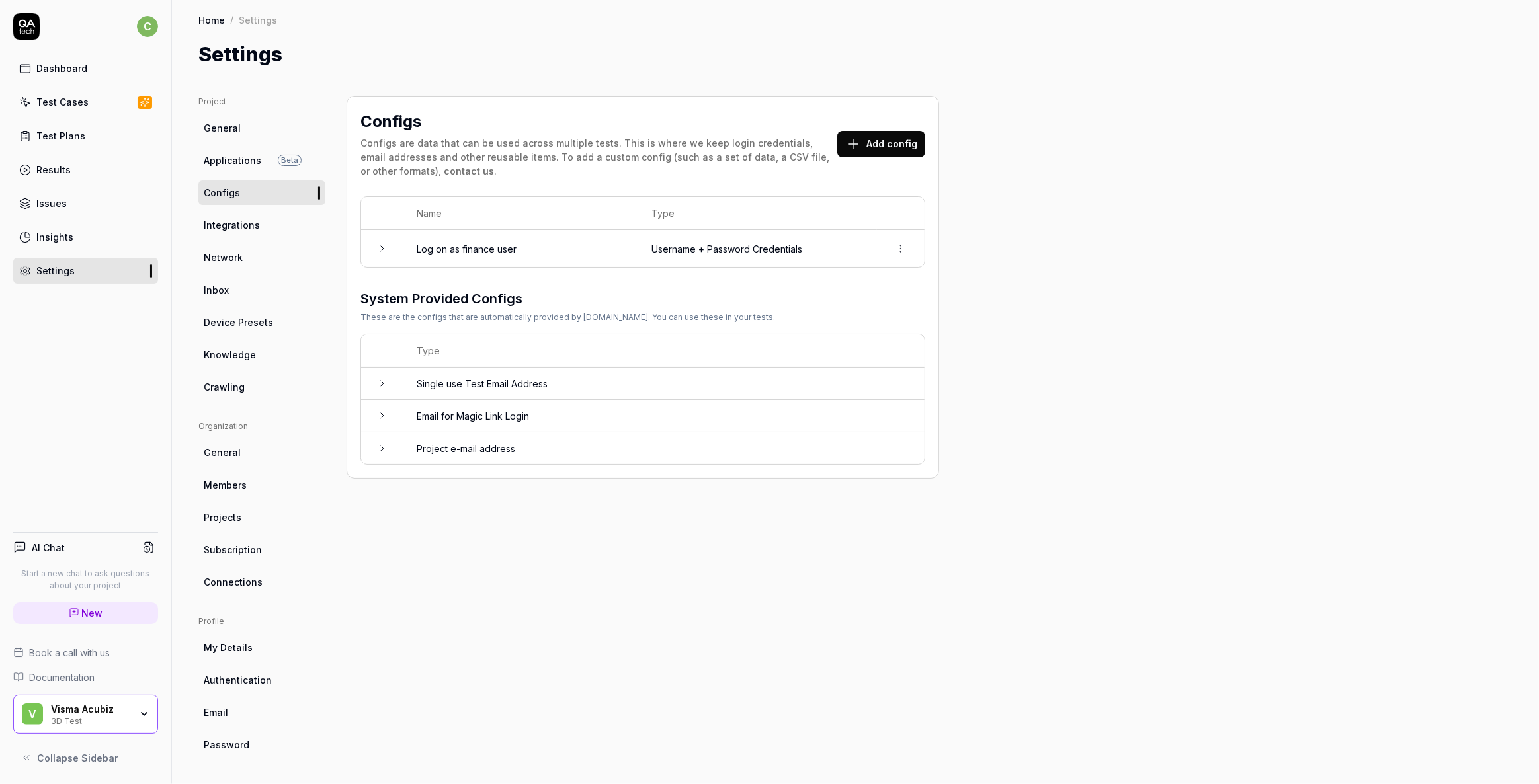
click at [213, 289] on span "Inbox" at bounding box center [216, 290] width 25 height 14
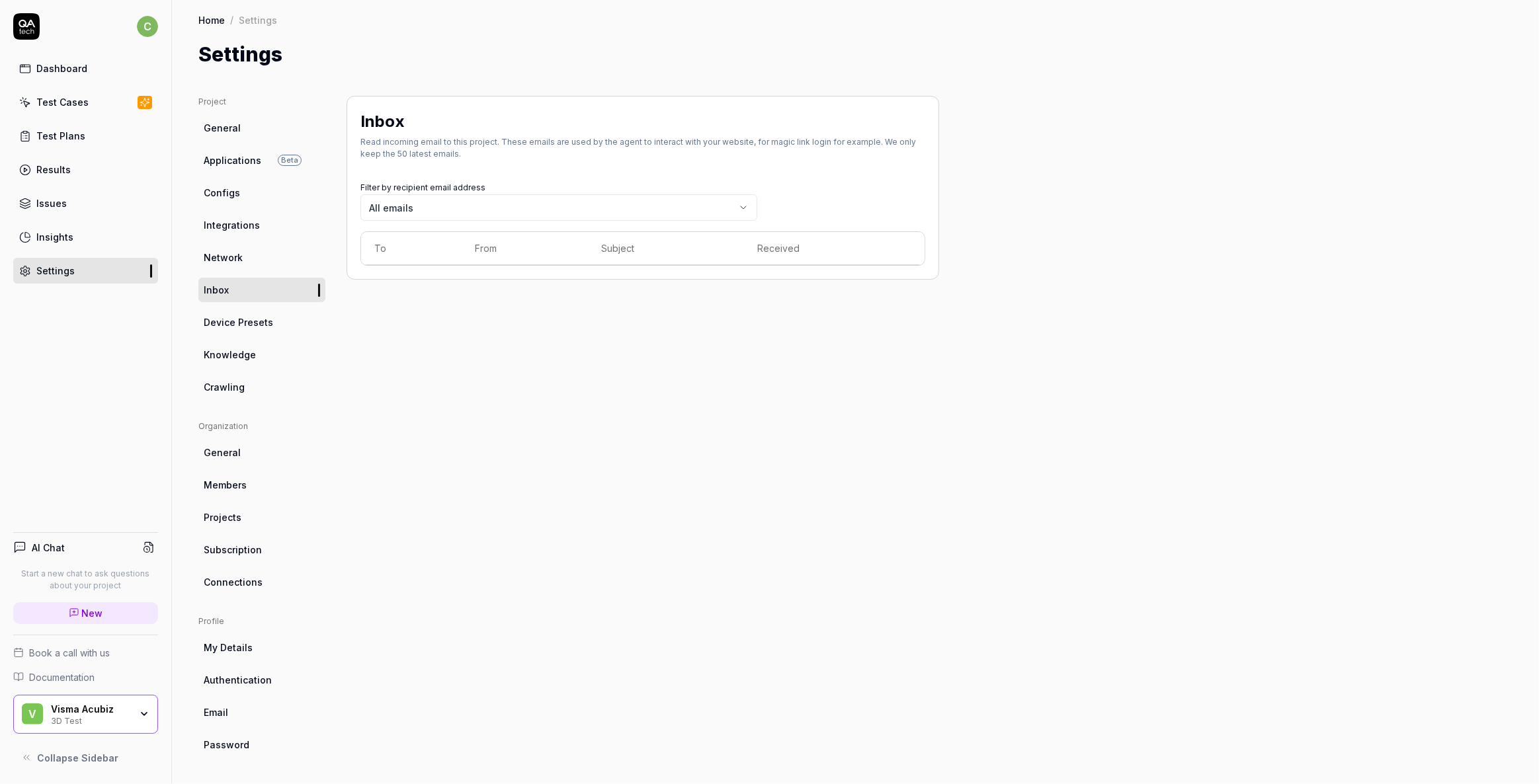
click at [228, 154] on span "Applications" at bounding box center [233, 160] width 57 height 14
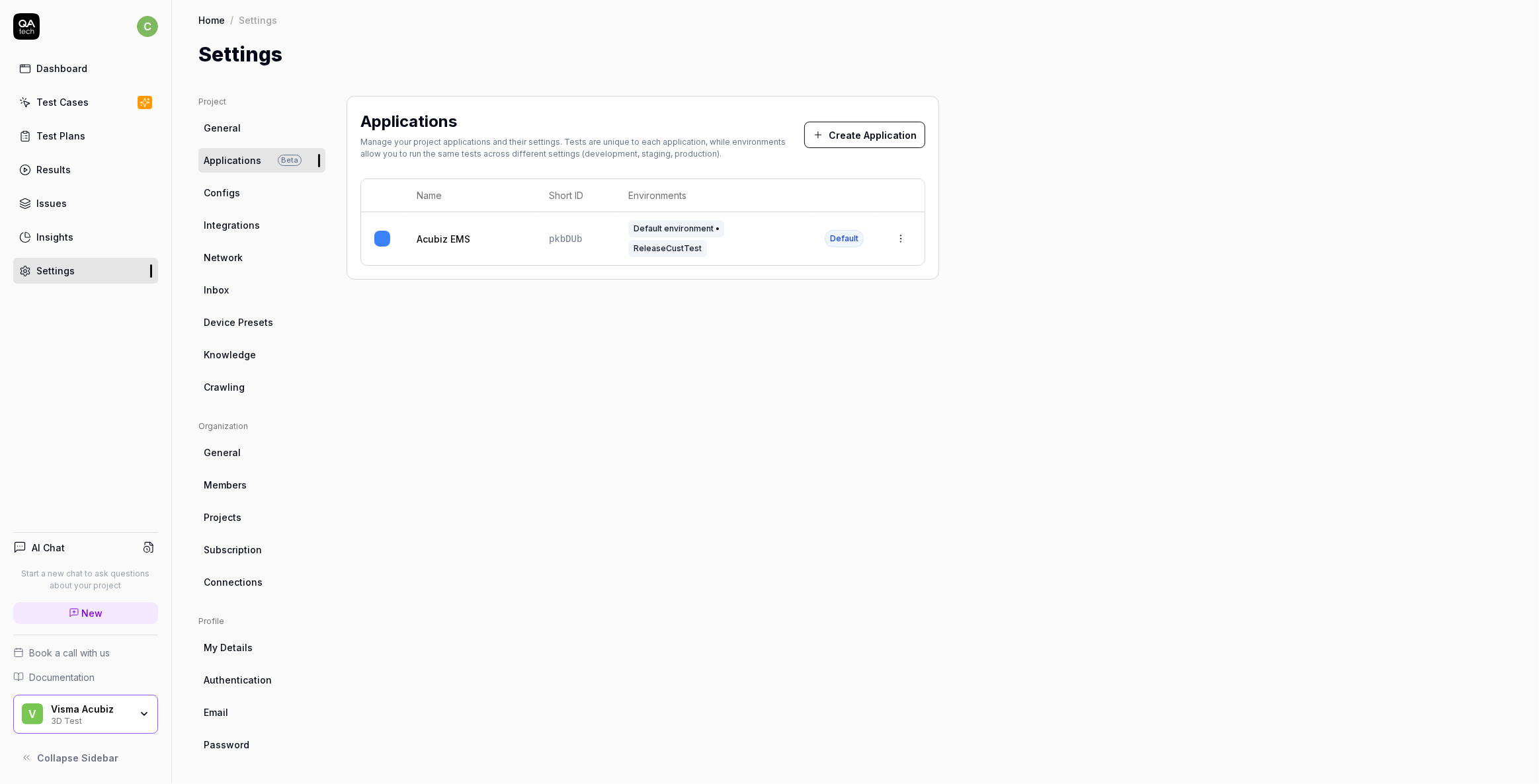
click at [53, 98] on div "Test Cases" at bounding box center [62, 102] width 52 height 14
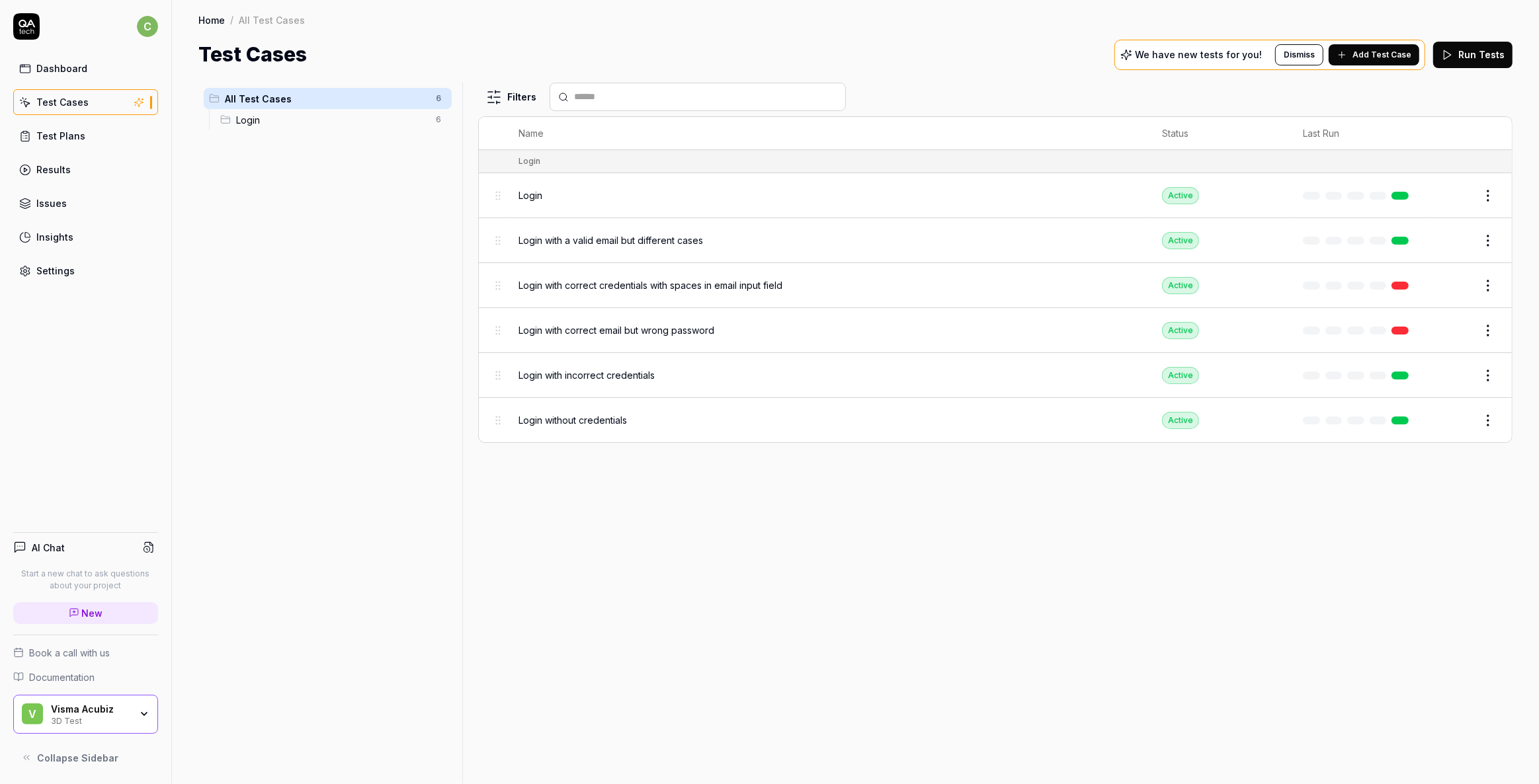
click at [551, 194] on div "Login" at bounding box center [826, 195] width 617 height 14
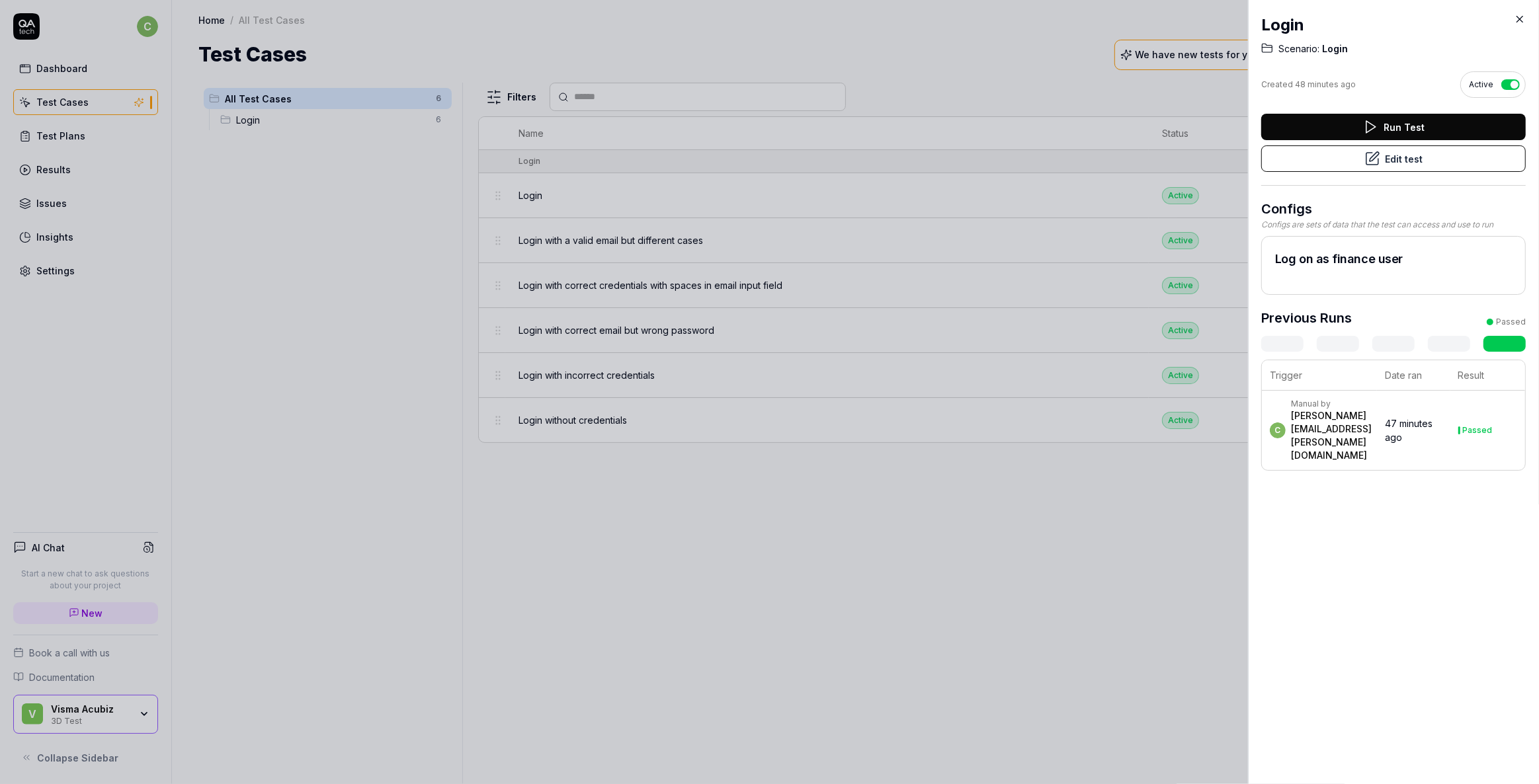
click at [1390, 120] on button "Run Test" at bounding box center [1393, 127] width 265 height 27
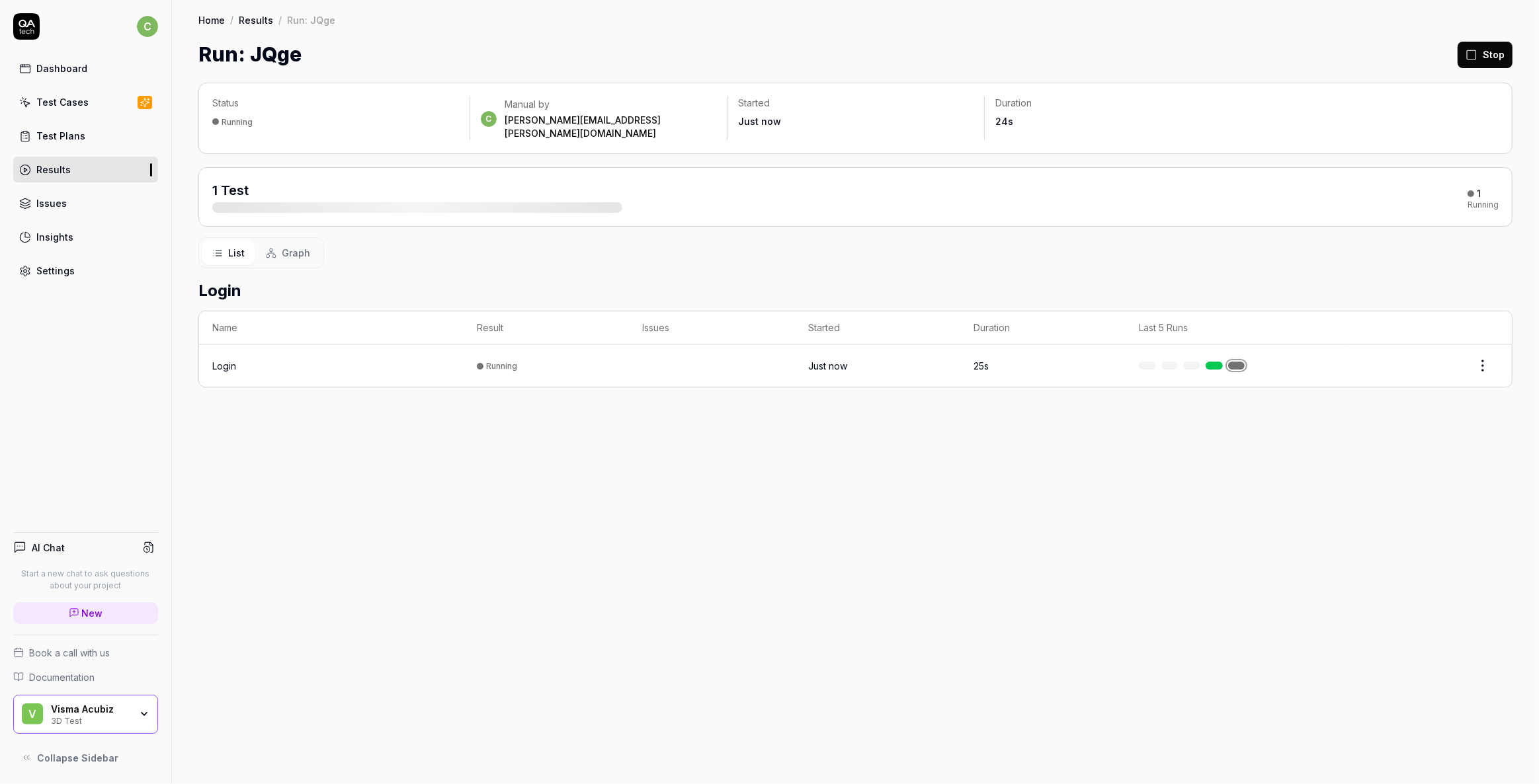
click at [336, 185] on div "1 Test" at bounding box center [417, 196] width 410 height 31
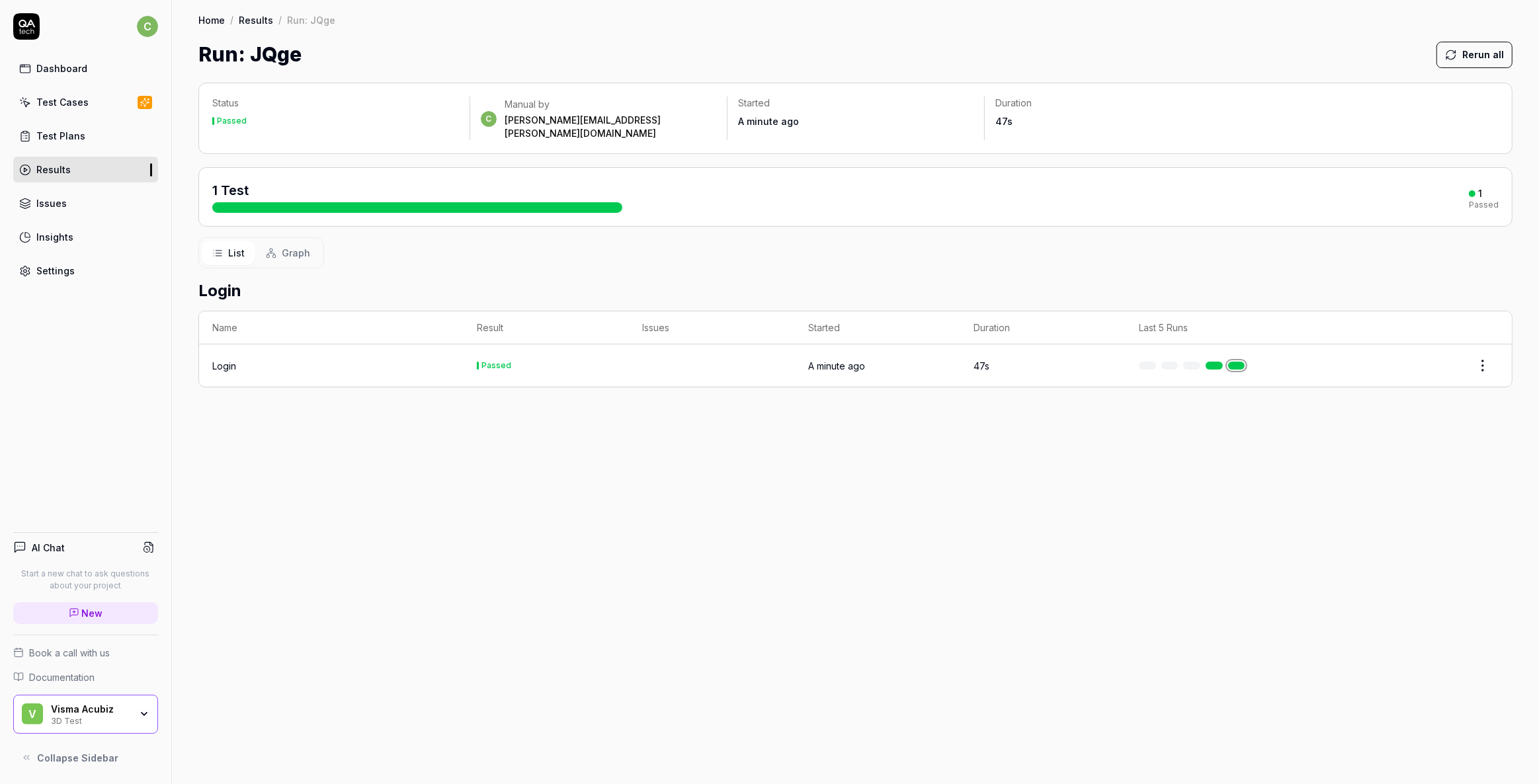
click at [864, 526] on div "Status Passed c Manual by [PERSON_NAME][EMAIL_ADDRESS][PERSON_NAME][DOMAIN_NAME…" at bounding box center [855, 427] width 1367 height 714
click at [551, 345] on td "Passed" at bounding box center [545, 366] width 165 height 42
click at [218, 359] on div "Login" at bounding box center [224, 366] width 24 height 14
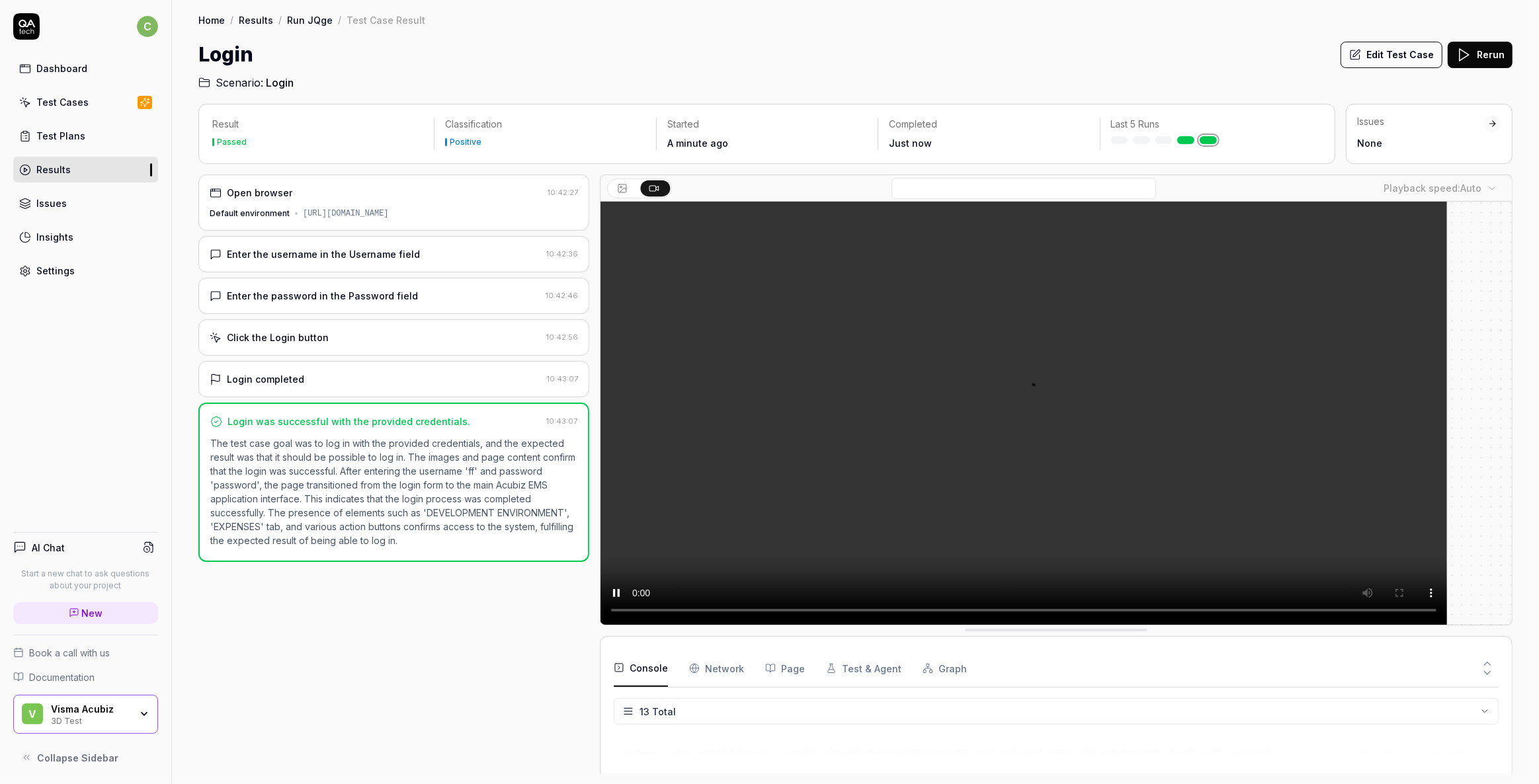
scroll to position [263, 0]
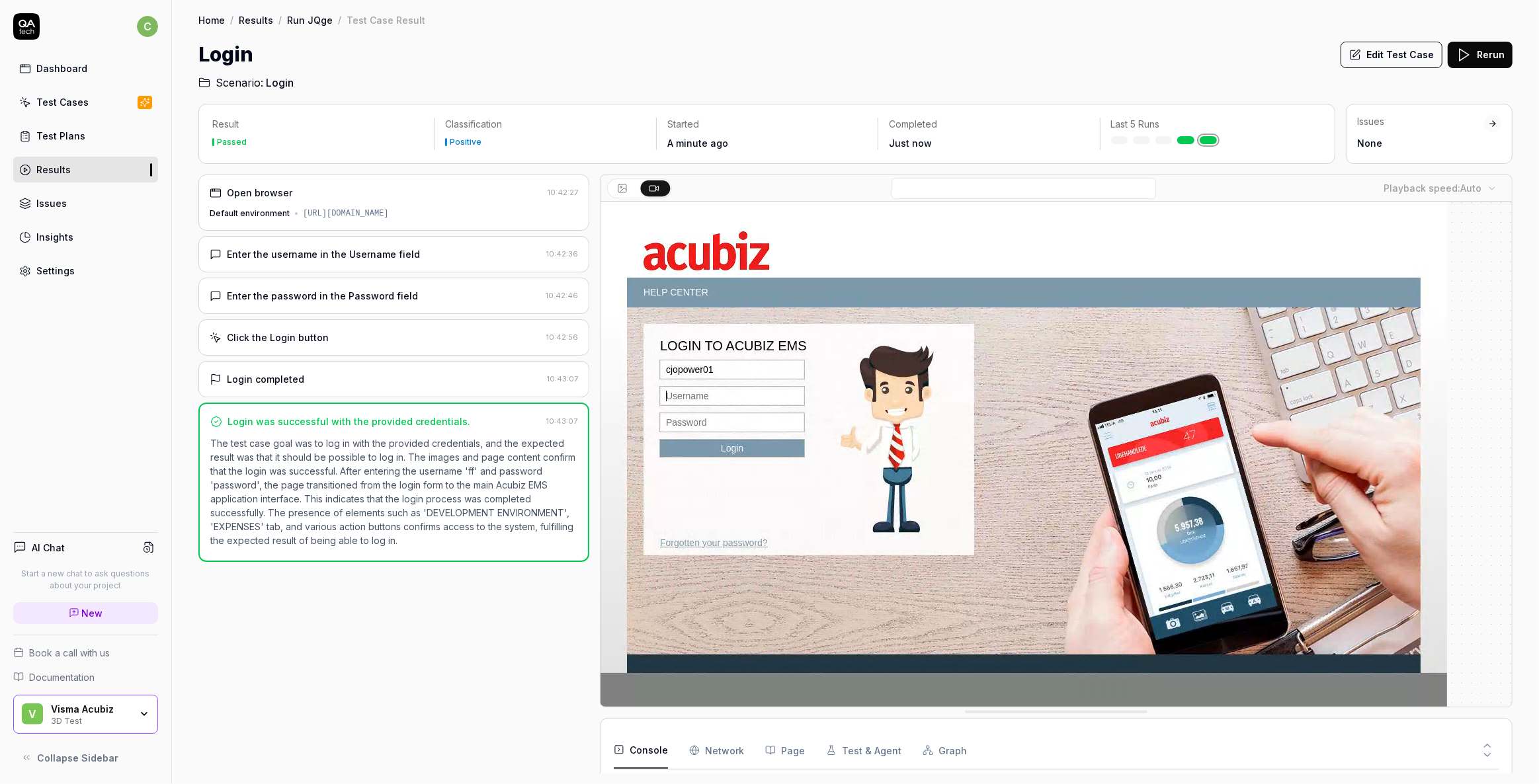
click at [245, 208] on div "Default environment" at bounding box center [250, 213] width 80 height 11
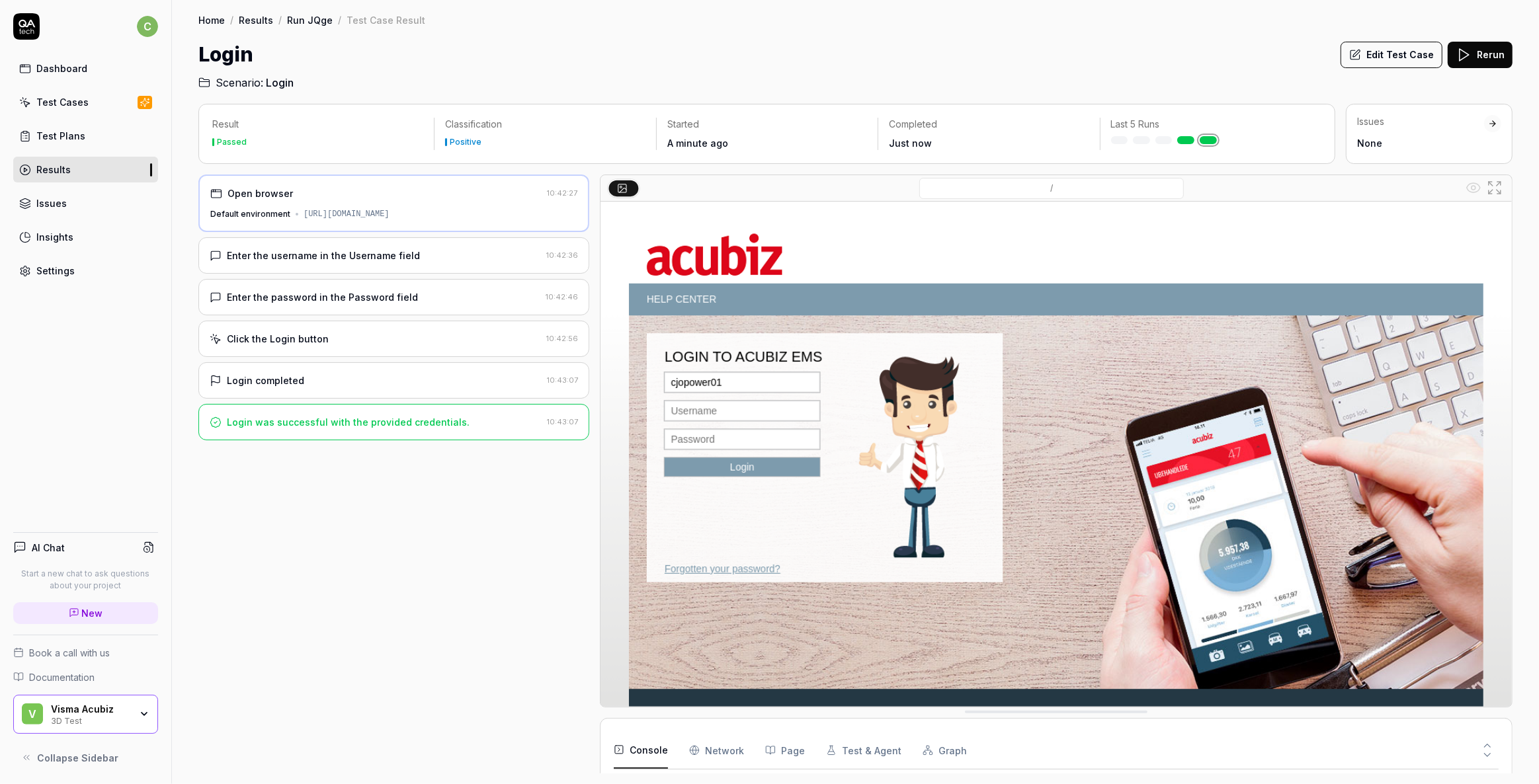
click at [77, 108] on div "Test Cases" at bounding box center [62, 102] width 52 height 14
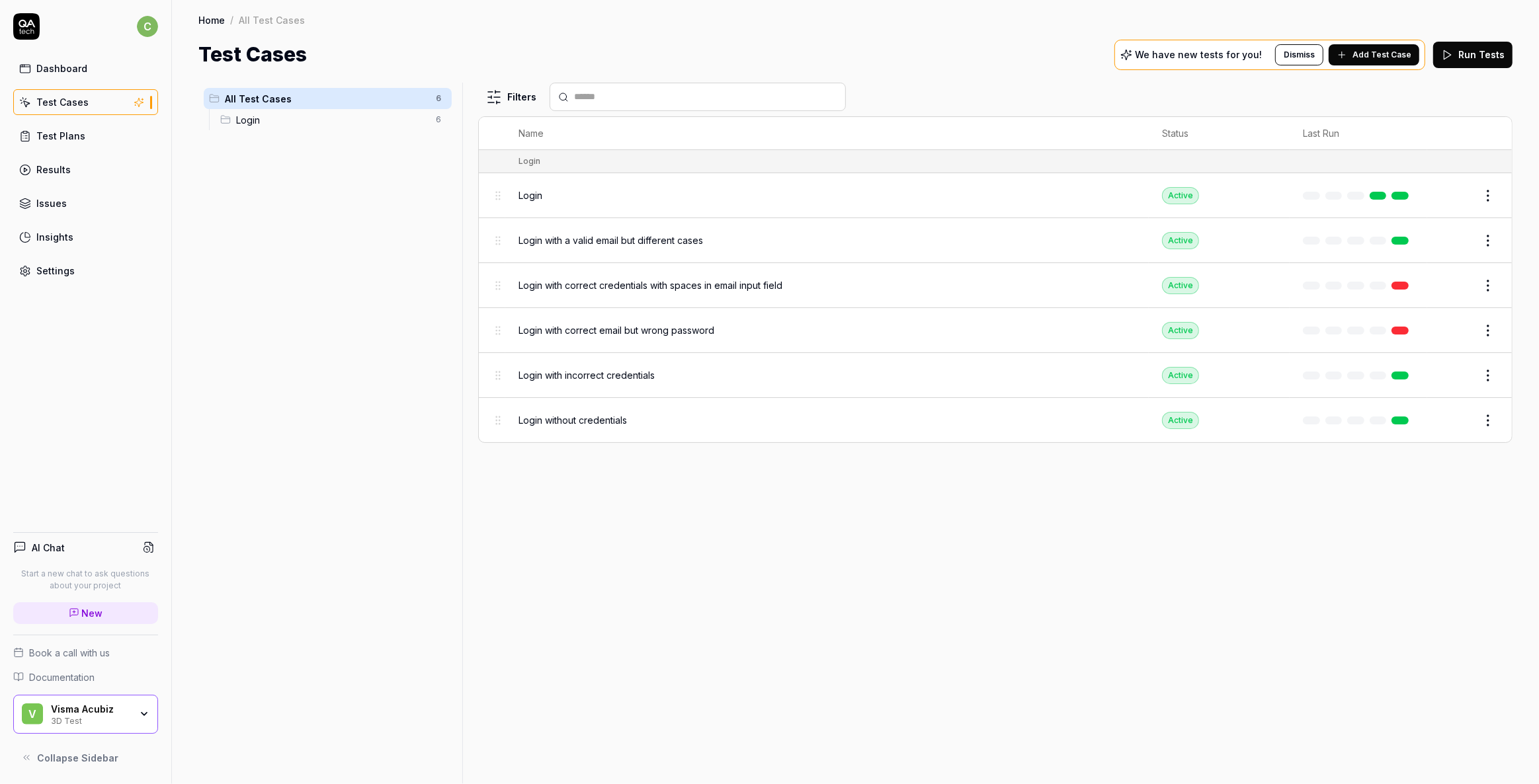
click at [531, 190] on span "Login" at bounding box center [530, 195] width 24 height 14
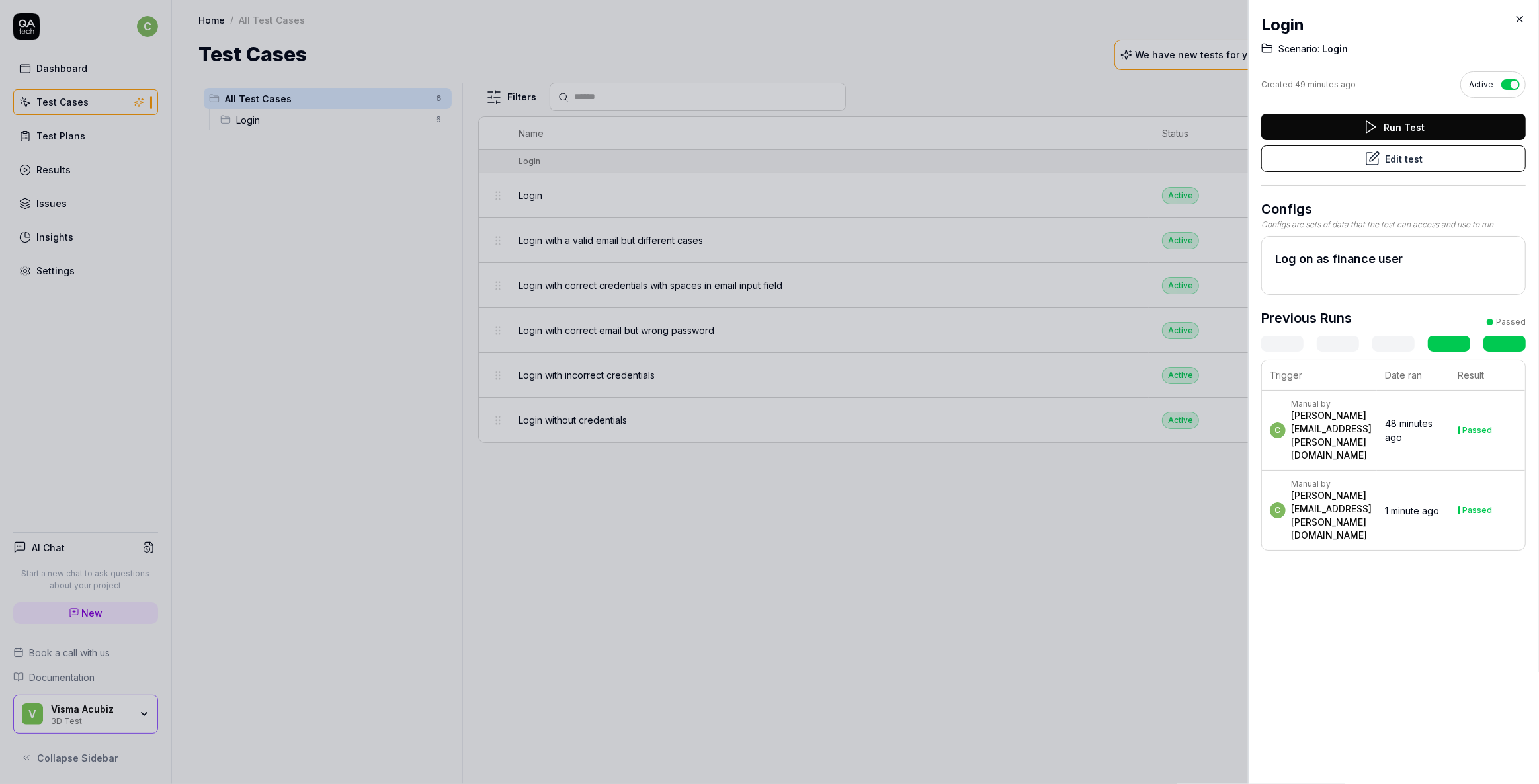
click at [764, 584] on div at bounding box center [769, 392] width 1539 height 784
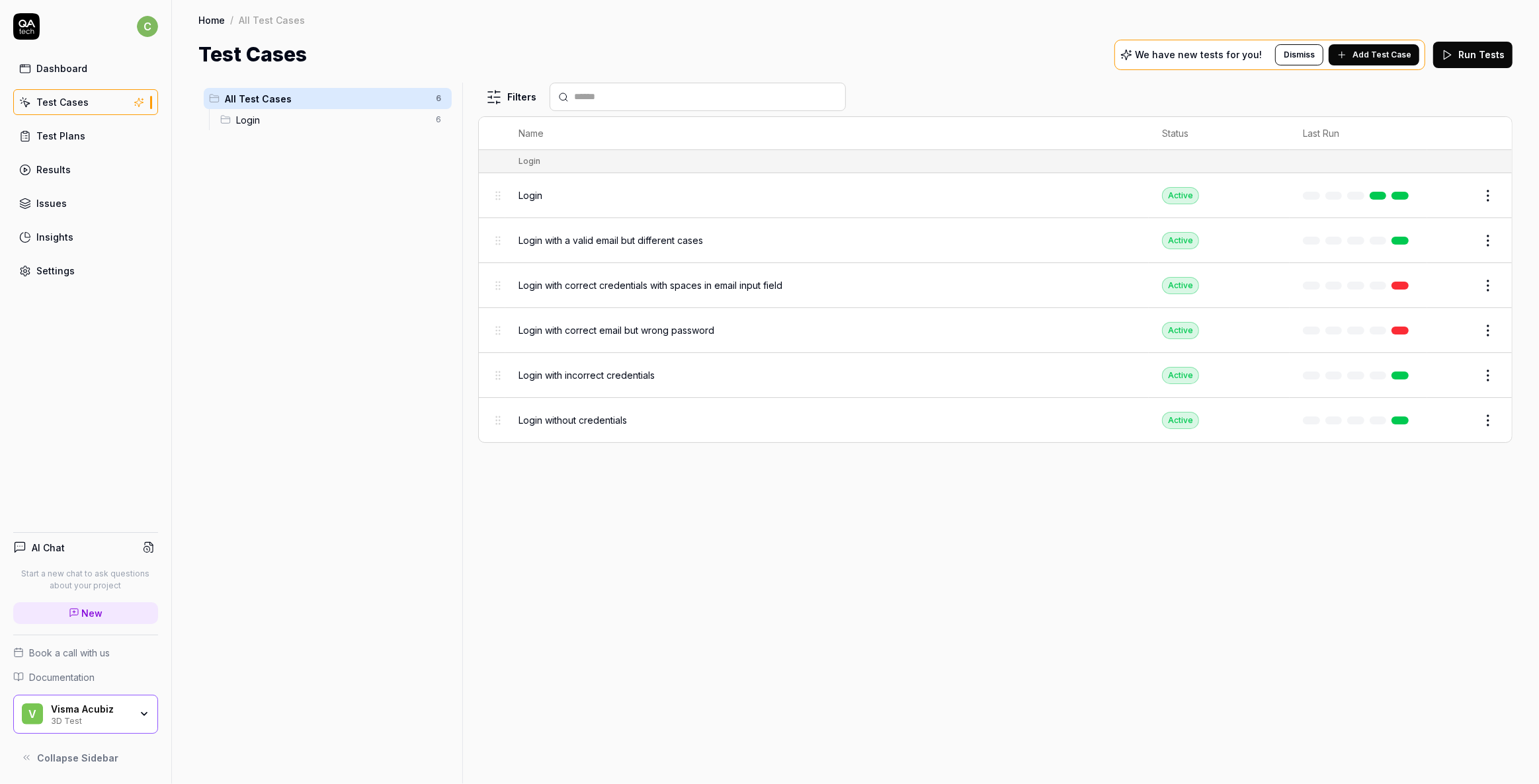
click at [77, 102] on div "Test Cases" at bounding box center [62, 102] width 52 height 14
click at [36, 271] on div "Settings" at bounding box center [55, 271] width 38 height 14
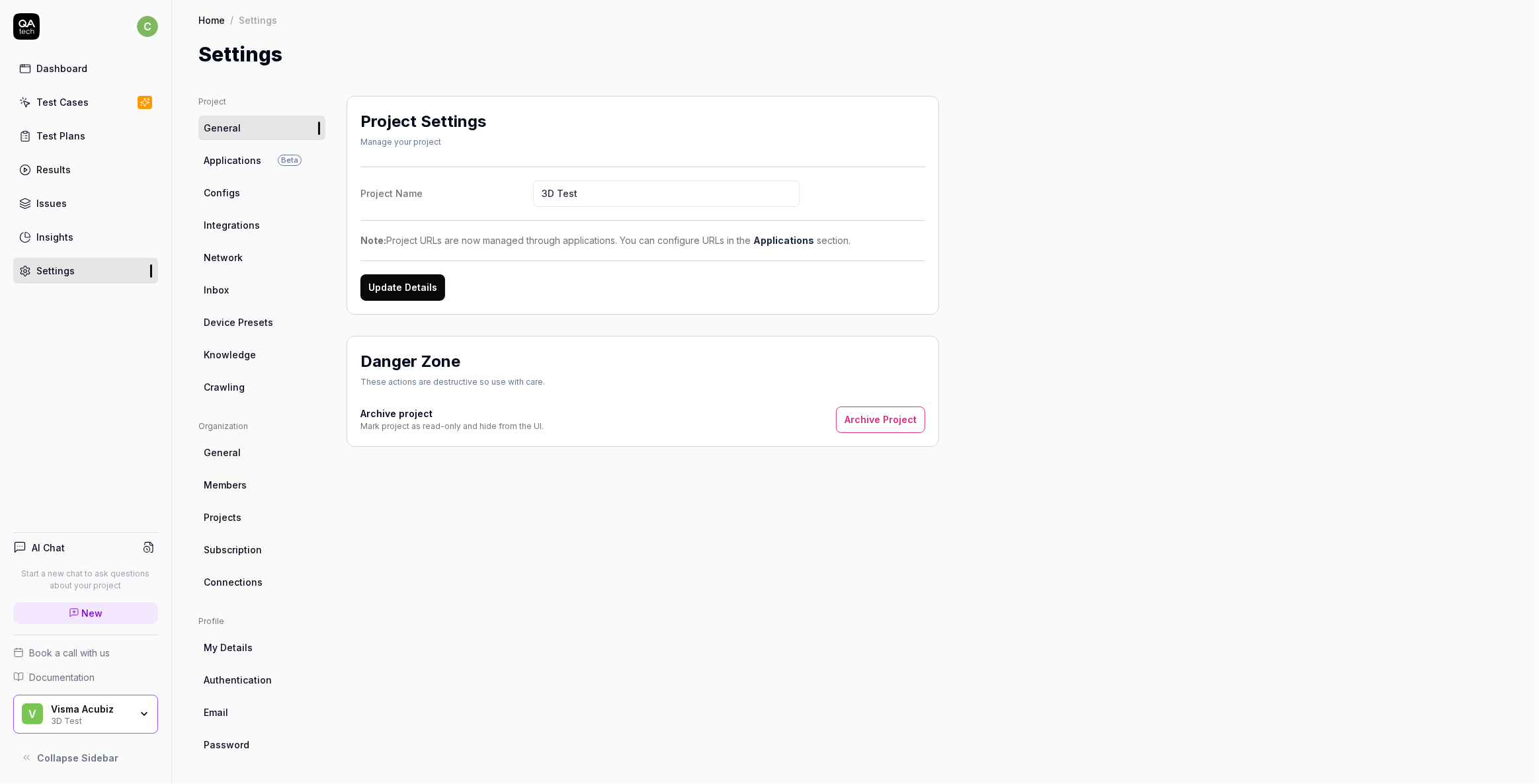
click at [215, 152] on link "Applications Beta" at bounding box center [261, 160] width 127 height 25
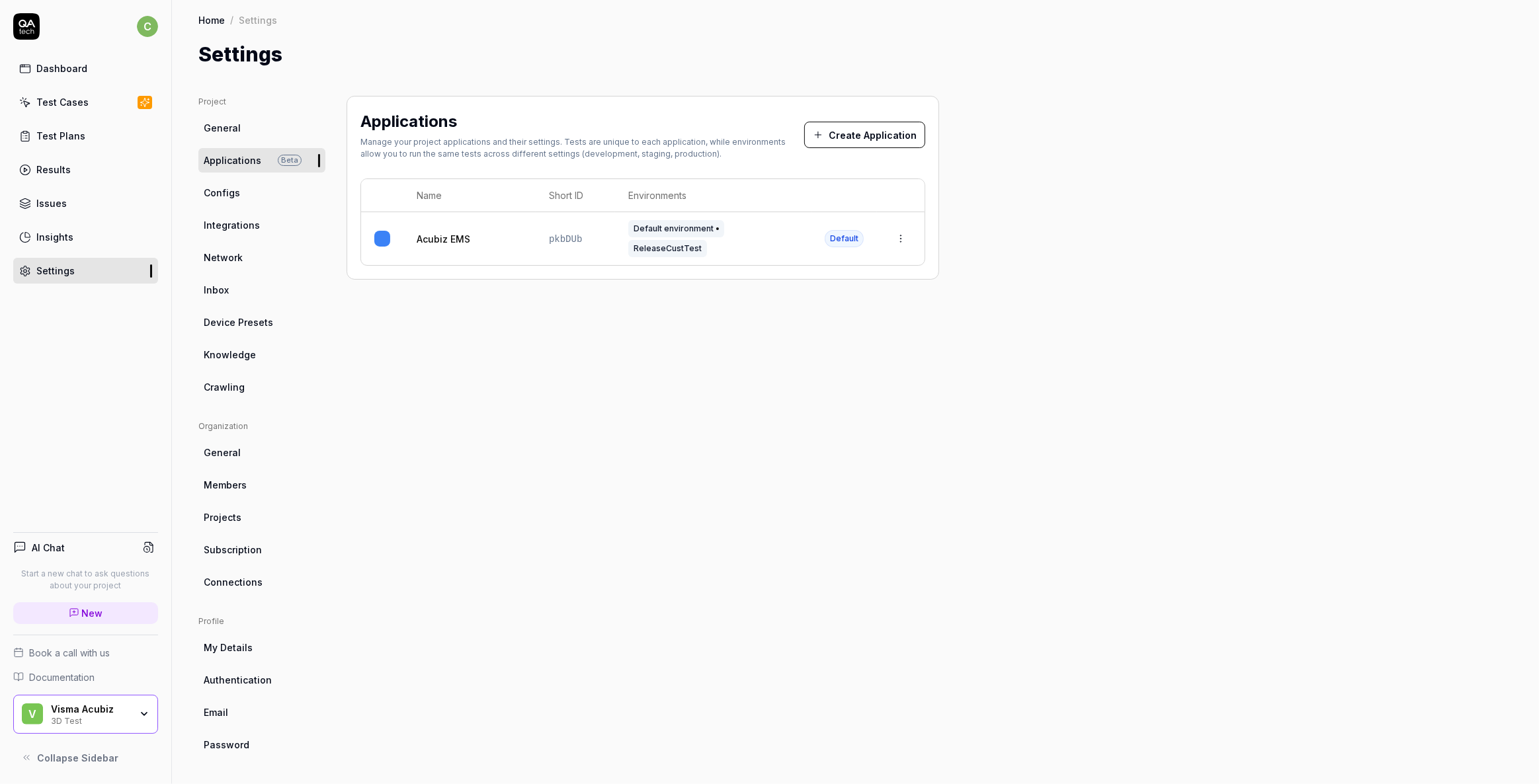
click at [846, 126] on button "Create Application" at bounding box center [864, 135] width 121 height 27
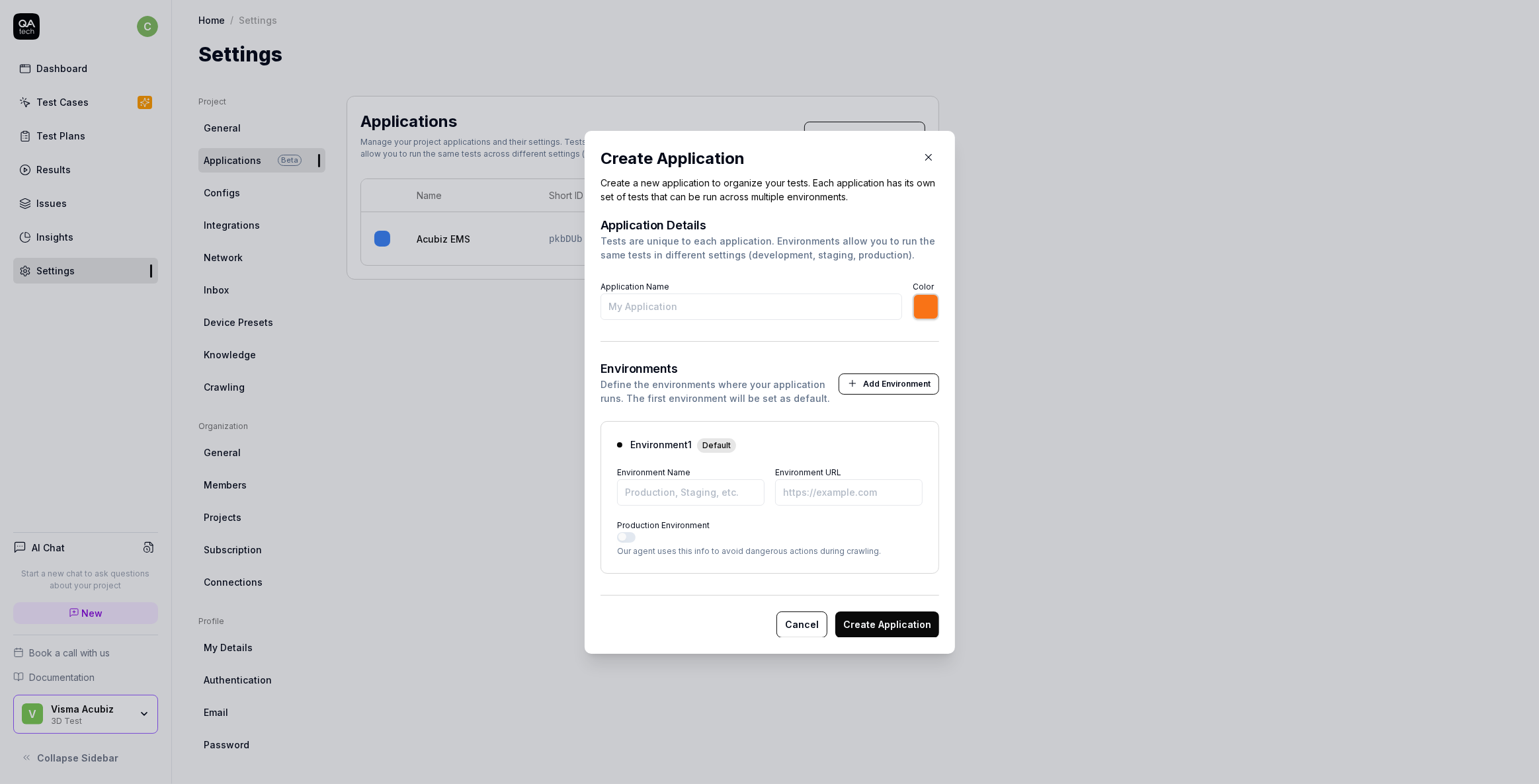
type input "*******"
click at [788, 616] on button "Cancel" at bounding box center [801, 624] width 51 height 27
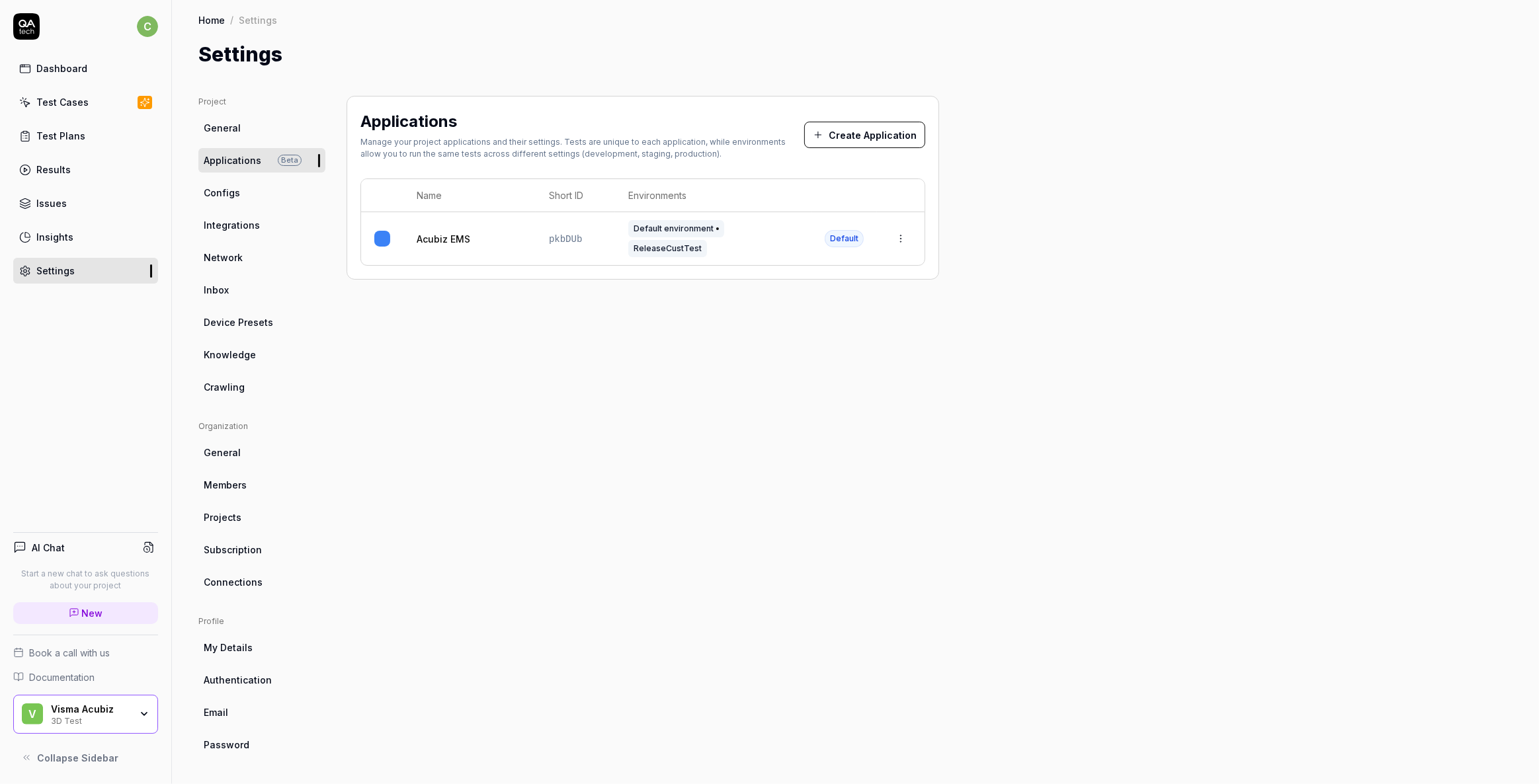
click at [450, 237] on link "Acubiz EMS" at bounding box center [443, 239] width 53 height 14
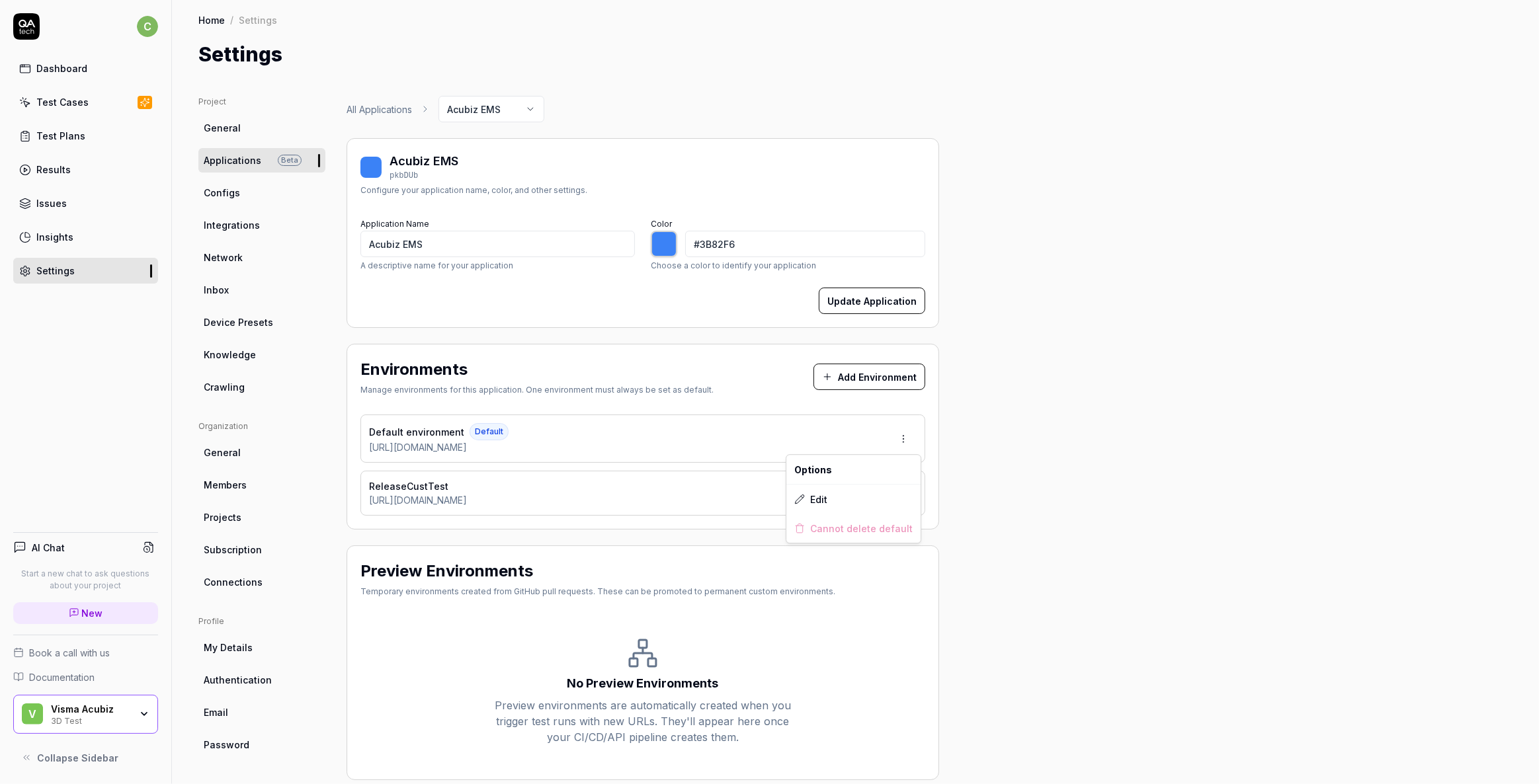
click at [909, 433] on html "c Dashboard Test Cases Test Plans Results Issues Insights Settings AI Chat Star…" at bounding box center [769, 392] width 1539 height 784
click at [1253, 408] on html "c Dashboard Test Cases Test Plans Results Issues Insights Settings AI Chat Star…" at bounding box center [769, 392] width 1539 height 784
click at [901, 487] on html "c Dashboard Test Cases Test Plans Results Issues Insights Settings AI Chat Star…" at bounding box center [769, 392] width 1539 height 784
drag, startPoint x: 524, startPoint y: 503, endPoint x: 403, endPoint y: 499, distance: 121.1
click at [396, 502] on html "c Dashboard Test Cases Test Plans Results Issues Insights Settings AI Chat Star…" at bounding box center [769, 392] width 1539 height 784
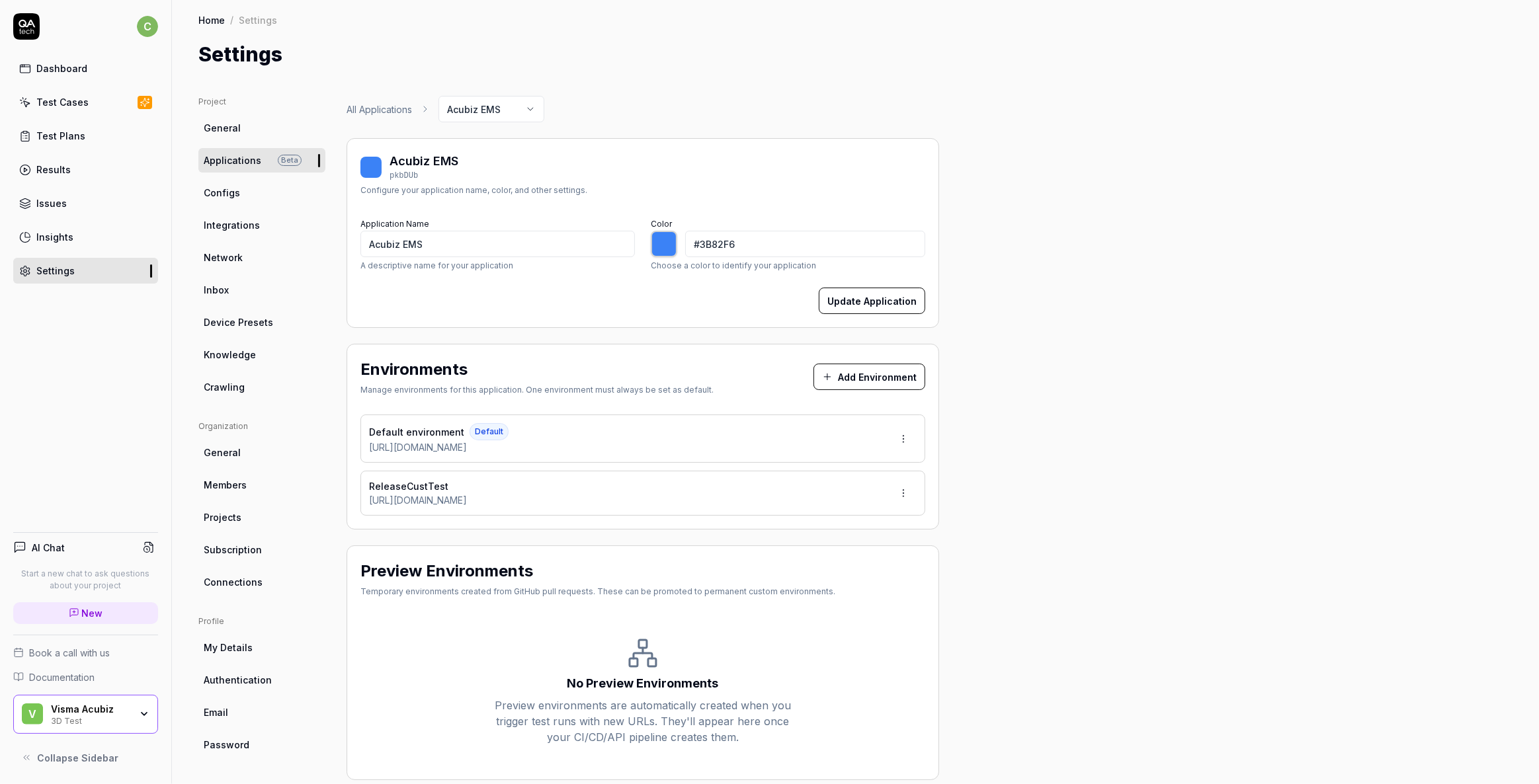
drag, startPoint x: 511, startPoint y: 496, endPoint x: 367, endPoint y: 495, distance: 144.0
click at [367, 495] on div "ReleaseCustTest [URL][DOMAIN_NAME]" at bounding box center [642, 493] width 565 height 45
drag, startPoint x: 516, startPoint y: 499, endPoint x: 357, endPoint y: 505, distance: 159.1
click at [357, 505] on div "Environments Manage environments for this application. One environment must alw…" at bounding box center [643, 436] width 593 height 186
copy div "[URL][DOMAIN_NAME]"
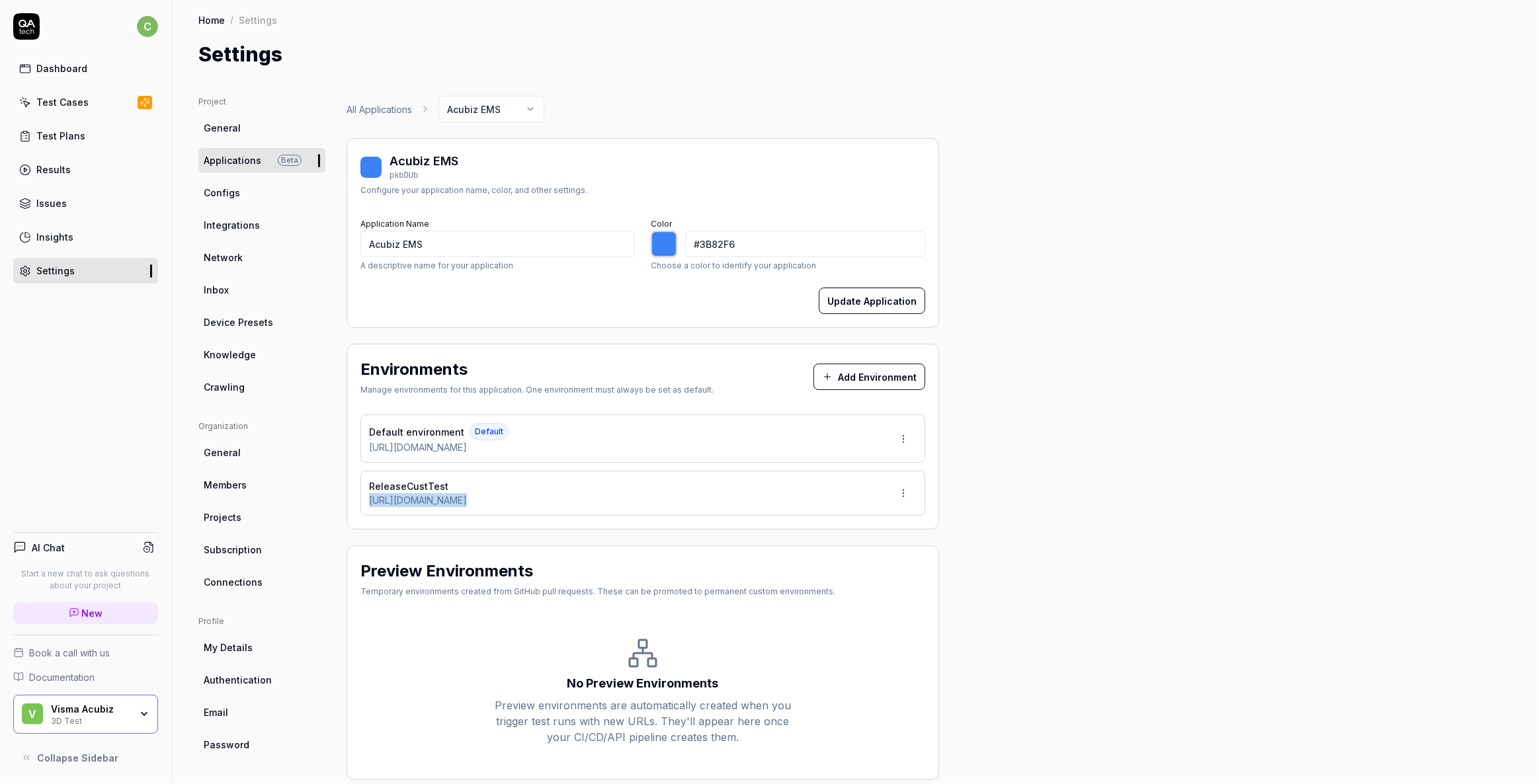
click at [897, 490] on html "c Dashboard Test Cases Test Plans Results Issues Insights Settings AI Chat Star…" at bounding box center [769, 392] width 1539 height 784
click at [843, 611] on span "Delete" at bounding box center [848, 612] width 30 height 14
type input "*******"
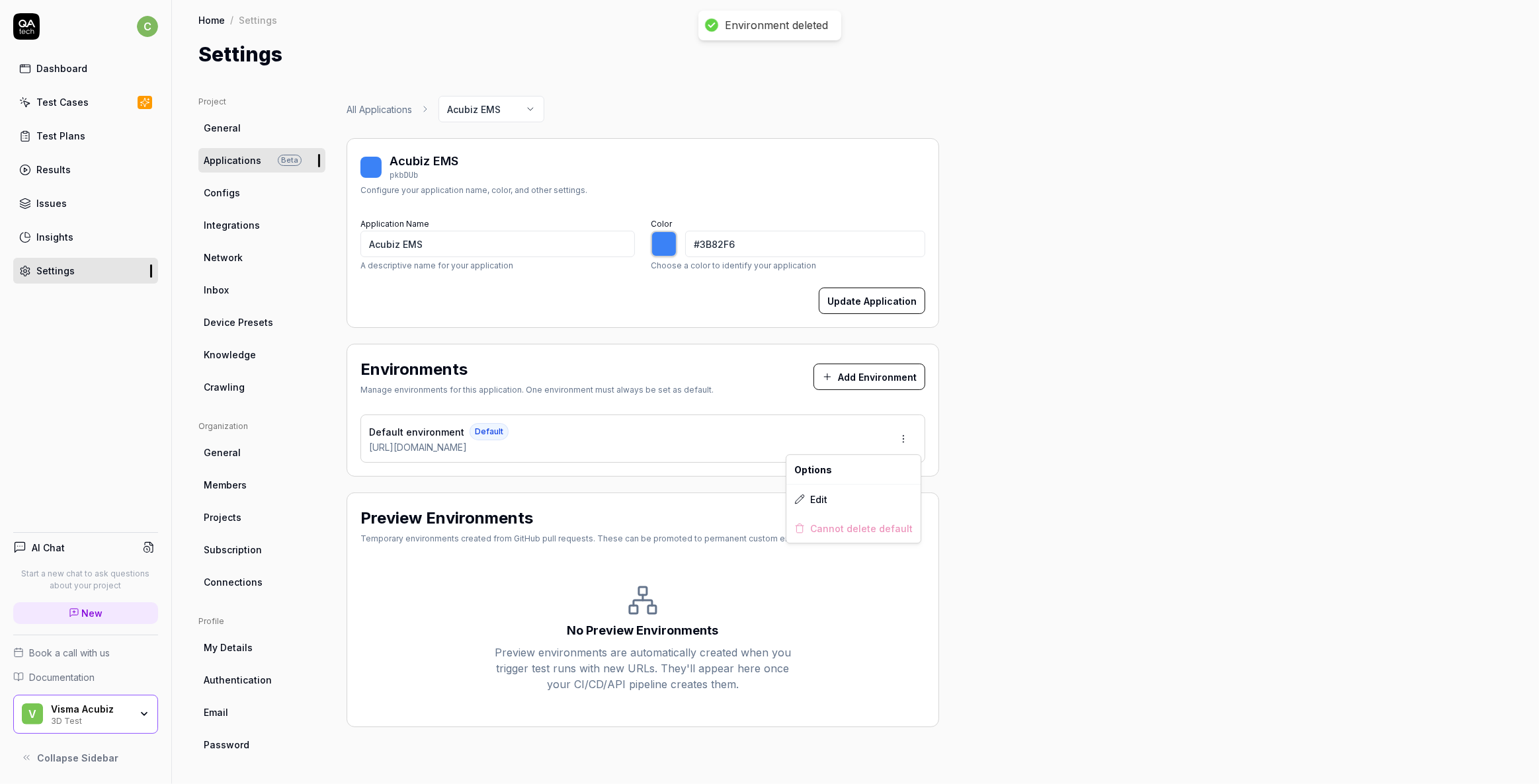
click at [901, 435] on html "Environment deleted c Dashboard Test Cases Test Plans Results Issues Insights S…" at bounding box center [769, 392] width 1539 height 784
click at [829, 494] on div "Edit" at bounding box center [853, 499] width 134 height 30
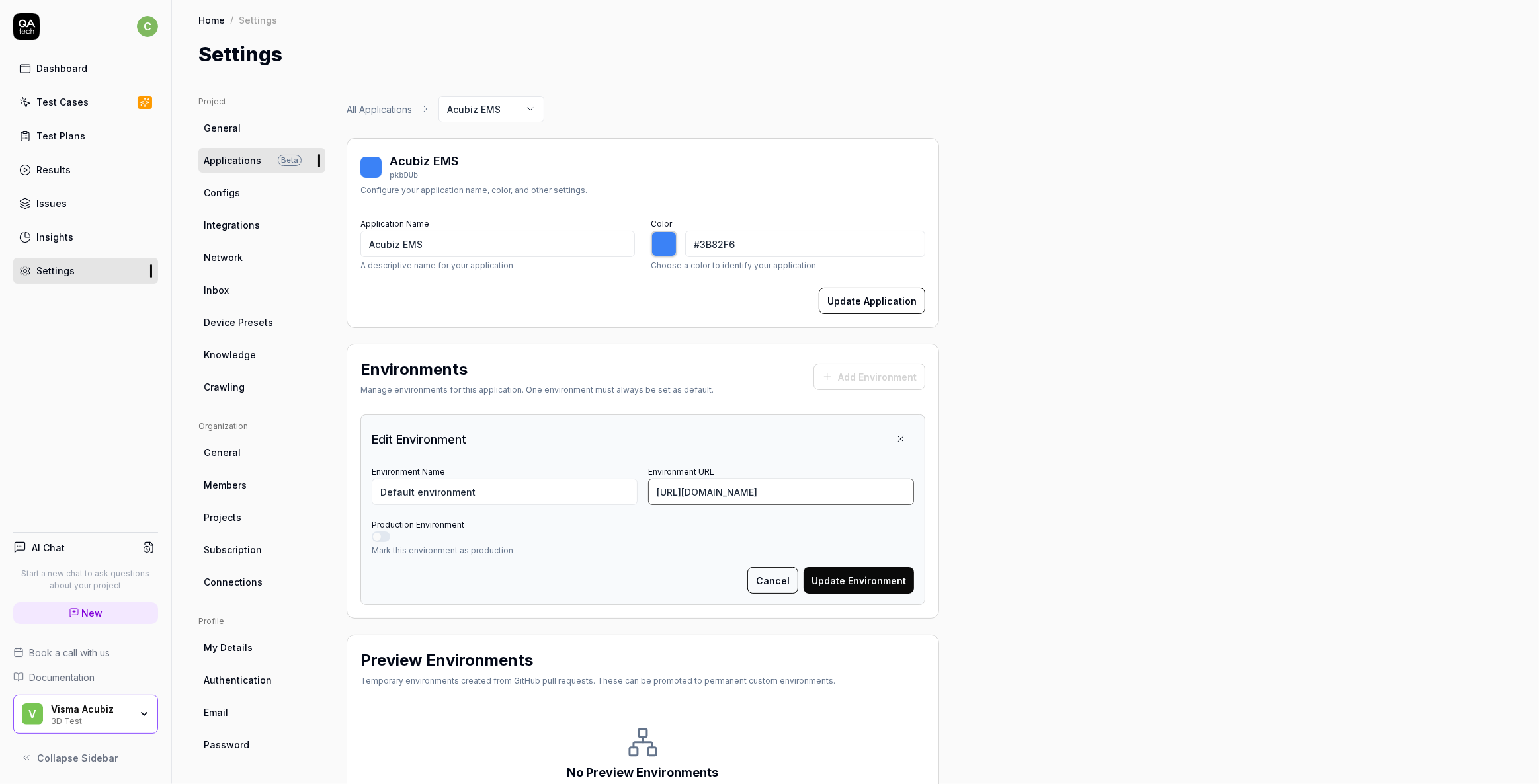
drag, startPoint x: 840, startPoint y: 490, endPoint x: 426, endPoint y: 467, distance: 414.6
click at [426, 467] on div "Environment Name Default environment Environment URL [URL][DOMAIN_NAME]" at bounding box center [642, 484] width 542 height 42
paste input "[DOMAIN_NAME][URL]"
type input "[URL][DOMAIN_NAME]"
click at [864, 582] on button "Update Environment" at bounding box center [859, 580] width 111 height 27
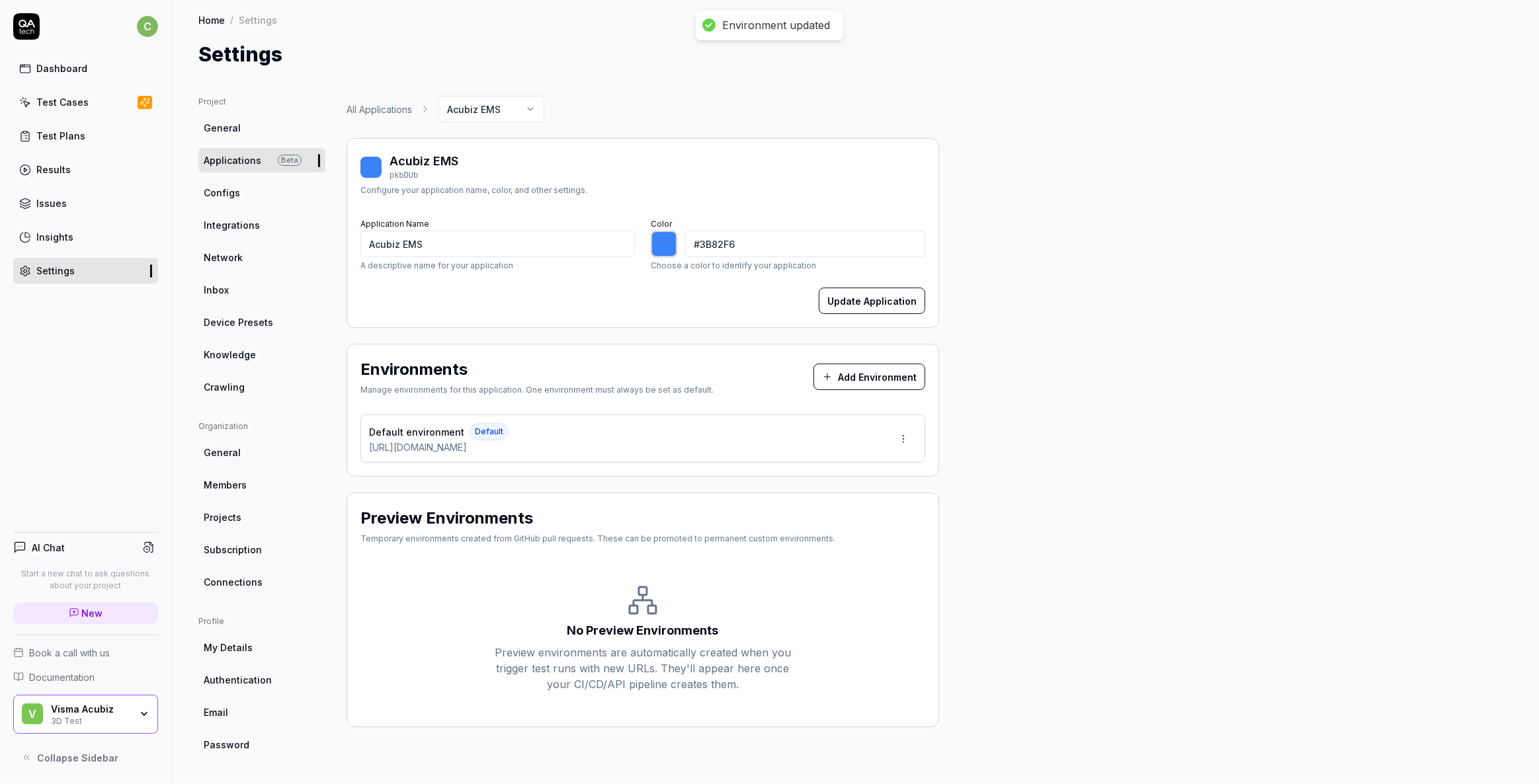
type input "*******"
click at [143, 720] on div "V Visma Acubiz 3D Test" at bounding box center [86, 714] width 145 height 40
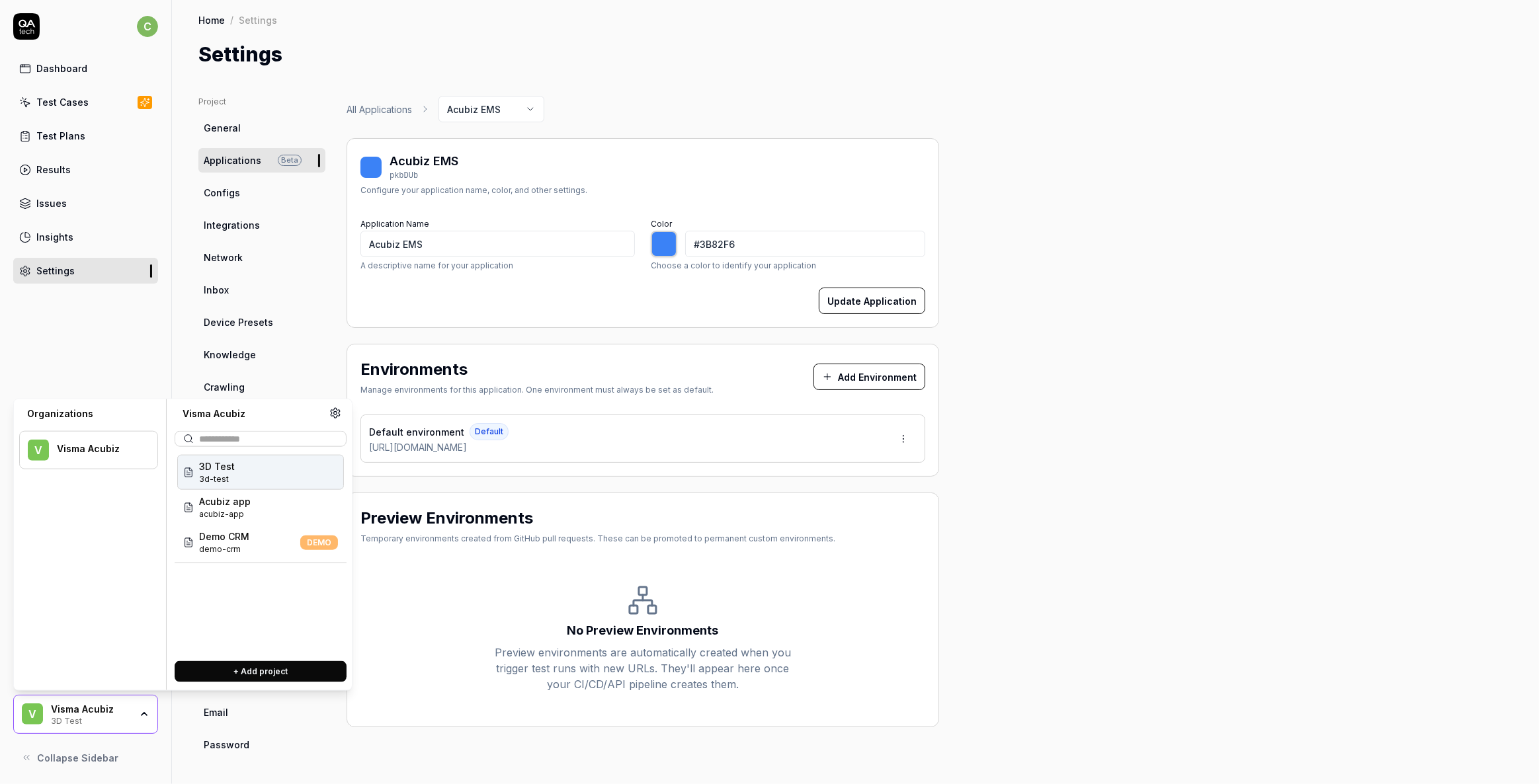
click at [213, 469] on span "3D Test" at bounding box center [216, 466] width 35 height 14
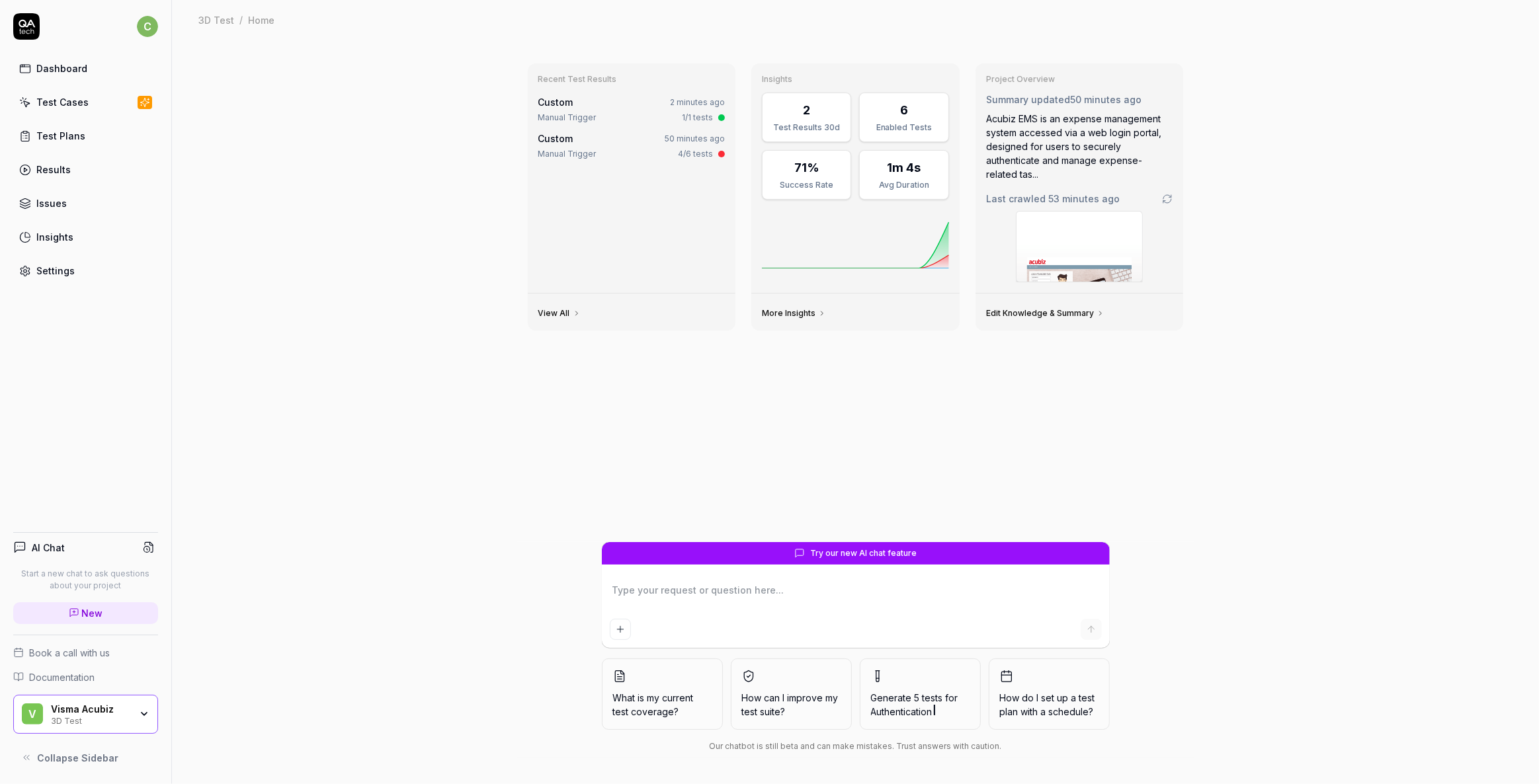
type textarea "*"
click at [45, 271] on div "Settings" at bounding box center [55, 271] width 38 height 14
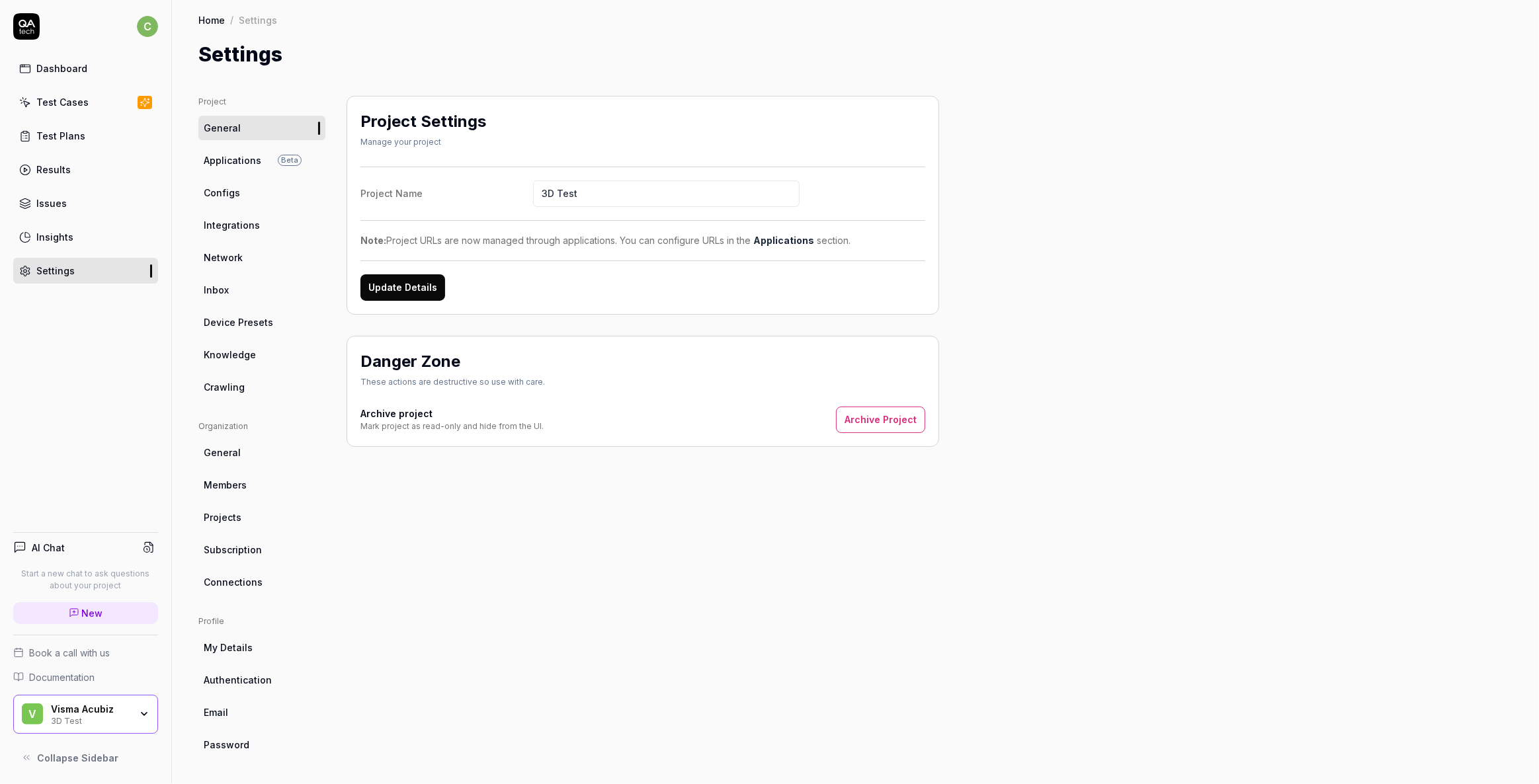
click at [68, 108] on div "Test Cases" at bounding box center [62, 102] width 52 height 14
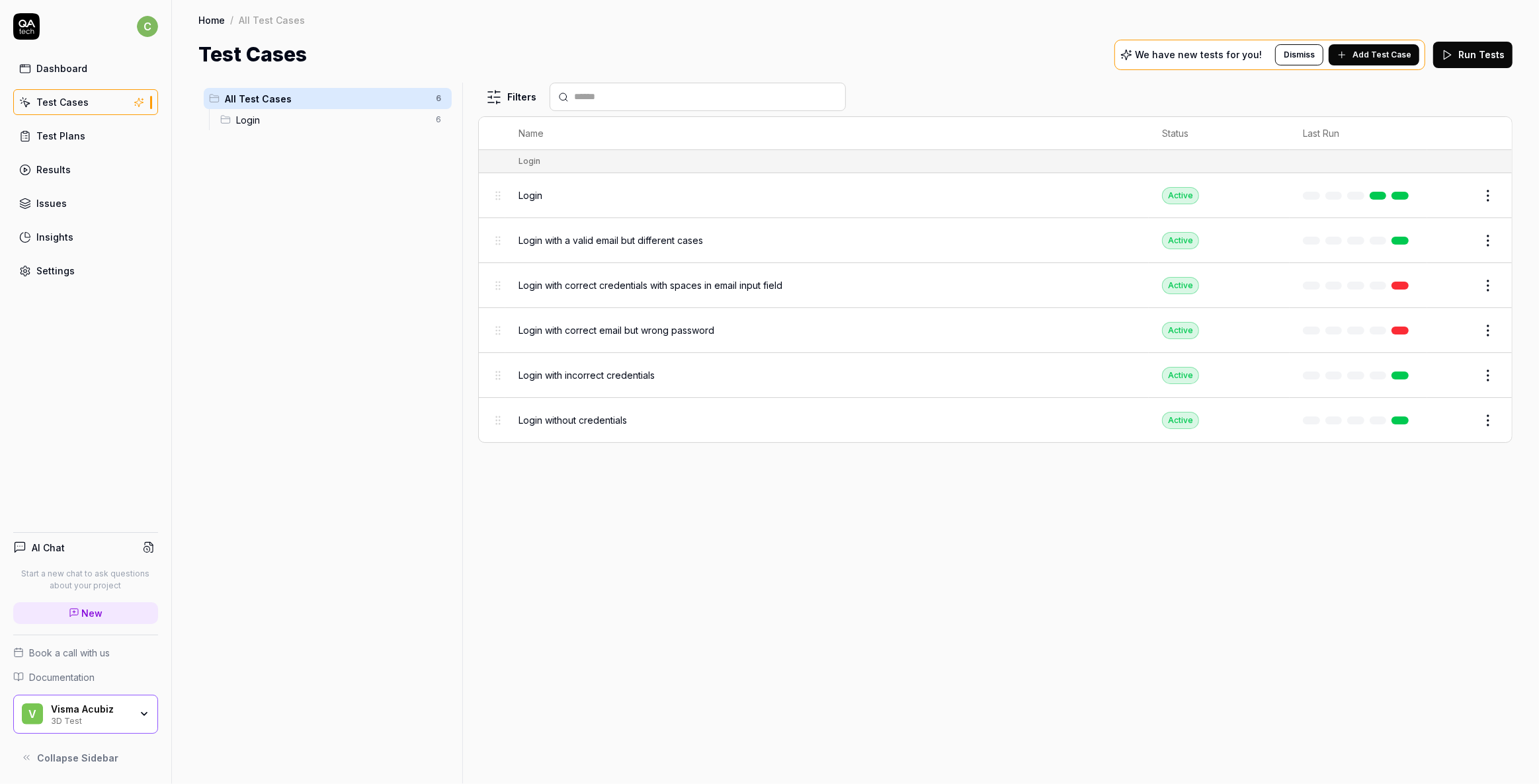
click at [532, 193] on span "Login" at bounding box center [530, 195] width 24 height 14
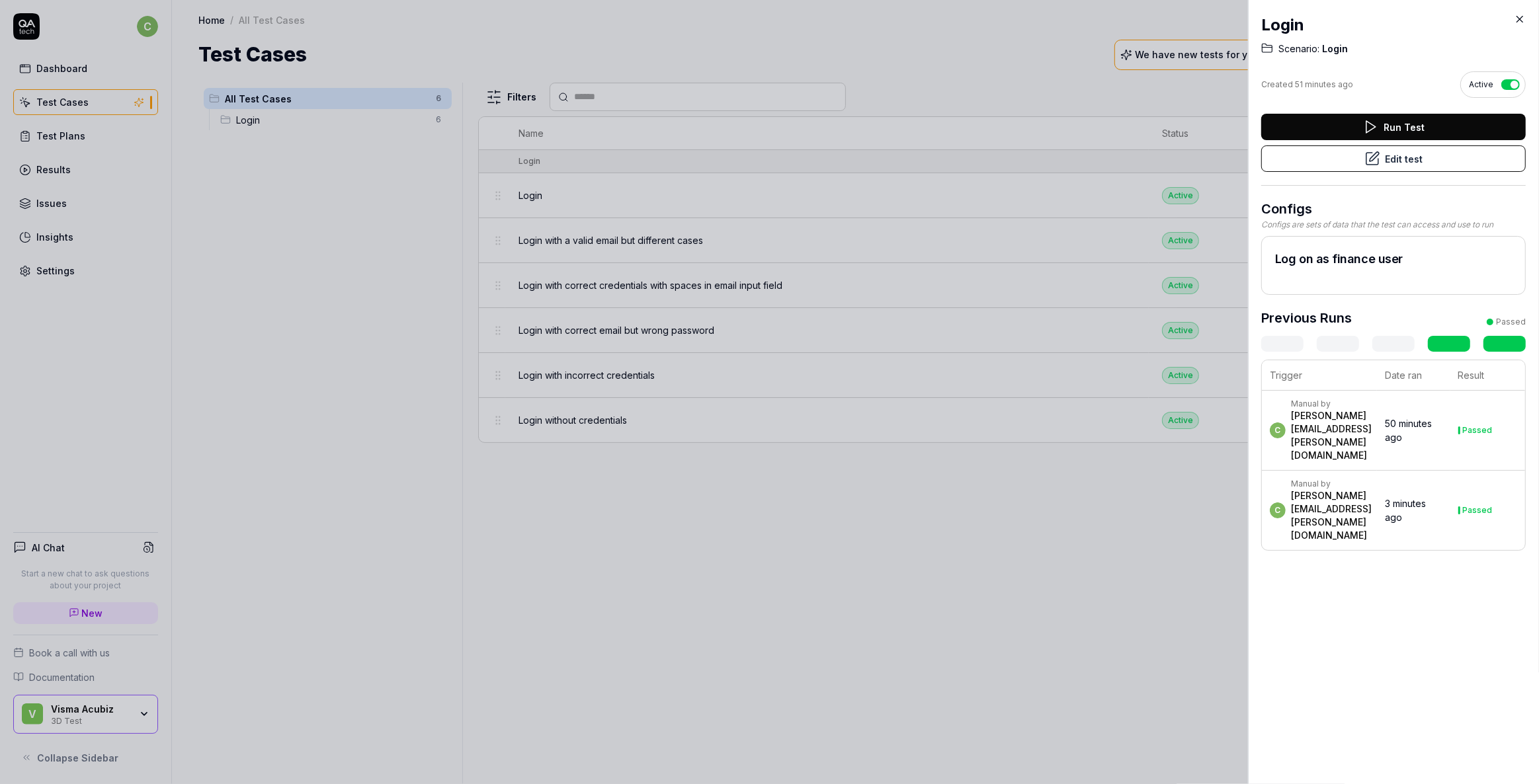
drag, startPoint x: 1386, startPoint y: 126, endPoint x: 1428, endPoint y: 459, distance: 335.6
click at [1439, 327] on div "Login Scenario: Login Created 51 minutes ago Active Run Test Edit test Configs …" at bounding box center [1393, 282] width 265 height 564
click at [1350, 125] on button "Run Test" at bounding box center [1393, 127] width 265 height 27
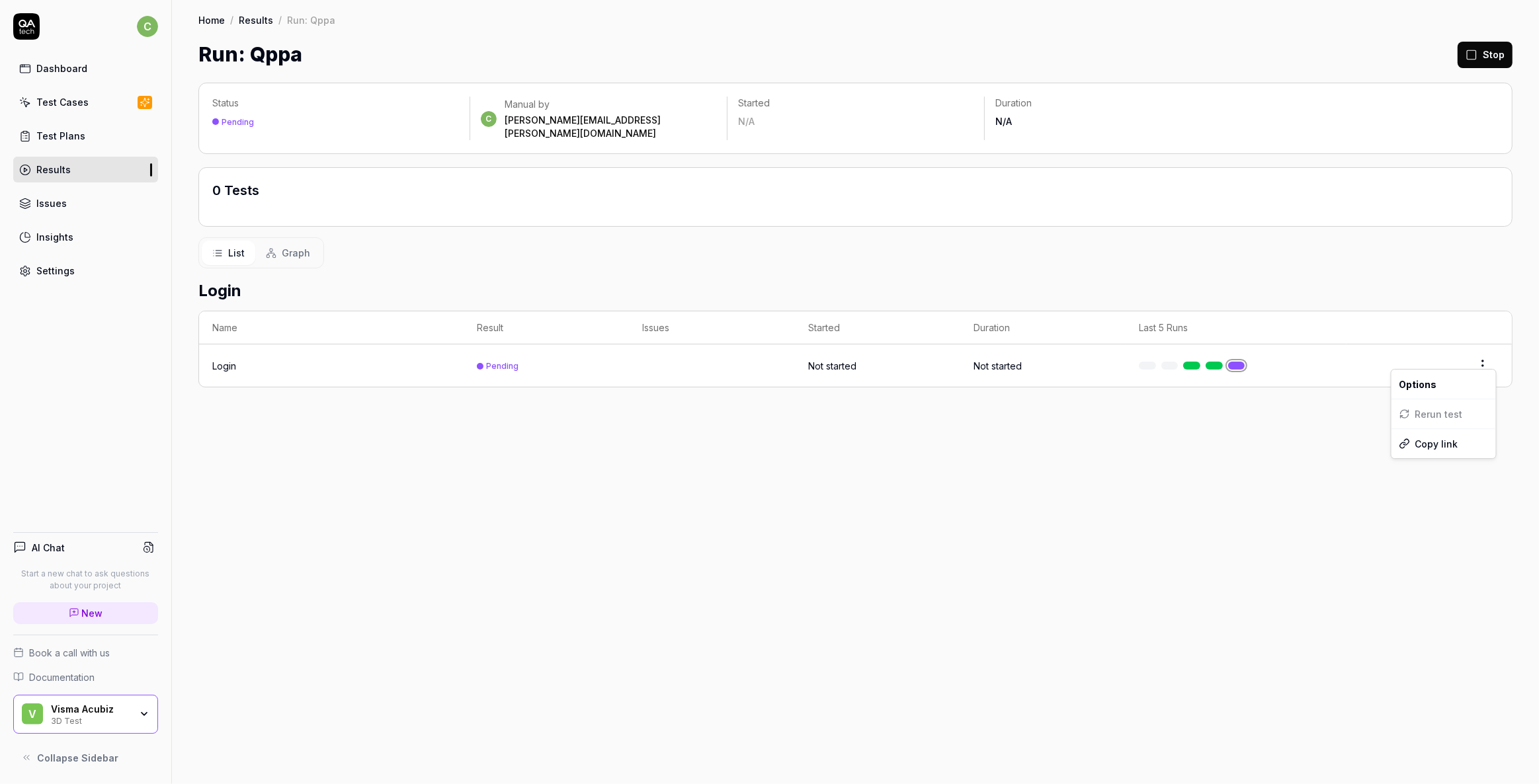
click at [1478, 354] on html "c Dashboard Test Cases Test Plans Results Issues Insights Settings AI Chat Star…" at bounding box center [769, 392] width 1539 height 784
click at [1144, 500] on html "c Dashboard Test Cases Test Plans Results Issues Insights Settings AI Chat Star…" at bounding box center [769, 392] width 1539 height 784
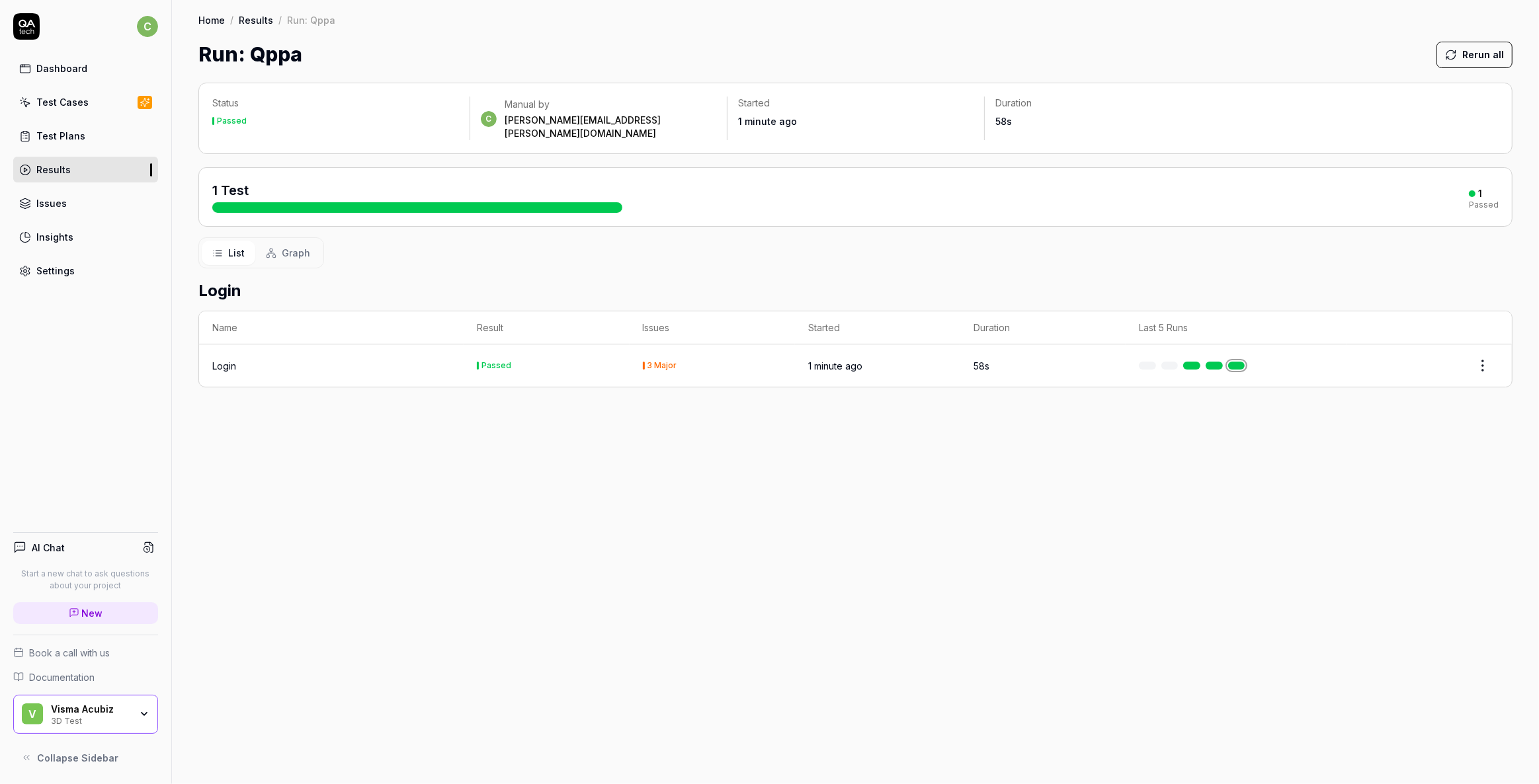
click at [321, 359] on div "Login" at bounding box center [332, 366] width 238 height 14
click at [222, 359] on div "Login" at bounding box center [224, 366] width 24 height 14
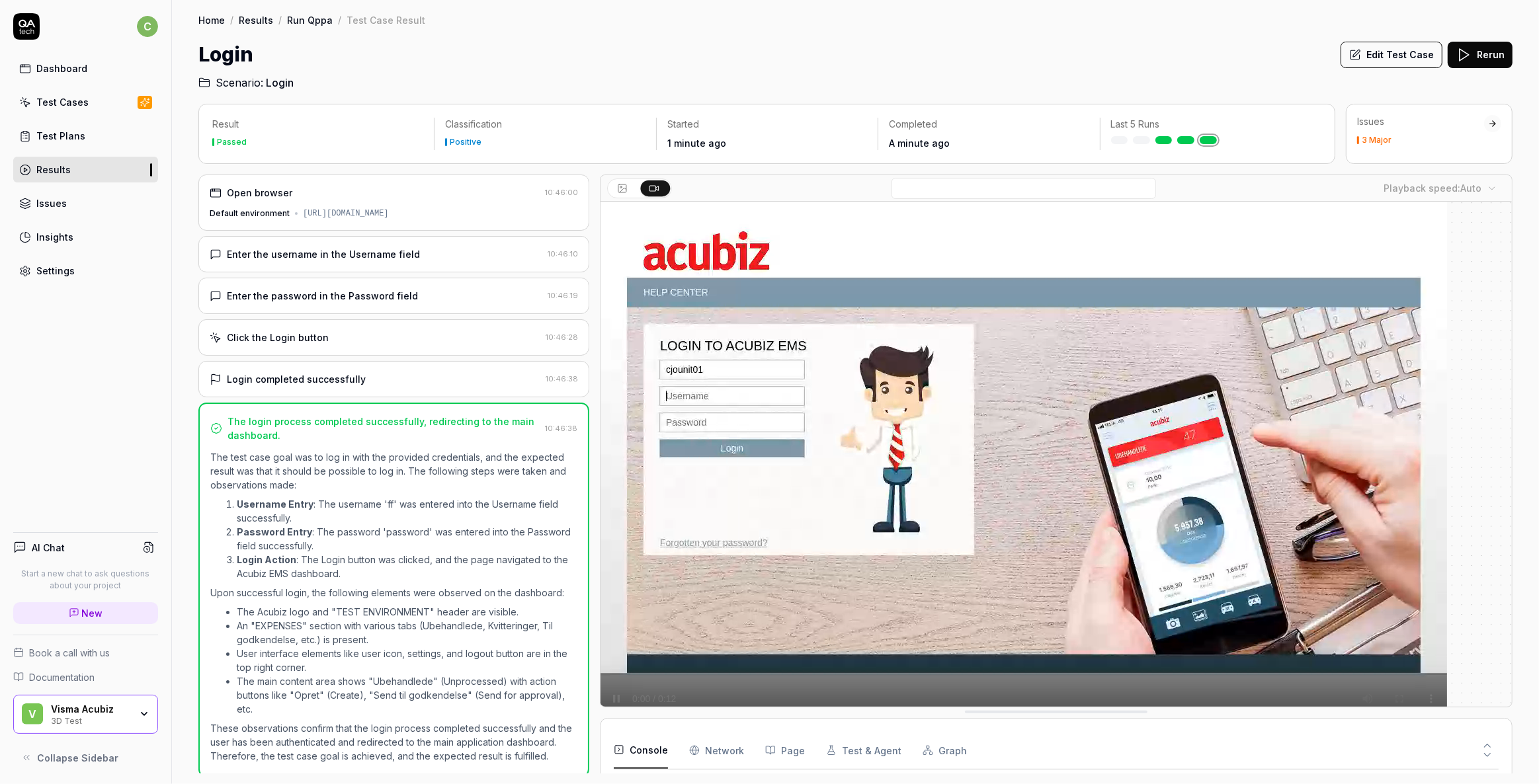
scroll to position [392, 0]
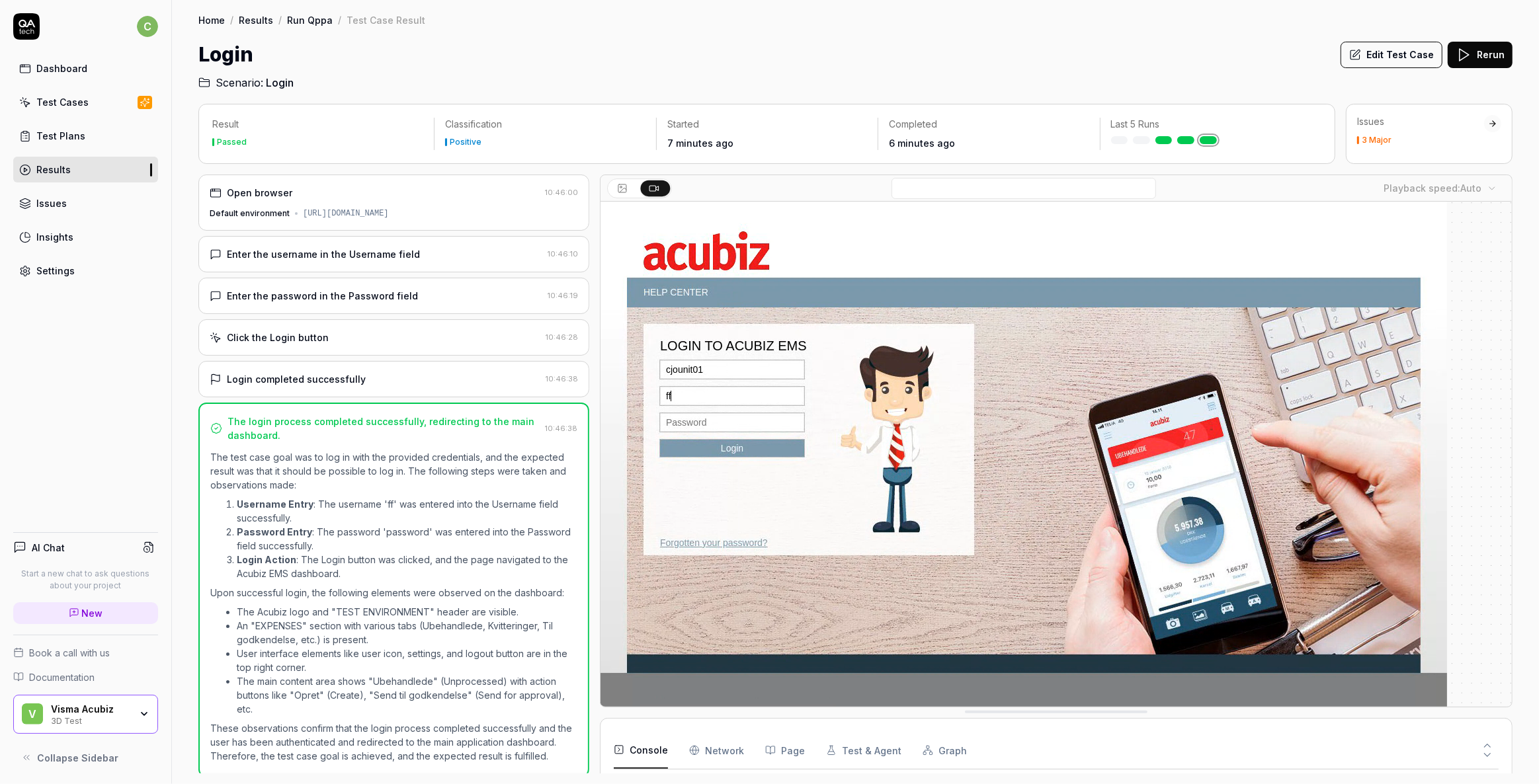
click at [284, 211] on div "Default environment" at bounding box center [250, 213] width 80 height 11
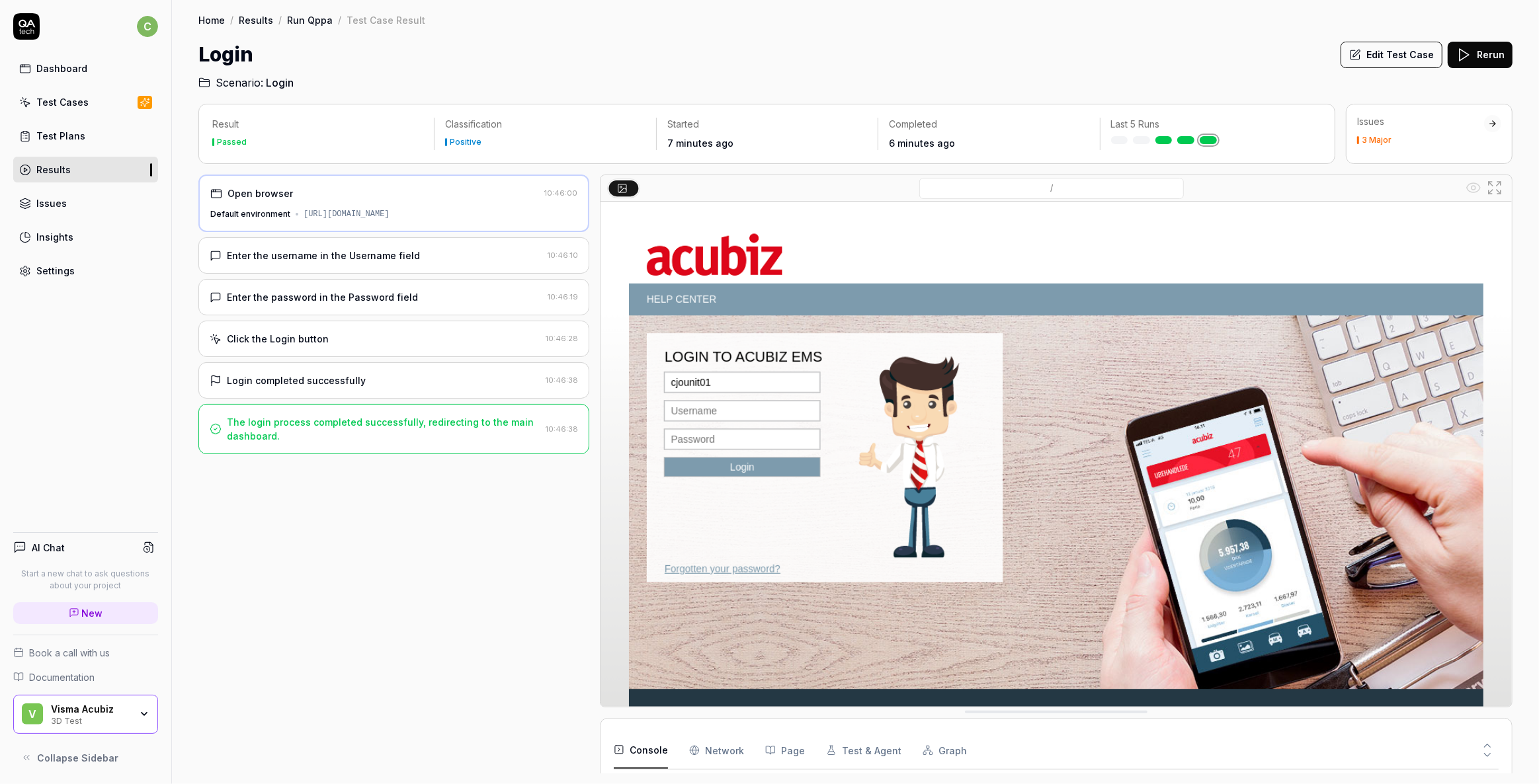
click at [59, 100] on div "Test Cases" at bounding box center [62, 102] width 52 height 14
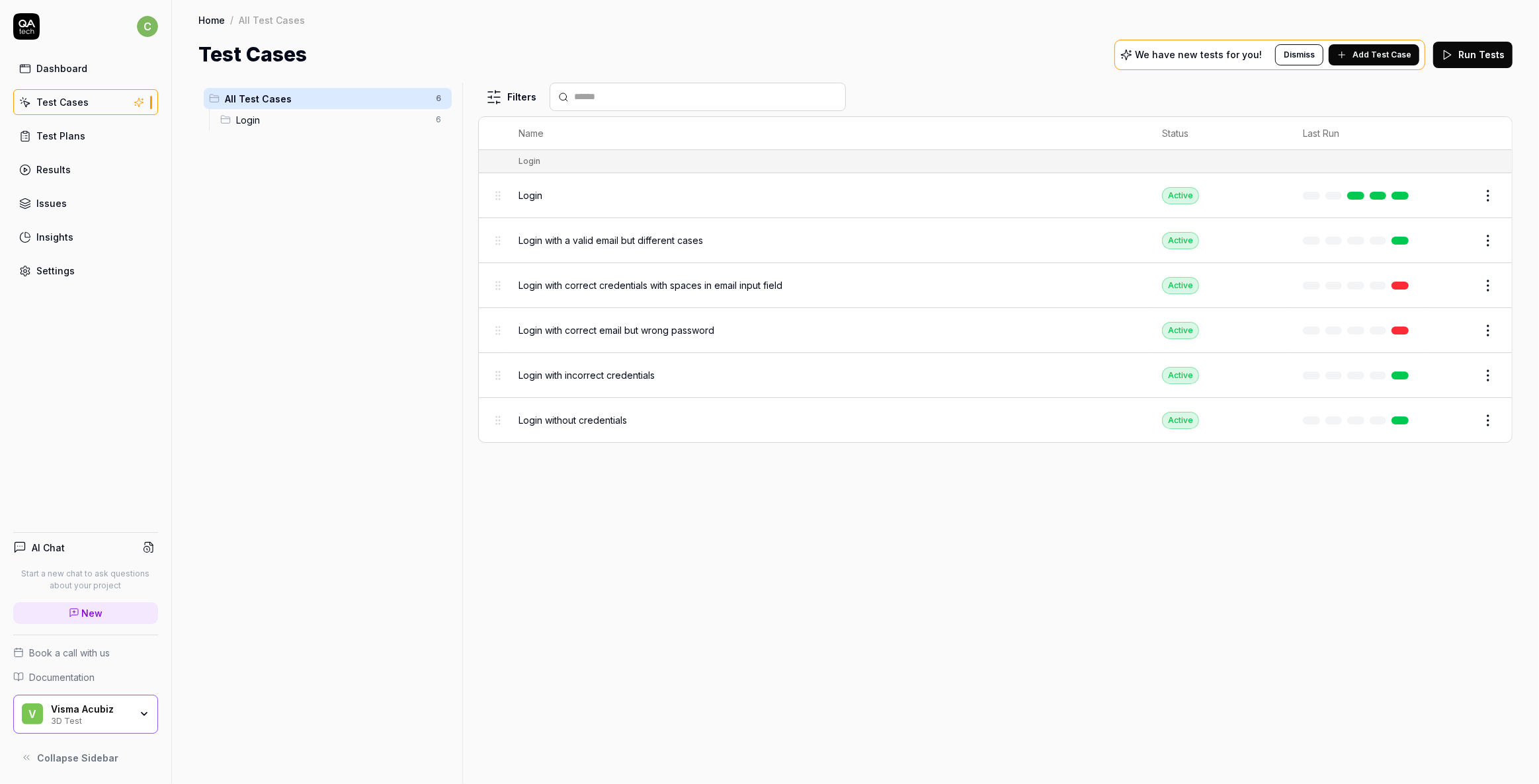
click at [42, 267] on div "Settings" at bounding box center [55, 271] width 38 height 14
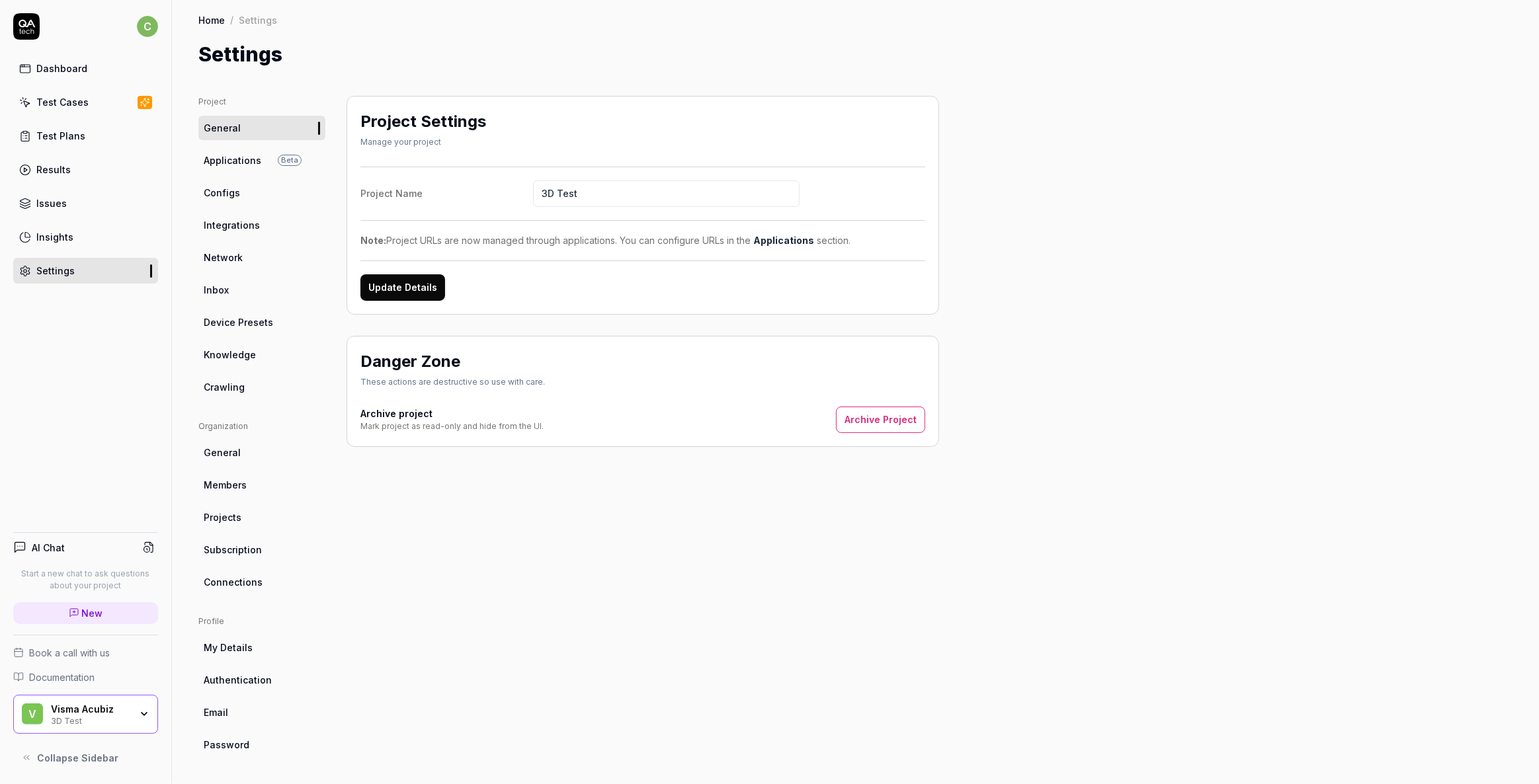
click at [246, 170] on link "Applications Beta" at bounding box center [261, 160] width 127 height 25
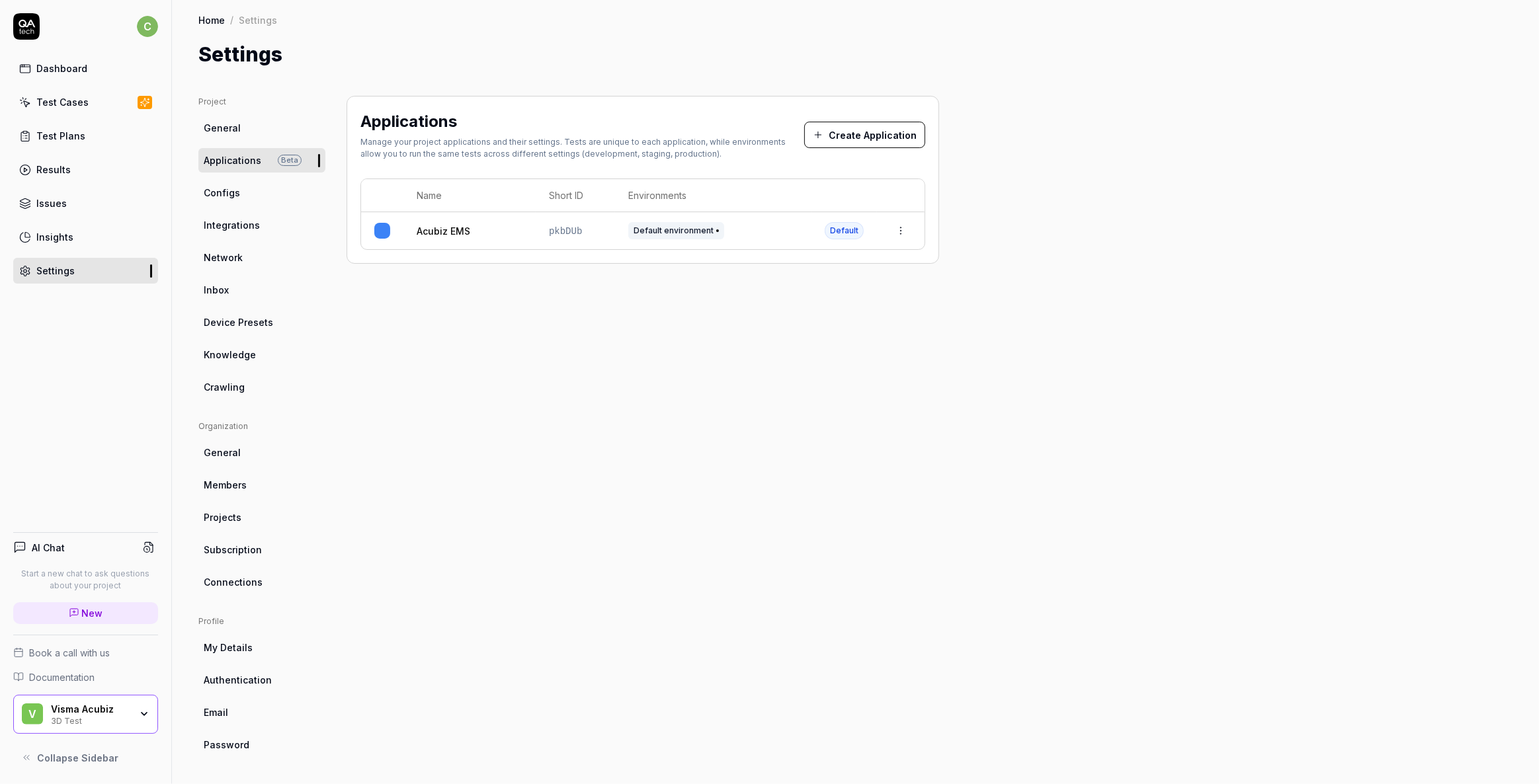
click at [431, 232] on link "Acubiz EMS" at bounding box center [443, 231] width 53 height 14
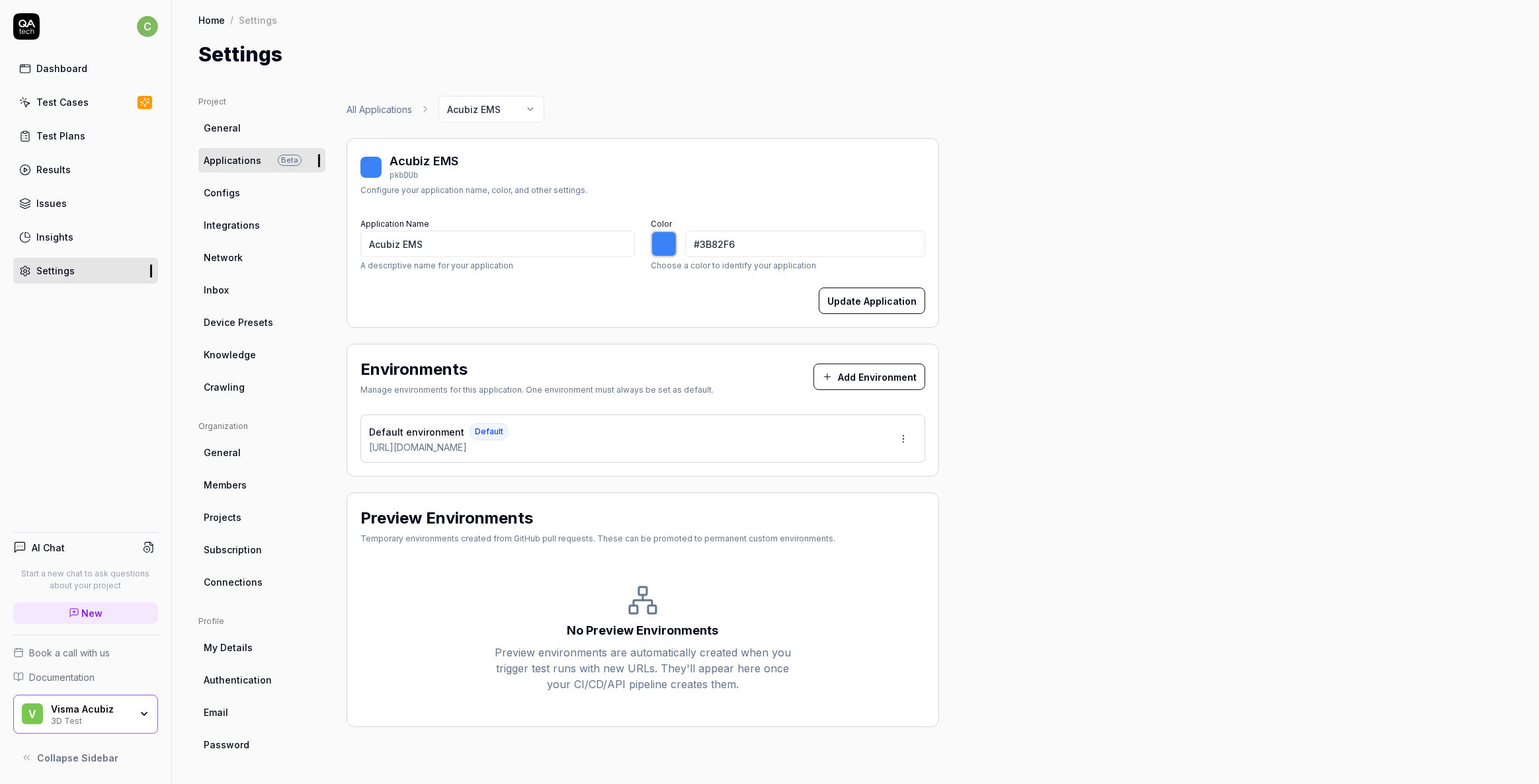
click at [901, 437] on html "c Dashboard Test Cases Test Plans Results Issues Insights Settings AI Chat Star…" at bounding box center [769, 392] width 1539 height 784
click at [818, 495] on span "Edit" at bounding box center [819, 499] width 17 height 14
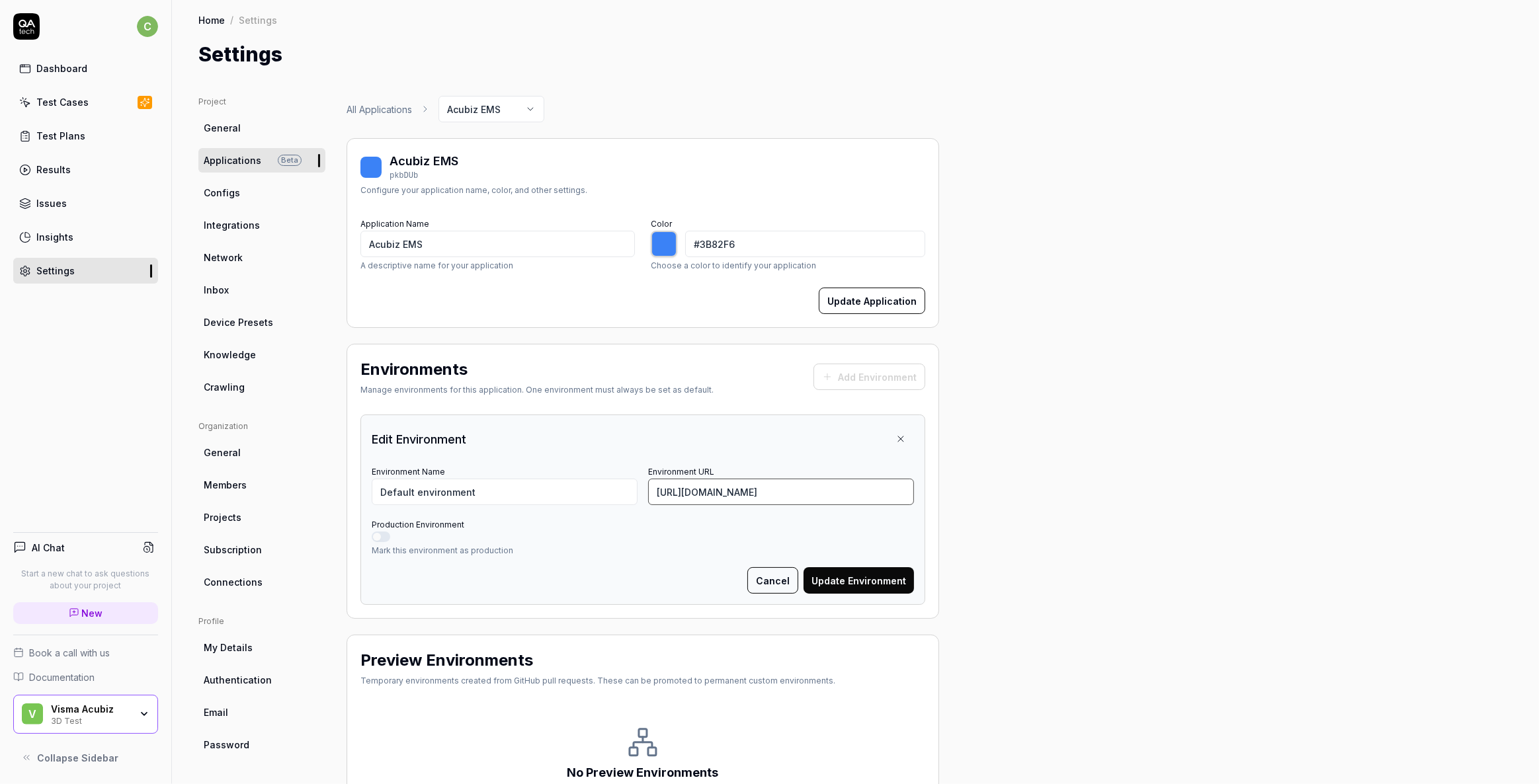
drag, startPoint x: 816, startPoint y: 488, endPoint x: 534, endPoint y: 490, distance: 282.0
click at [534, 490] on div "Environment Name Default environment Environment URL [URL][DOMAIN_NAME]" at bounding box center [642, 484] width 542 height 42
type input "*******"
click at [721, 498] on input "[URL][DOMAIN_NAME]" at bounding box center [780, 492] width 266 height 27
click at [691, 485] on input "[URL][DOMAIN_NAME]" at bounding box center [780, 492] width 266 height 27
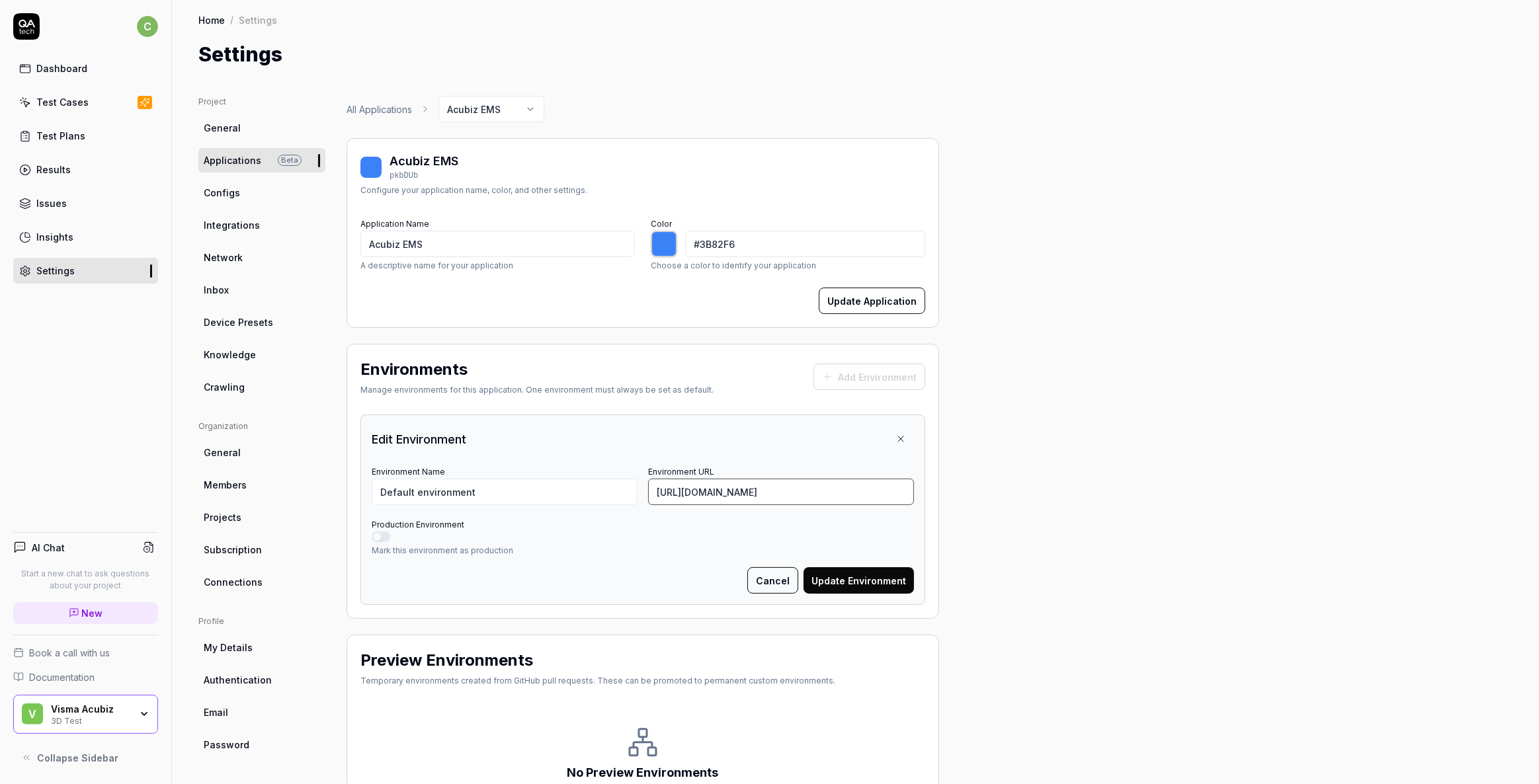
drag, startPoint x: 688, startPoint y: 492, endPoint x: 843, endPoint y: 497, distance: 155.1
click at [843, 497] on input "[URL][DOMAIN_NAME]" at bounding box center [780, 492] width 266 height 27
paste input "[URL]"
type input "https://[URL][DOMAIN_NAME]"
click at [853, 582] on button "Update Environment" at bounding box center [859, 580] width 111 height 27
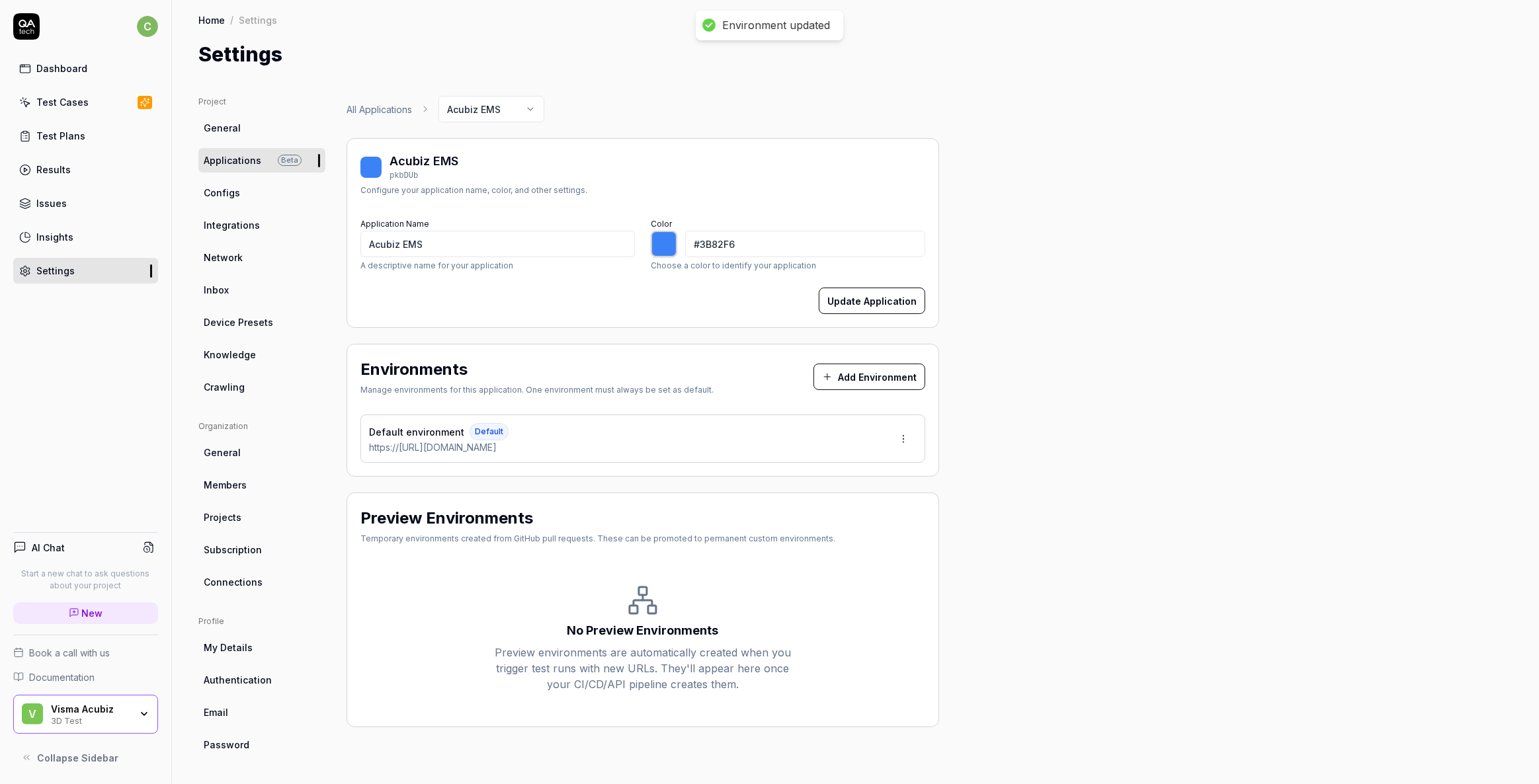
type input "*******"
click at [908, 432] on html "c Dashboard Test Cases Test Plans Results Issues Insights Settings AI Chat Star…" at bounding box center [769, 392] width 1539 height 784
click at [819, 493] on span "Edit" at bounding box center [819, 499] width 17 height 14
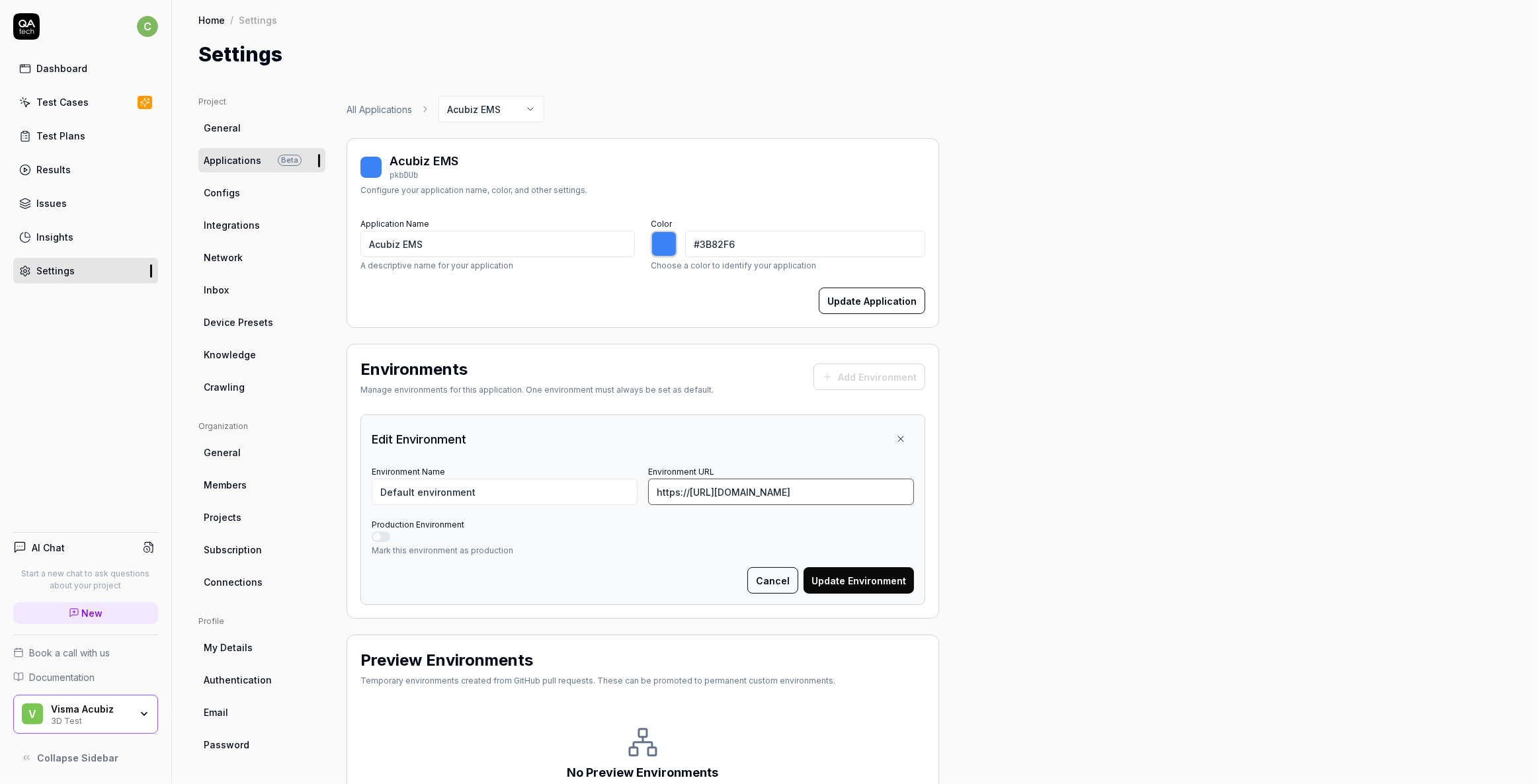
drag, startPoint x: 688, startPoint y: 490, endPoint x: 562, endPoint y: 490, distance: 126.0
click at [562, 490] on div "Environment Name Default environment Environment URL https://[URL][DOMAIN_NAME]" at bounding box center [642, 484] width 542 height 42
type input "[URL][DOMAIN_NAME]"
click at [845, 581] on button "Update Environment" at bounding box center [859, 580] width 111 height 27
click at [1137, 418] on div "Project General Applications Beta Configs Integrations Network Inbox Device Pre…" at bounding box center [855, 483] width 1314 height 774
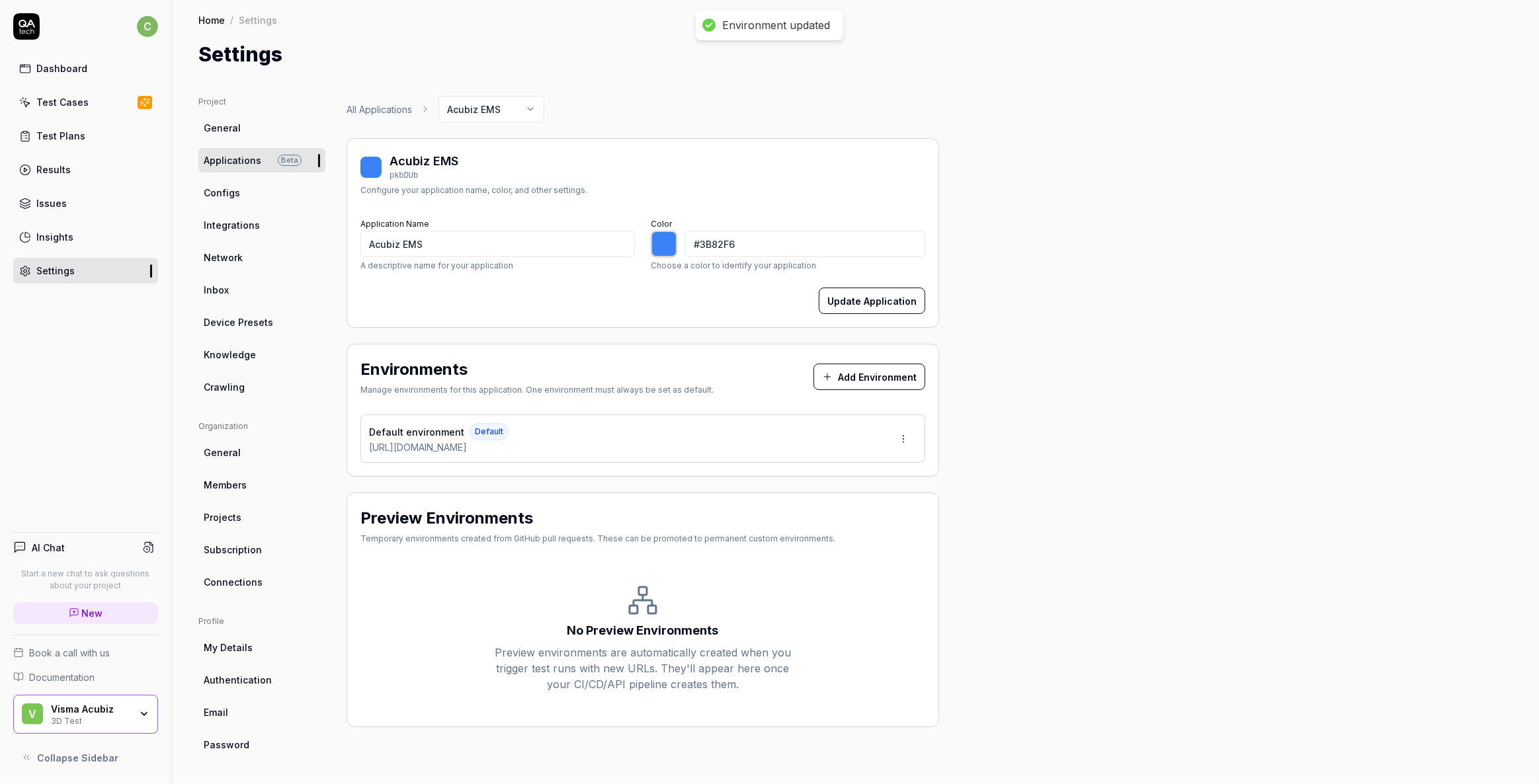
type input "*******"
